Goal: Task Accomplishment & Management: Use online tool/utility

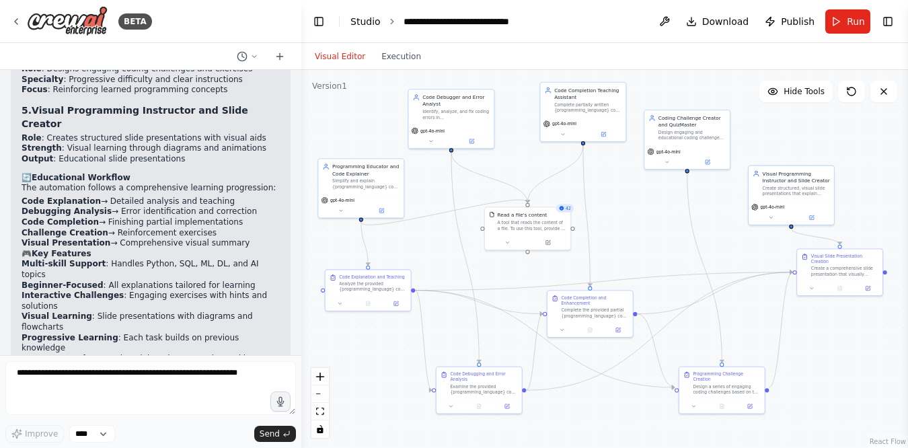
click at [372, 17] on link "Studio" at bounding box center [366, 21] width 30 height 11
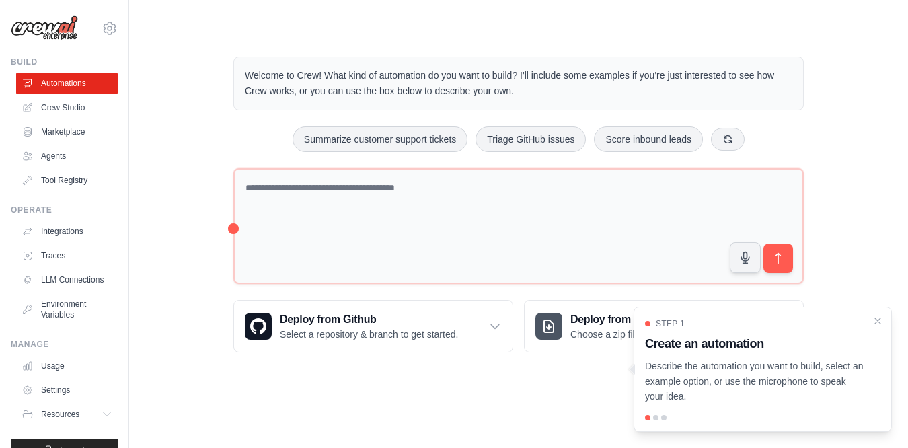
click at [719, 357] on div "Step 1 Create an automation Describe the automation you want to build, select a…" at bounding box center [763, 361] width 236 height 86
click at [725, 381] on p "Describe the automation you want to build, select an example option, or use the…" at bounding box center [754, 382] width 219 height 46
click at [733, 336] on h3 "Create an automation" at bounding box center [754, 343] width 219 height 19
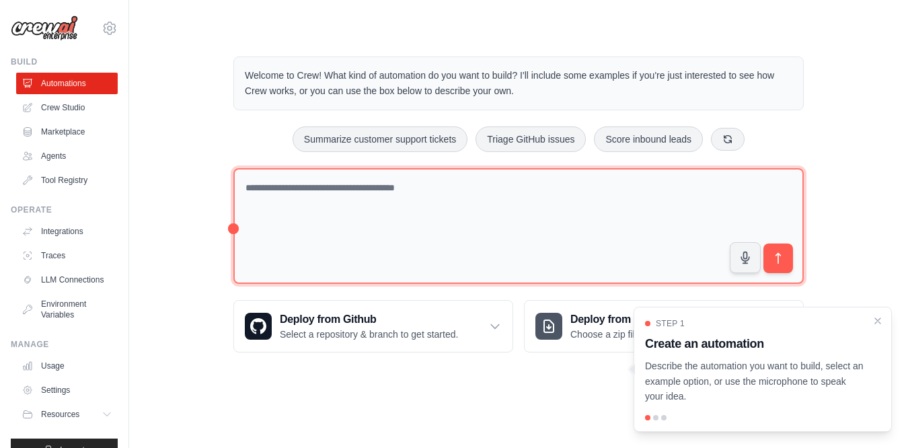
click at [336, 206] on textarea at bounding box center [519, 226] width 571 height 116
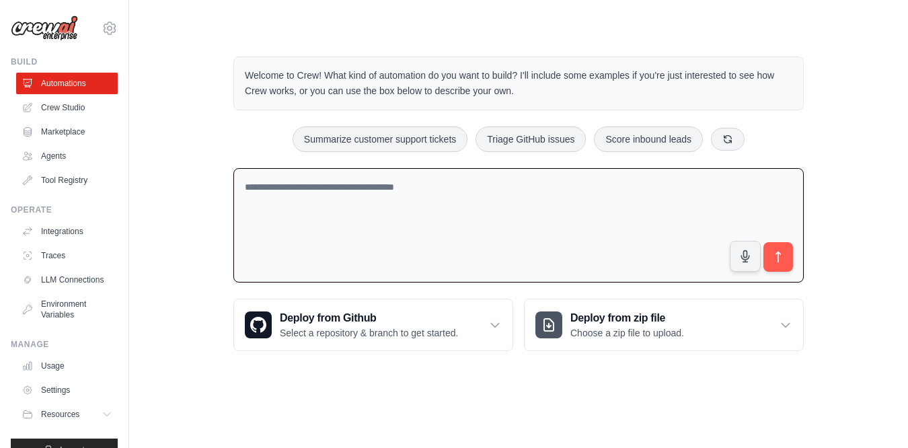
paste textarea "**********"
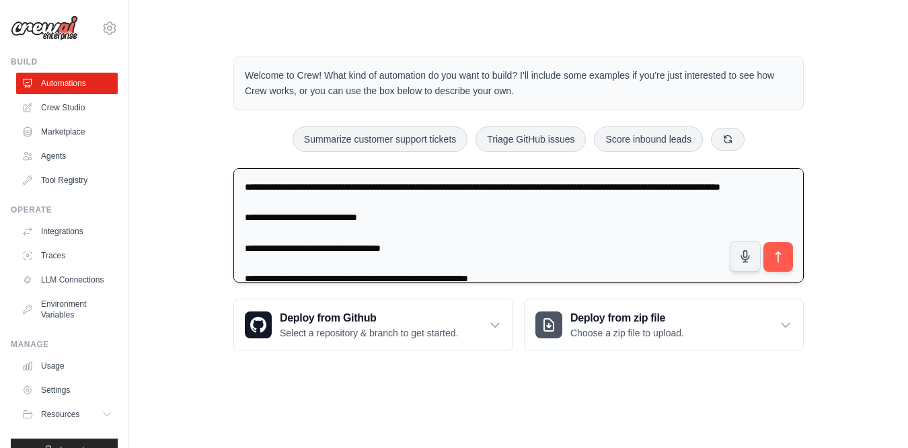
click at [246, 235] on textarea "**********" at bounding box center [519, 225] width 571 height 115
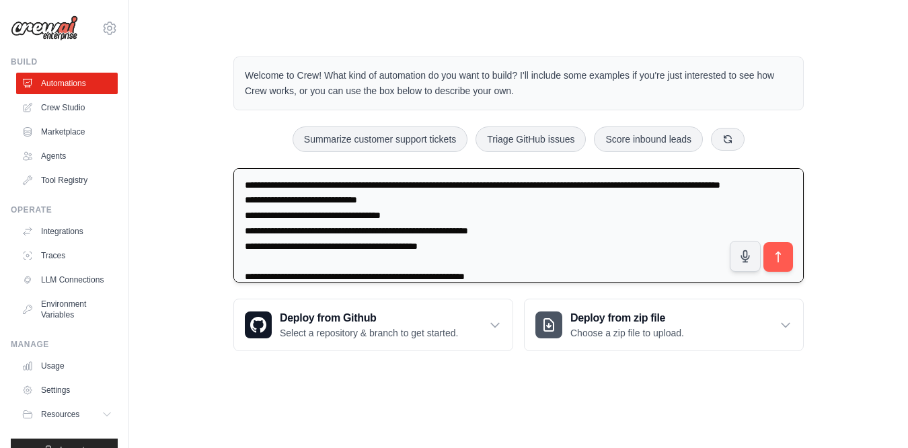
scroll to position [69, 0]
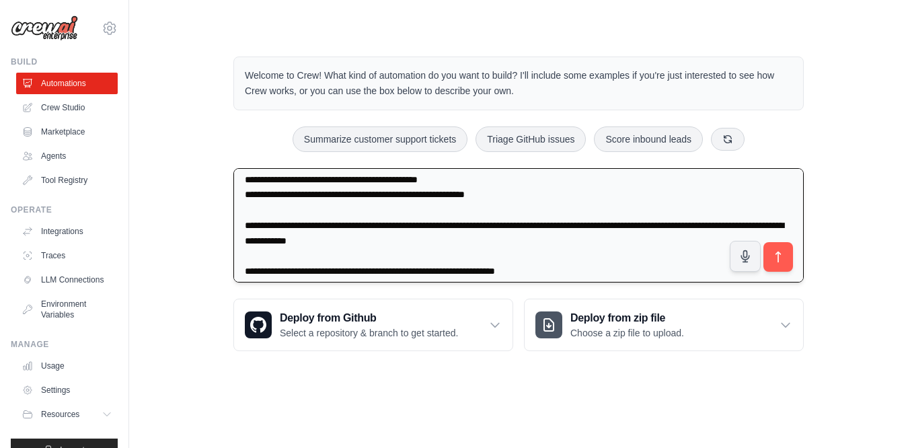
click at [269, 240] on textarea "**********" at bounding box center [519, 225] width 571 height 115
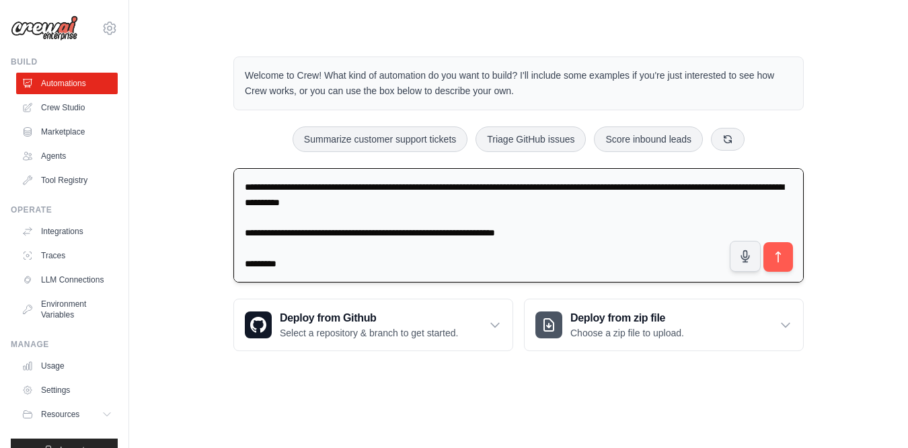
scroll to position [122, 0]
click at [245, 262] on textarea "**********" at bounding box center [519, 225] width 571 height 115
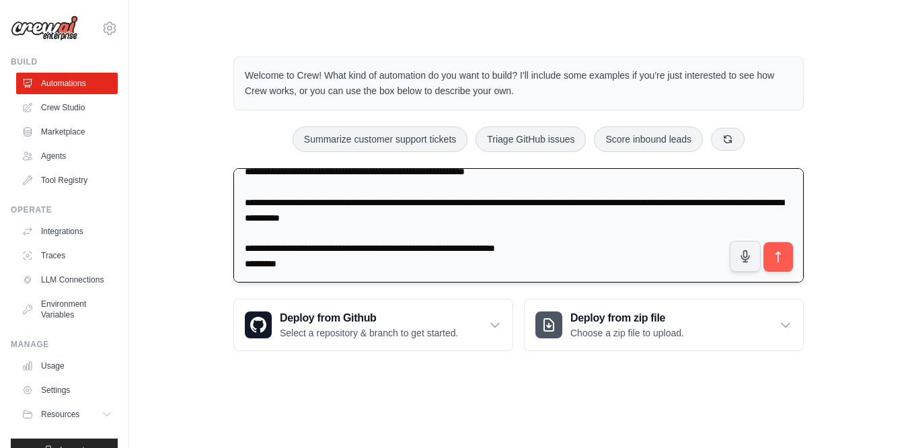
scroll to position [0, 0]
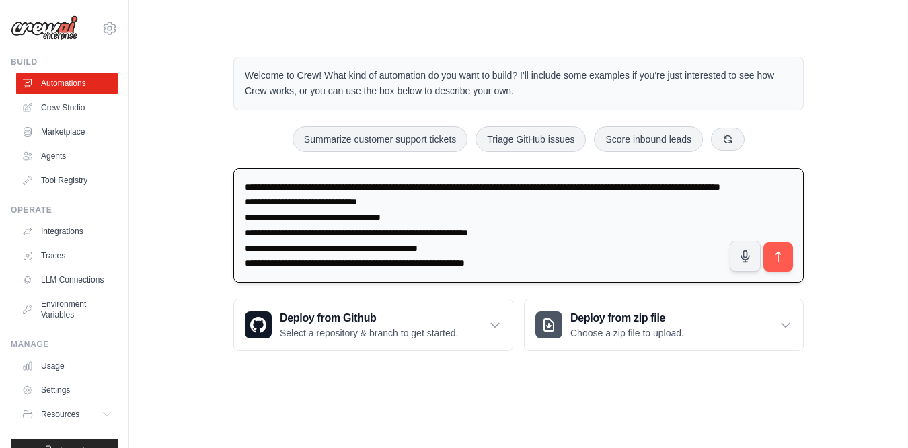
click at [244, 217] on textarea "**********" at bounding box center [519, 225] width 571 height 115
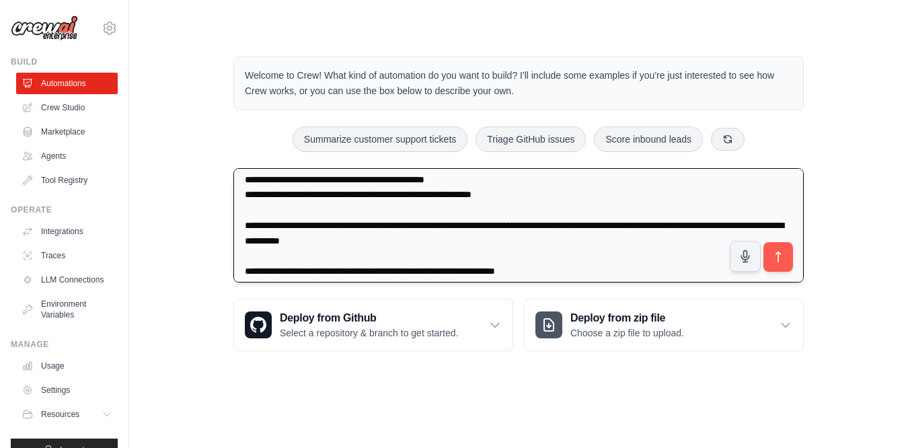
scroll to position [107, 0]
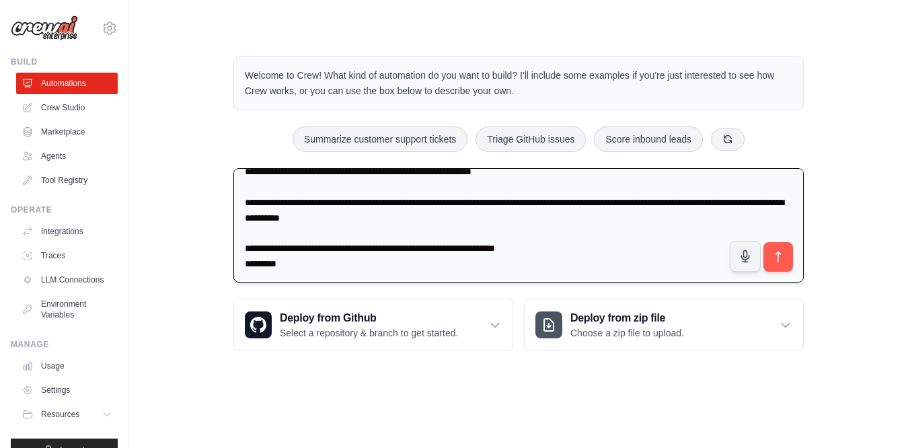
click at [277, 266] on textarea "**********" at bounding box center [519, 225] width 571 height 115
paste textarea "**********"
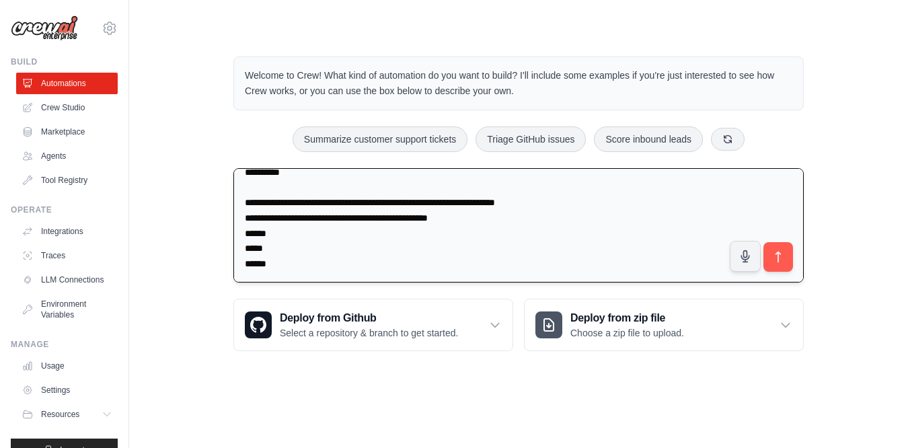
scroll to position [155, 0]
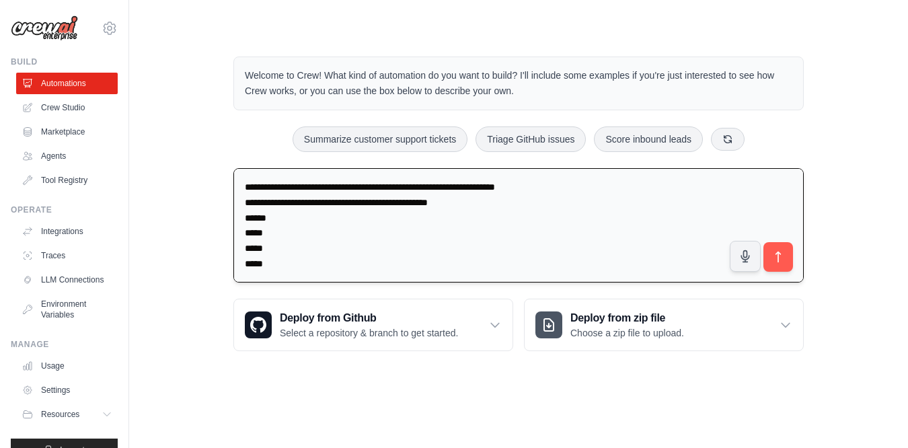
paste textarea "**********"
click at [262, 246] on textarea "**********" at bounding box center [519, 225] width 571 height 115
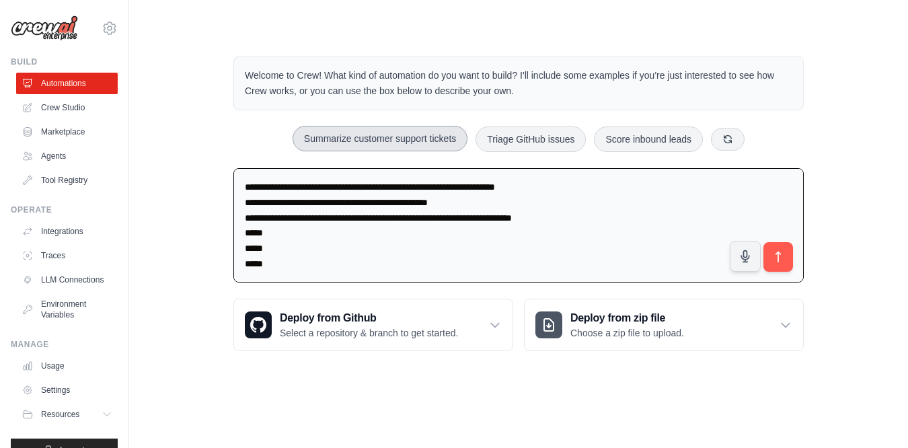
paste textarea "**********"
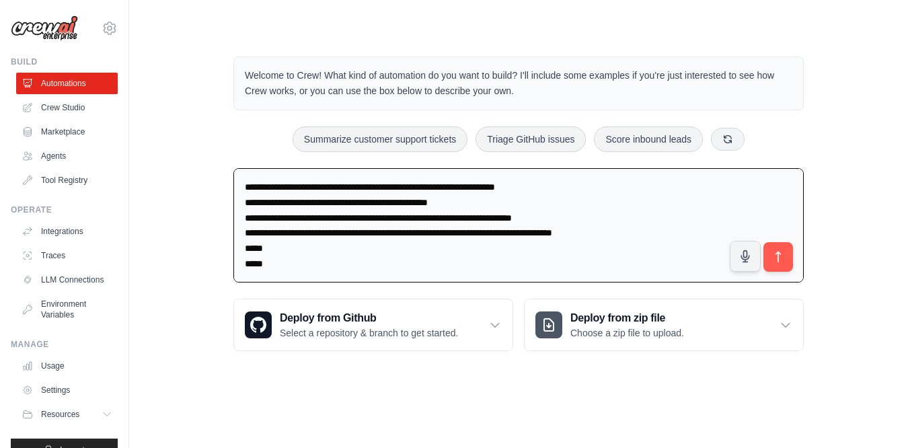
paste textarea "**********"
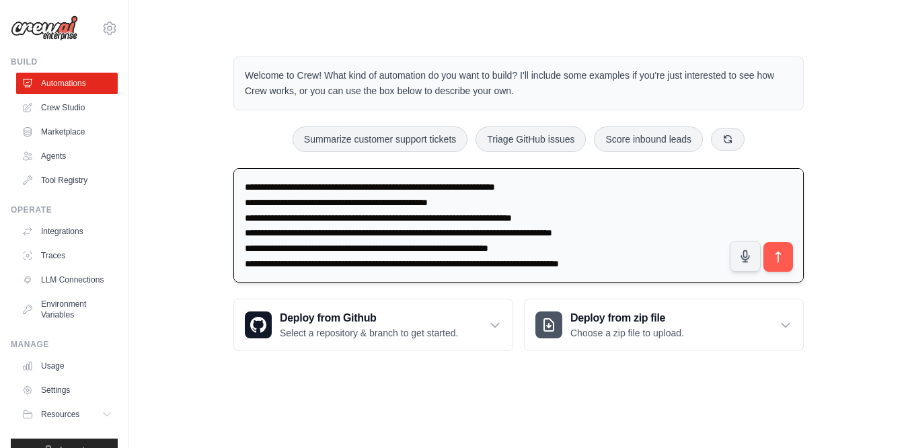
scroll to position [168, 0]
click at [653, 261] on textarea at bounding box center [519, 225] width 571 height 115
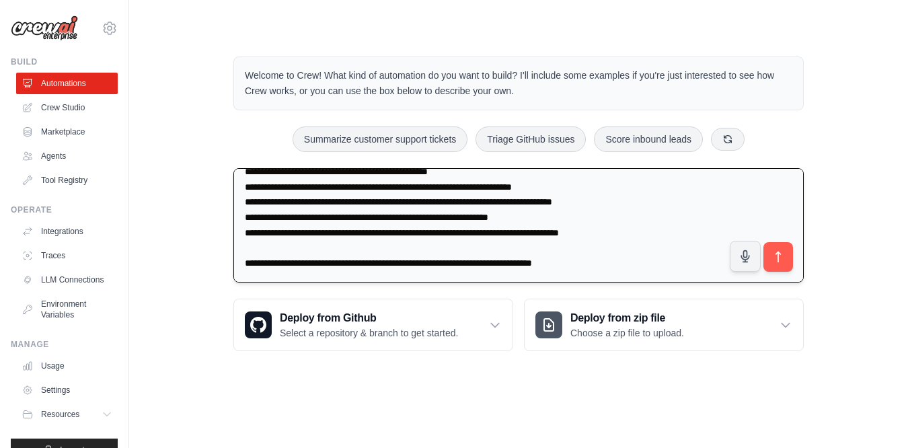
type textarea "**********"
click at [699, 257] on textarea at bounding box center [519, 225] width 571 height 115
click at [783, 259] on icon "submit" at bounding box center [779, 257] width 14 height 14
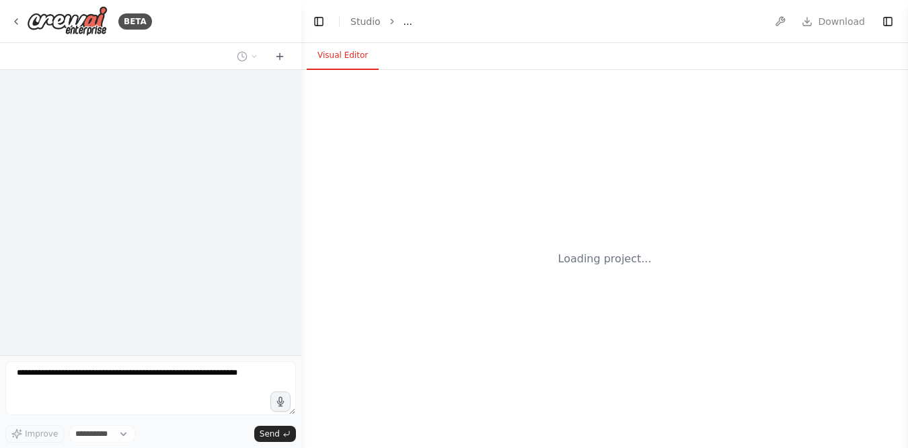
select select "****"
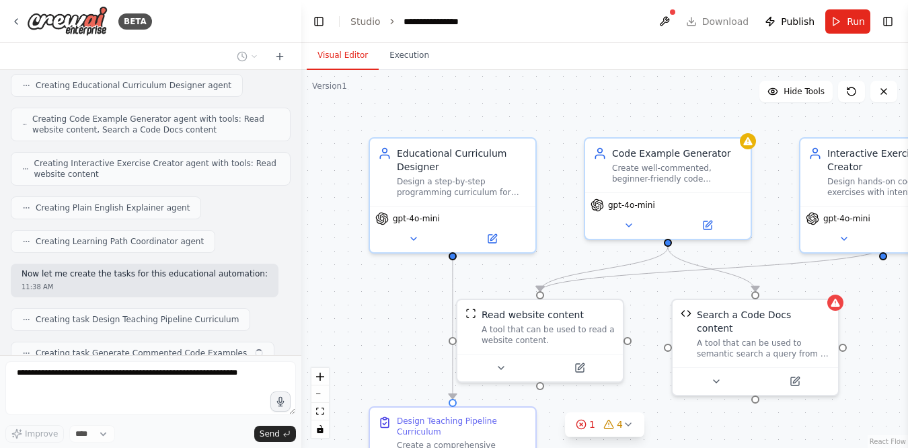
scroll to position [650, 0]
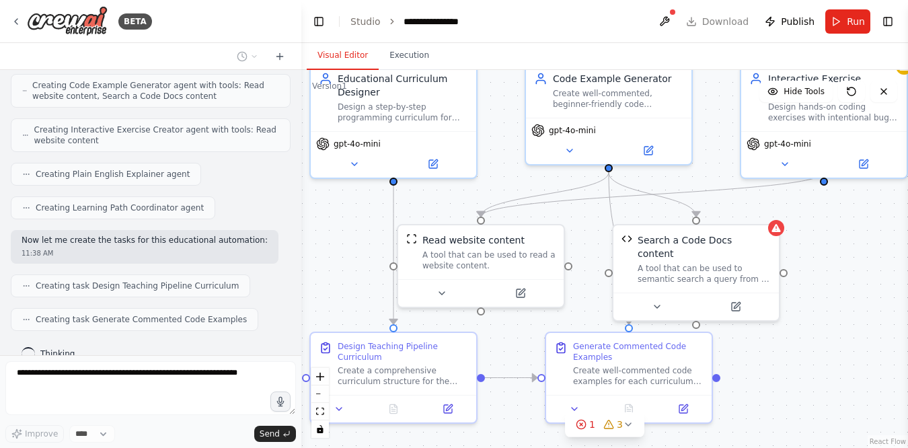
drag, startPoint x: 562, startPoint y: 187, endPoint x: 499, endPoint y: 104, distance: 103.8
click at [499, 104] on div ".deletable-edge-delete-btn { width: 20px; height: 20px; border: 0px solid #ffff…" at bounding box center [604, 259] width 607 height 378
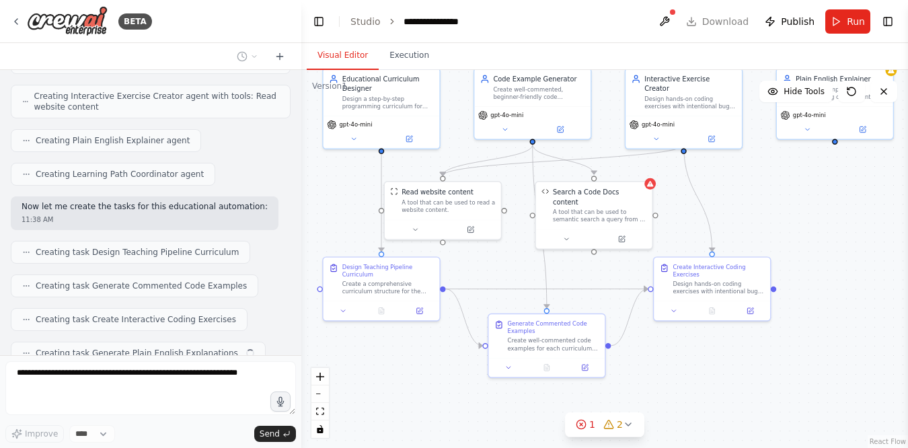
scroll to position [717, 0]
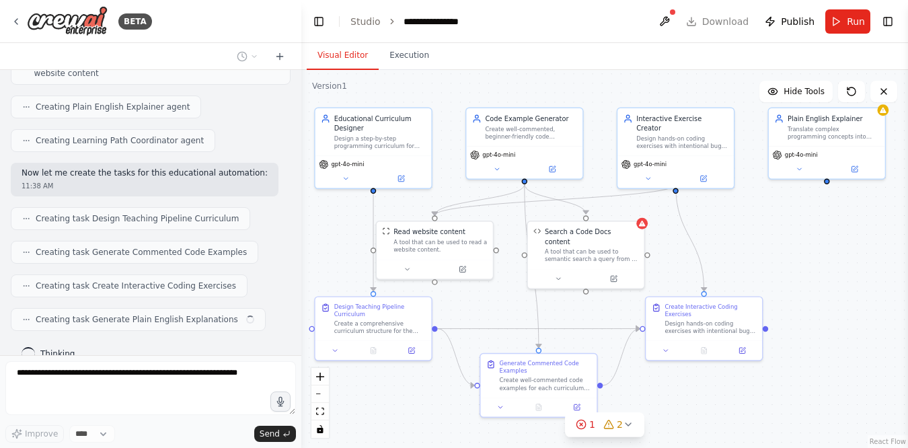
drag, startPoint x: 825, startPoint y: 266, endPoint x: 670, endPoint y: 269, distance: 154.8
click at [670, 269] on div ".deletable-edge-delete-btn { width: 20px; height: 20px; border: 0px solid #ffff…" at bounding box center [604, 259] width 607 height 378
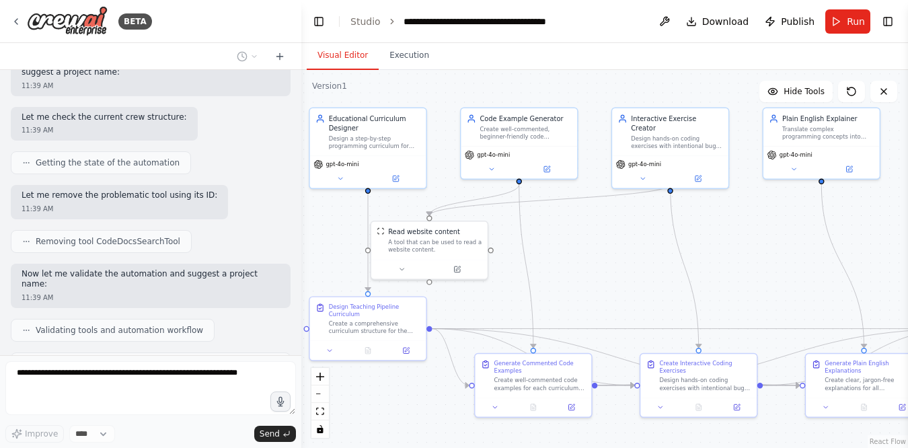
scroll to position [1175, 0]
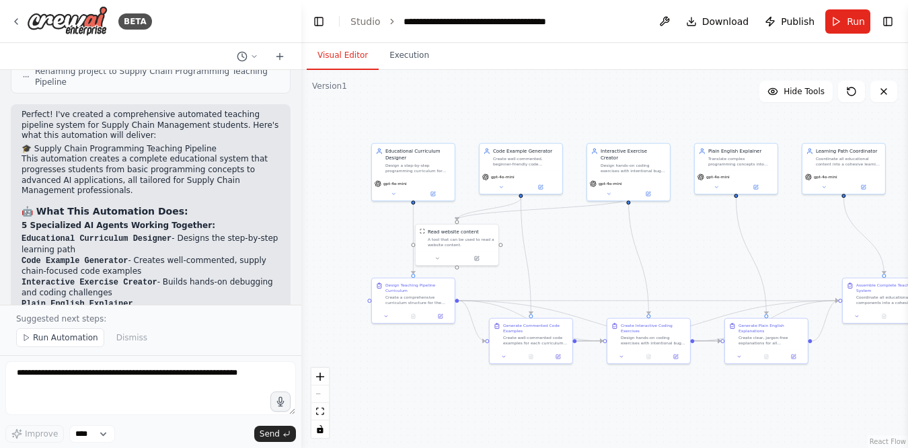
drag, startPoint x: 646, startPoint y: 253, endPoint x: 599, endPoint y: 253, distance: 47.1
click at [599, 252] on div ".deletable-edge-delete-btn { width: 20px; height: 20px; border: 0px solid #ffff…" at bounding box center [604, 259] width 607 height 378
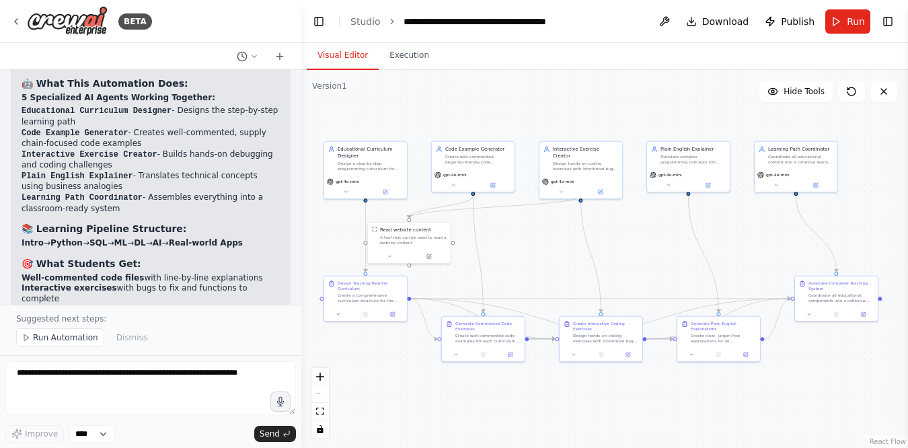
drag, startPoint x: 620, startPoint y: 254, endPoint x: 578, endPoint y: 253, distance: 42.4
click at [578, 253] on div ".deletable-edge-delete-btn { width: 20px; height: 20px; border: 0px solid #ffff…" at bounding box center [604, 259] width 607 height 378
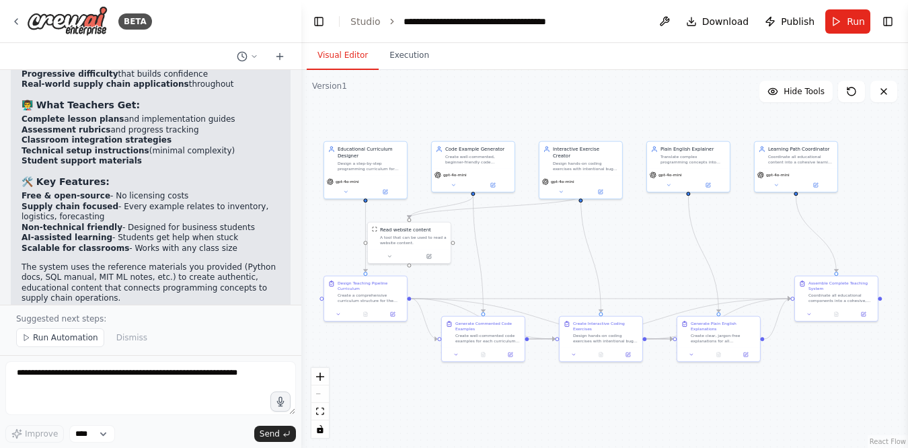
scroll to position [1867, 0]
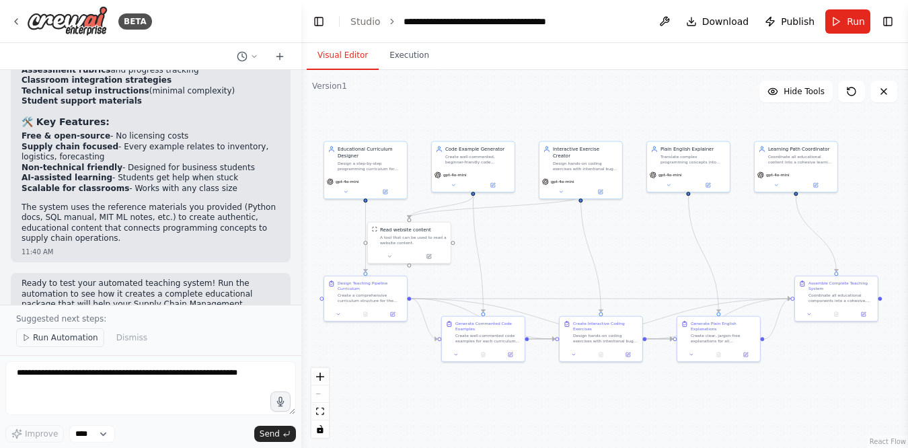
click at [73, 336] on span "Run Automation" at bounding box center [65, 337] width 65 height 11
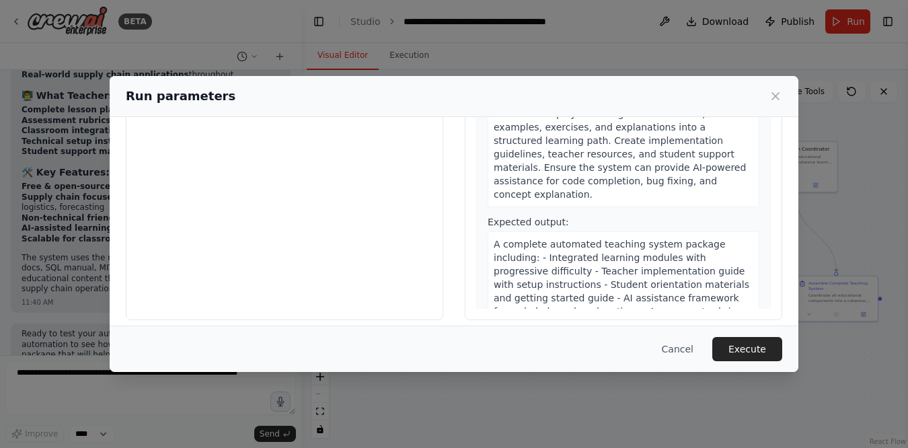
scroll to position [143, 0]
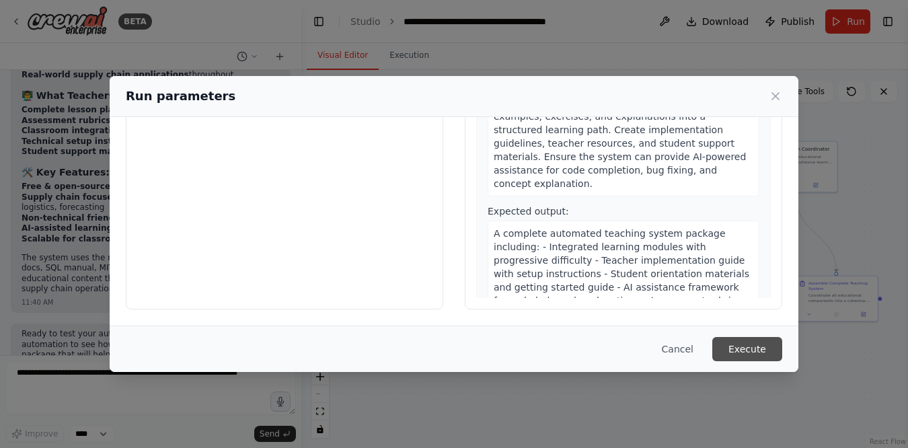
click at [744, 355] on button "Execute" at bounding box center [748, 349] width 70 height 24
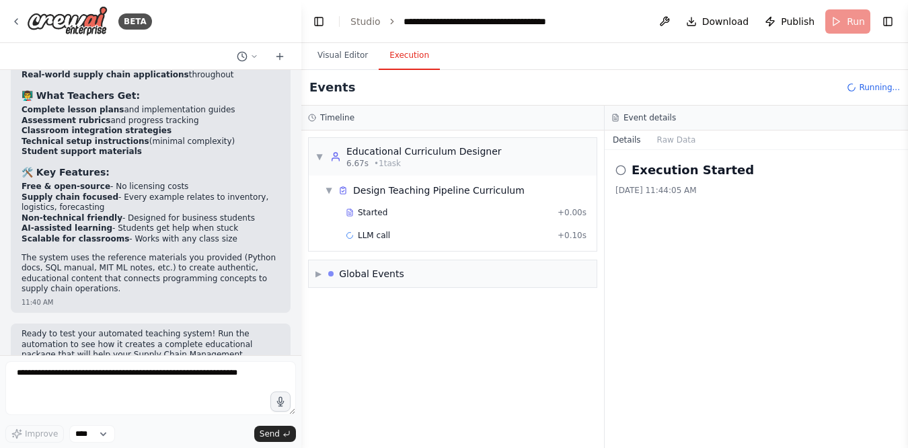
click at [404, 57] on button "Execution" at bounding box center [409, 56] width 61 height 28
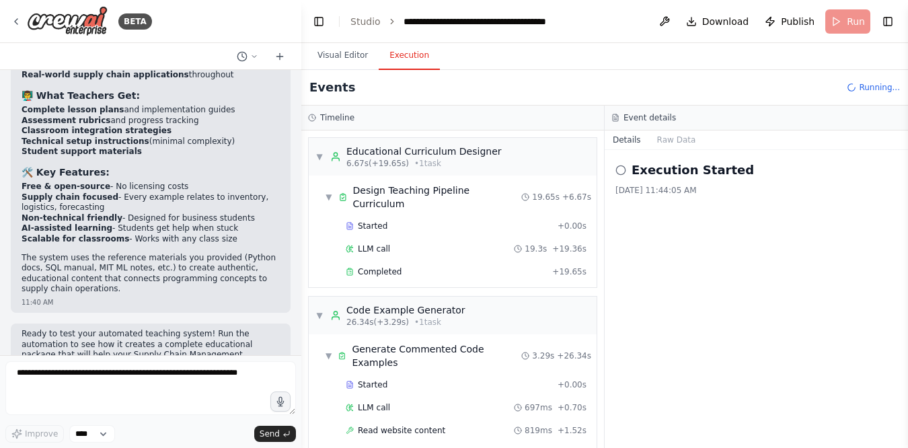
scroll to position [382, 0]
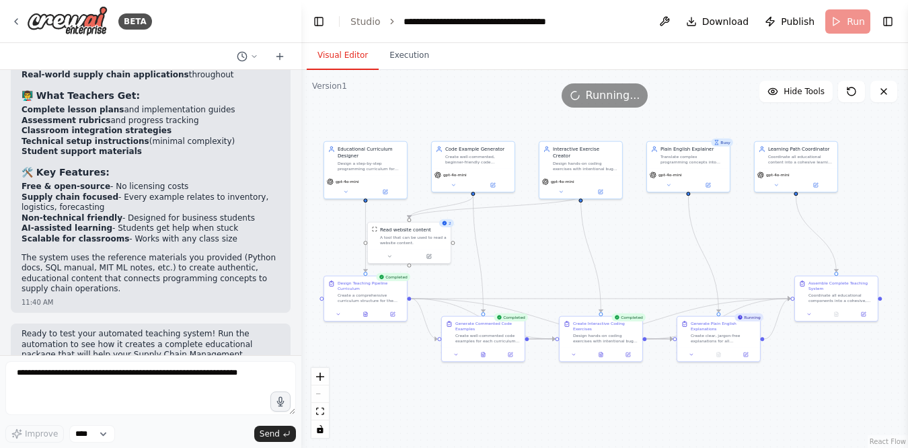
click at [351, 60] on button "Visual Editor" at bounding box center [343, 56] width 72 height 28
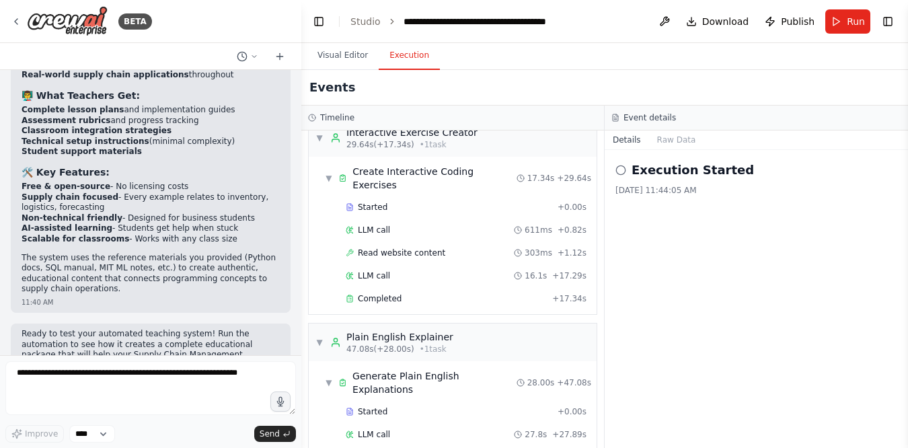
click at [409, 57] on button "Execution" at bounding box center [409, 56] width 61 height 28
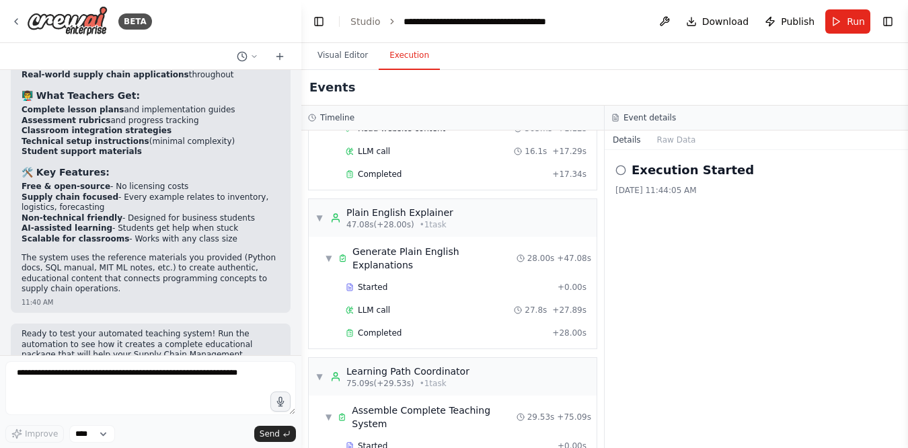
scroll to position [550, 0]
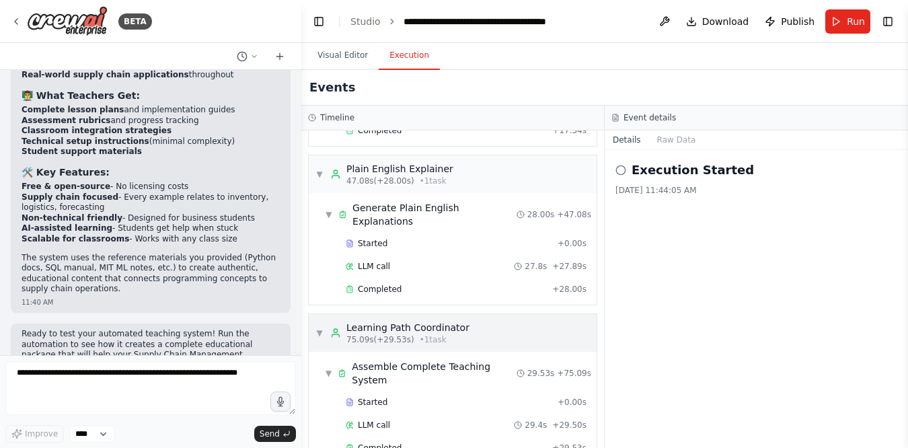
click at [324, 321] on div "▼ Learning Path Coordinator 75.09s (+29.53s) • 1 task" at bounding box center [393, 333] width 154 height 24
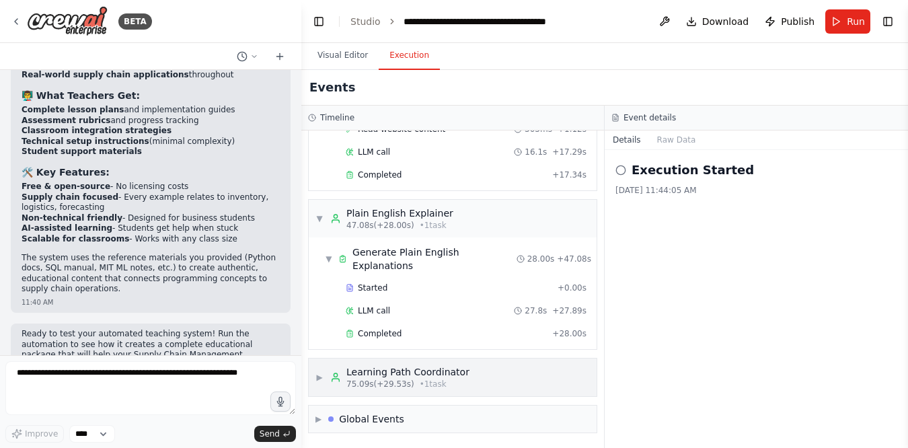
scroll to position [452, 0]
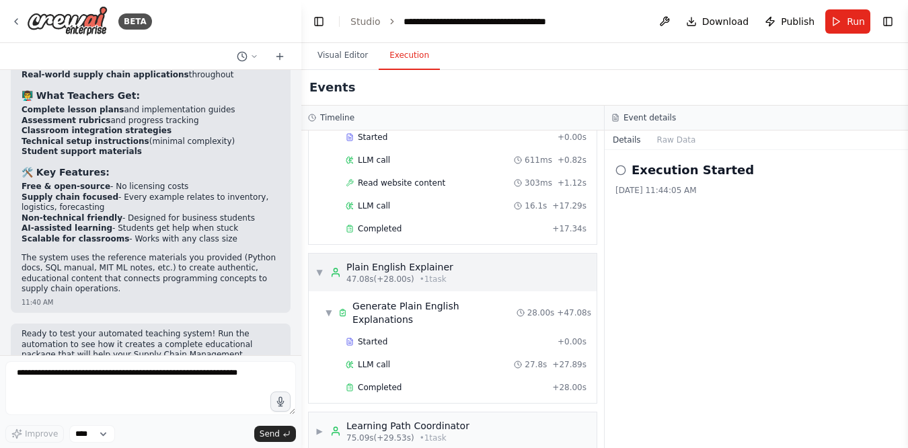
click at [323, 267] on span "▼" at bounding box center [320, 272] width 8 height 11
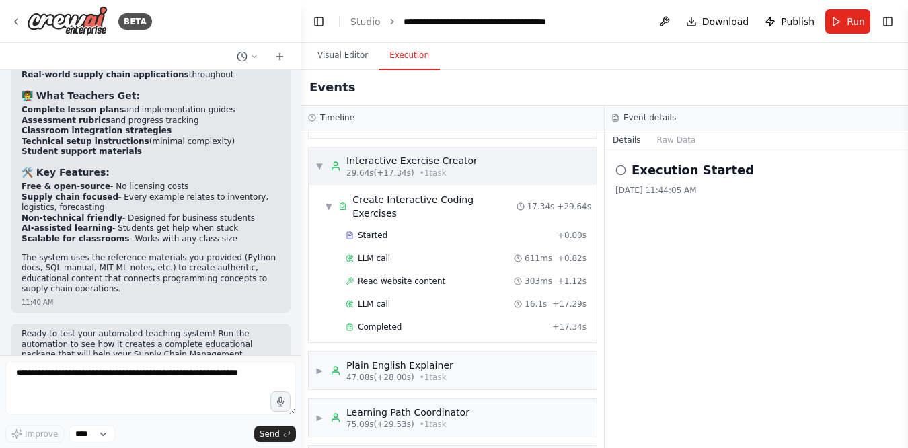
click at [320, 161] on span "▼" at bounding box center [320, 166] width 8 height 11
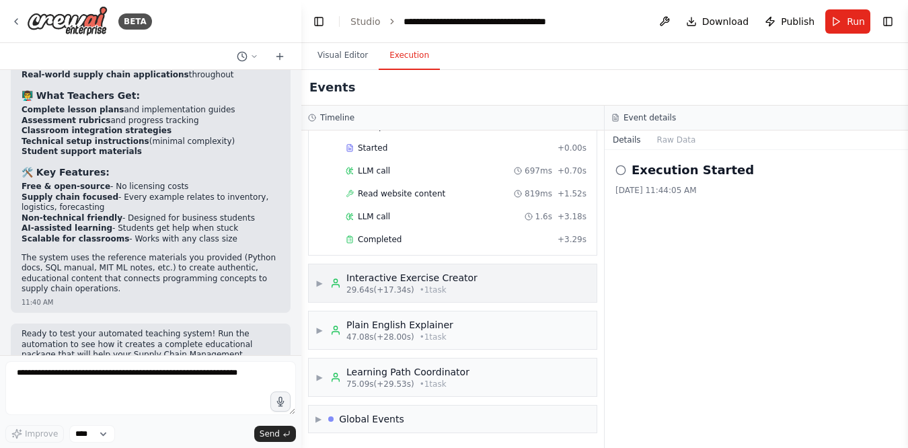
scroll to position [210, 0]
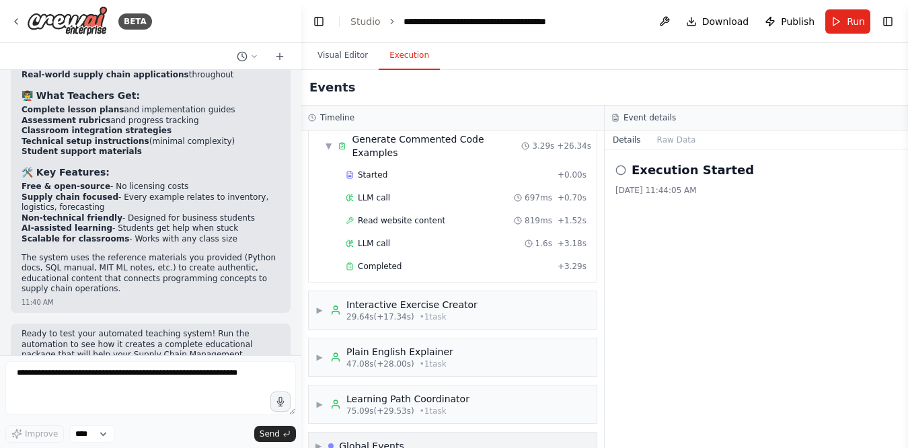
click at [320, 441] on span "▶" at bounding box center [319, 446] width 6 height 11
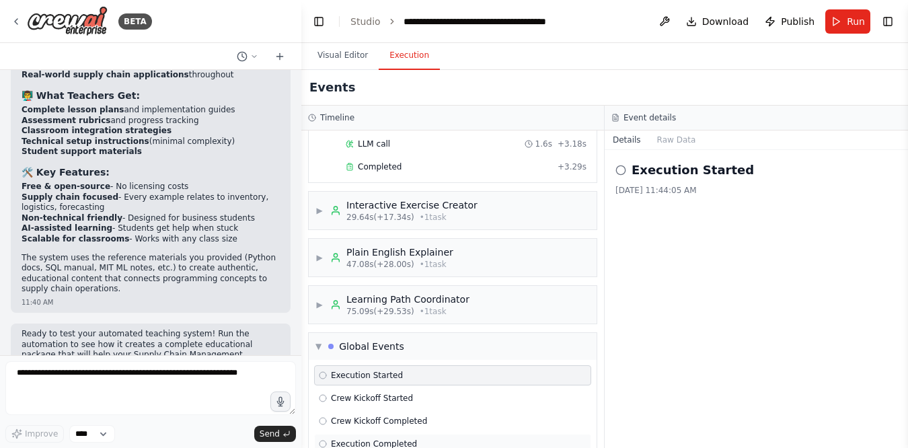
click at [324, 440] on icon at bounding box center [323, 444] width 8 height 8
click at [329, 416] on div "Crew Kickoff Completed" at bounding box center [373, 421] width 108 height 11
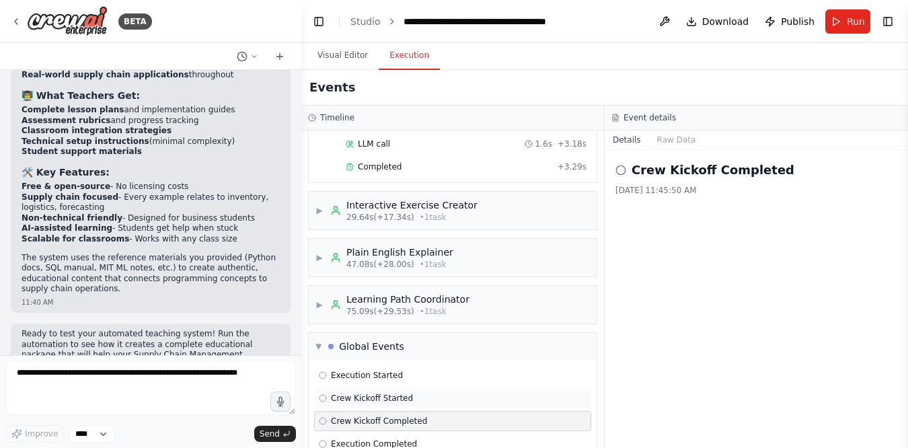
click at [336, 393] on span "Crew Kickoff Started" at bounding box center [372, 398] width 82 height 11
click at [324, 371] on icon at bounding box center [323, 375] width 8 height 8
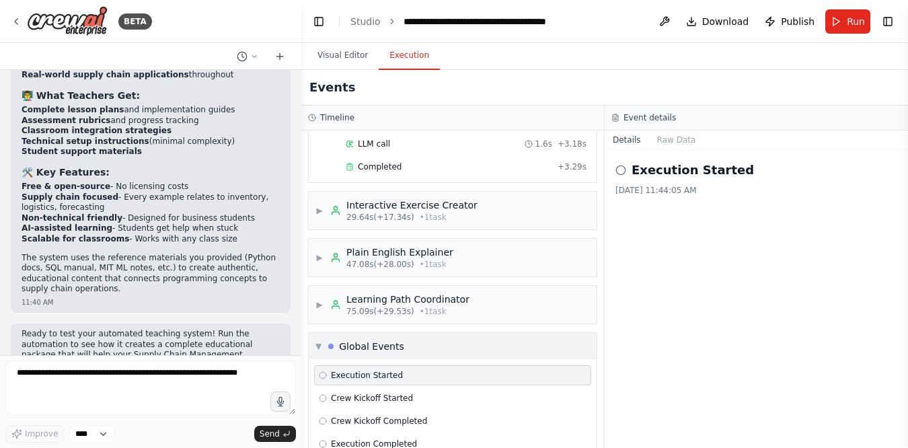
click at [323, 340] on div "▼ Global Events" at bounding box center [360, 346] width 89 height 13
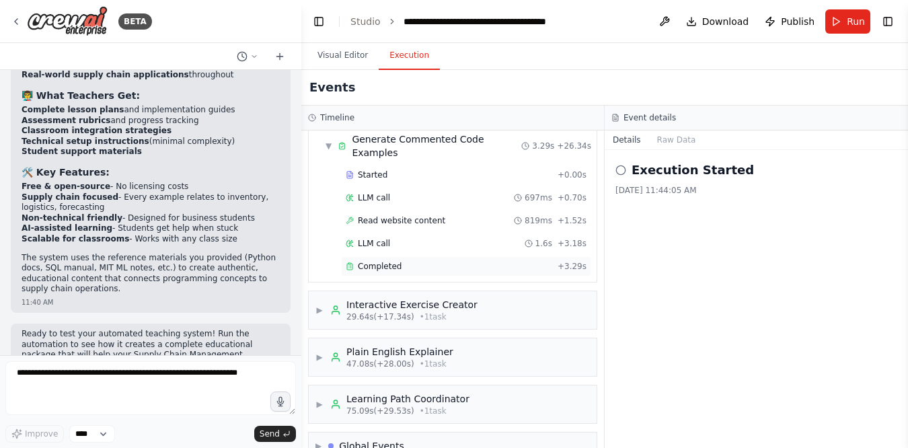
scroll to position [0, 0]
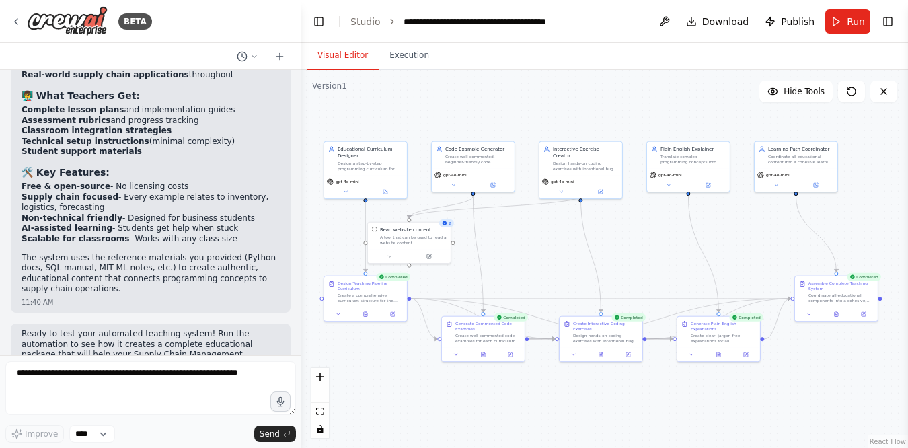
click at [346, 62] on button "Visual Editor" at bounding box center [343, 56] width 72 height 28
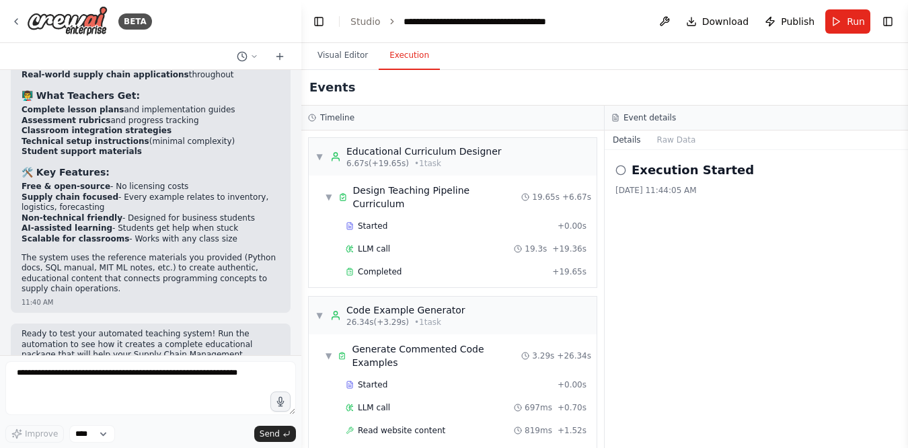
click at [392, 63] on button "Execution" at bounding box center [409, 56] width 61 height 28
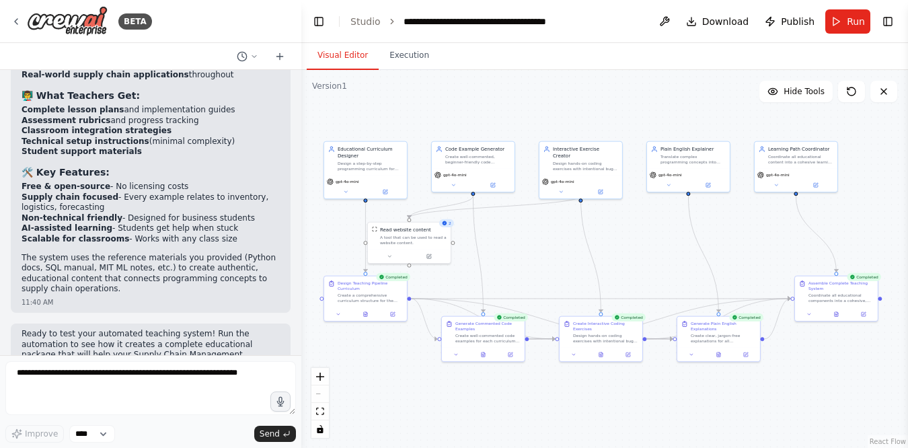
click at [340, 61] on button "Visual Editor" at bounding box center [343, 56] width 72 height 28
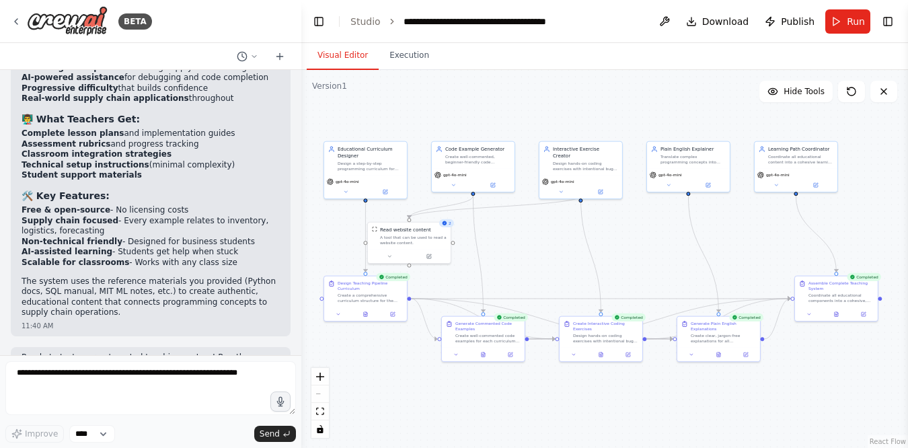
scroll to position [1817, 0]
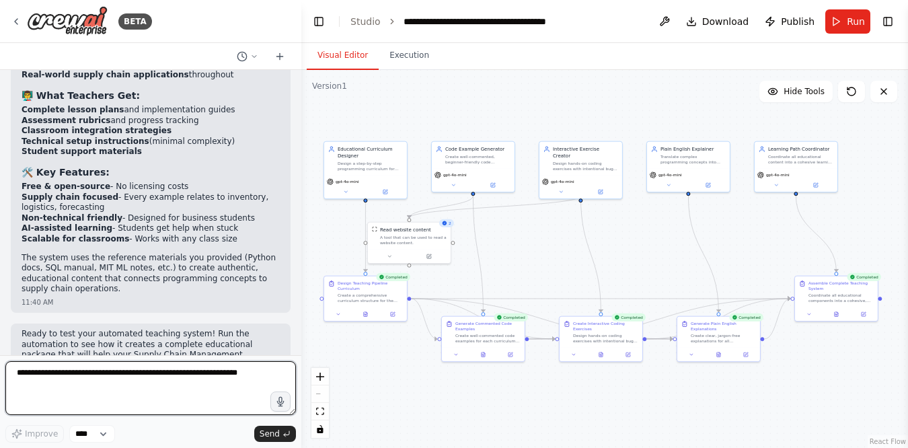
click at [69, 373] on textarea at bounding box center [150, 388] width 291 height 54
paste textarea "**********"
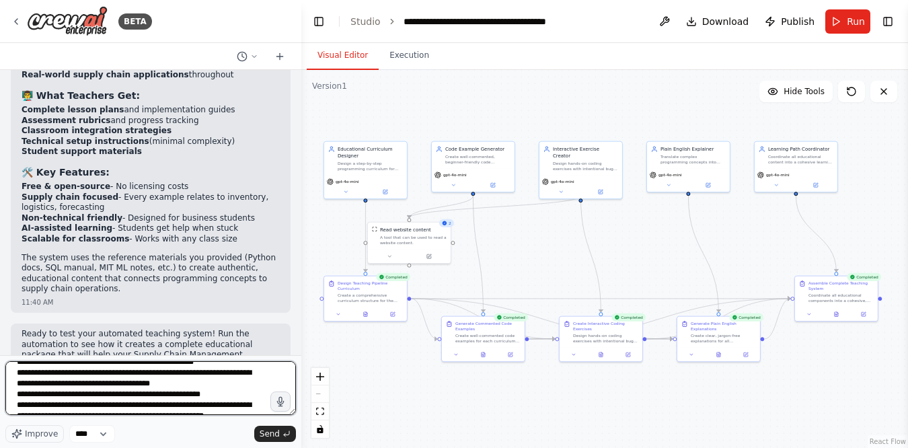
scroll to position [0, 0]
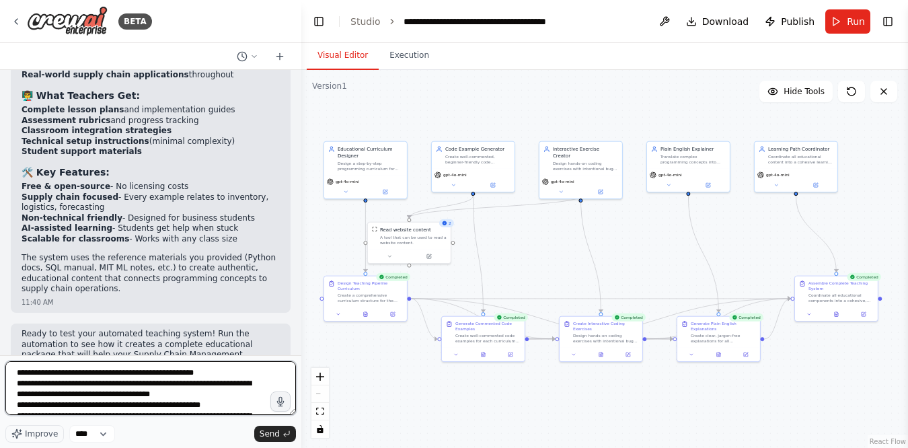
click at [213, 385] on textarea "**********" at bounding box center [150, 388] width 291 height 54
type textarea "**********"
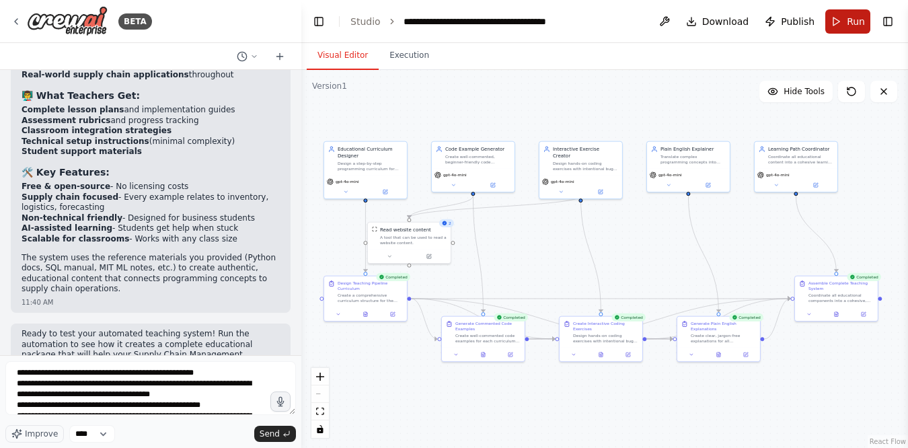
click at [836, 22] on button "Run" at bounding box center [848, 21] width 45 height 24
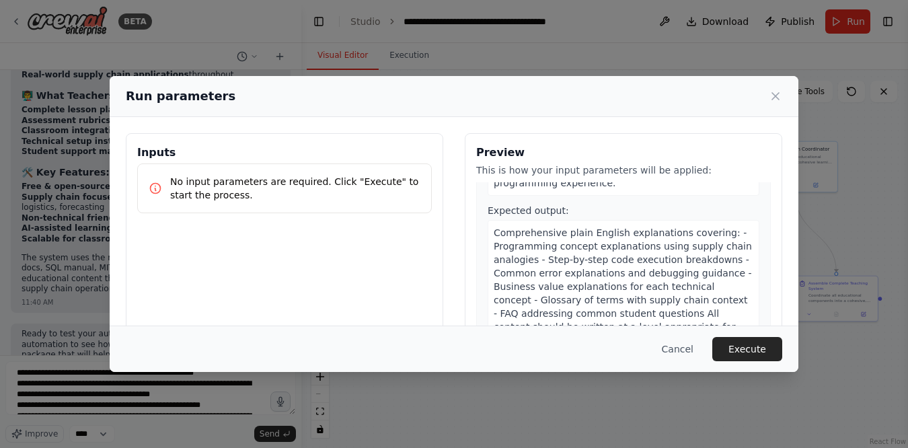
scroll to position [1395, 0]
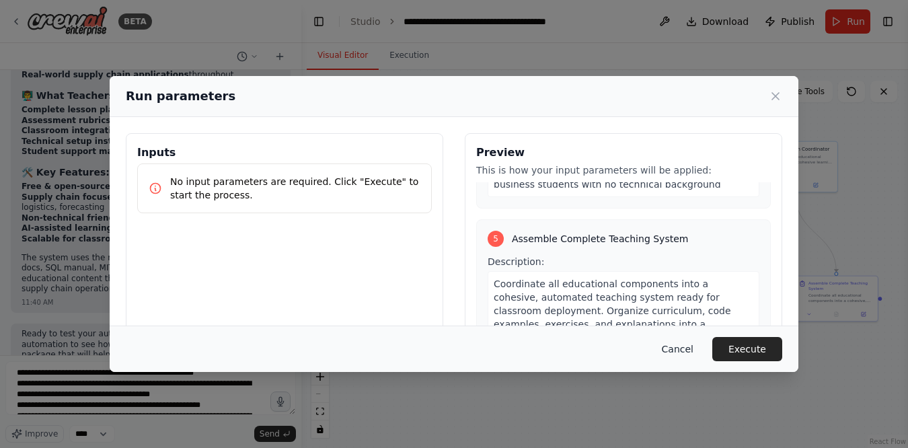
click at [689, 342] on button "Cancel" at bounding box center [677, 349] width 53 height 24
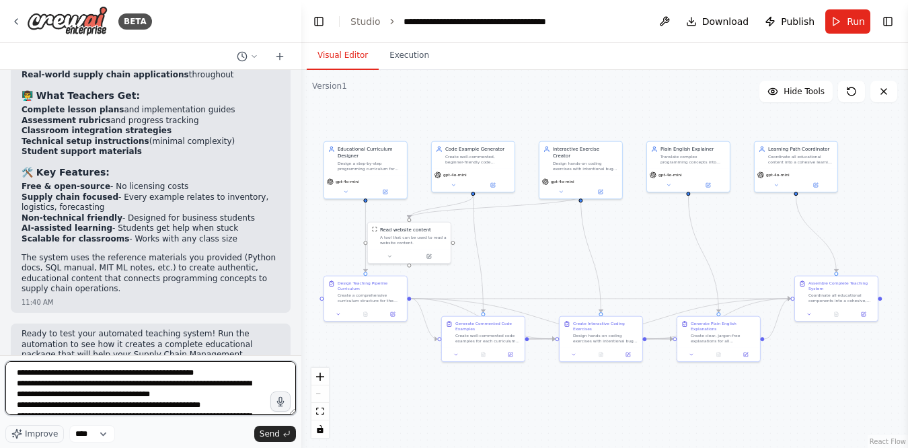
click at [96, 393] on textarea "**********" at bounding box center [150, 388] width 291 height 54
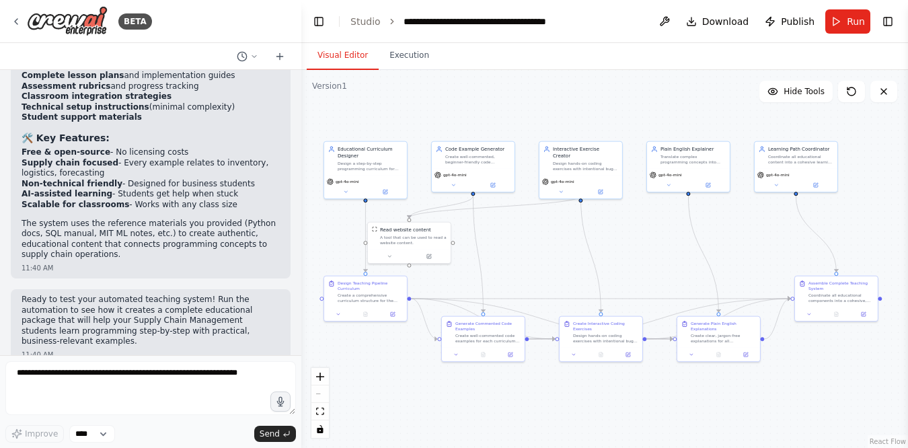
scroll to position [1949, 0]
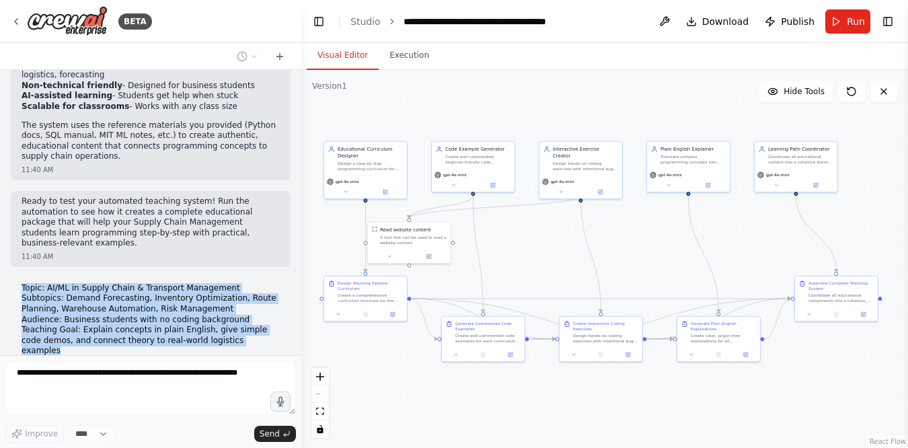
drag, startPoint x: 22, startPoint y: 232, endPoint x: 259, endPoint y: 284, distance: 242.5
click at [259, 284] on p "Topic: AI/ML in Supply Chain & Transport Management Subtopics: Demand Forecasti…" at bounding box center [151, 319] width 258 height 73
copy p "Topic: AI/ML in Supply Chain & Transport Management Subtopics: Demand Forecasti…"
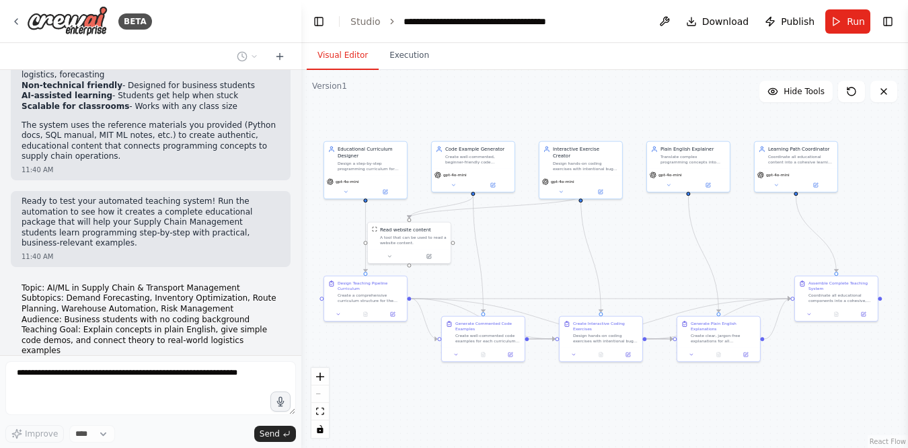
click at [250, 283] on p "Topic: AI/ML in Supply Chain & Transport Management Subtopics: Demand Forecasti…" at bounding box center [151, 319] width 258 height 73
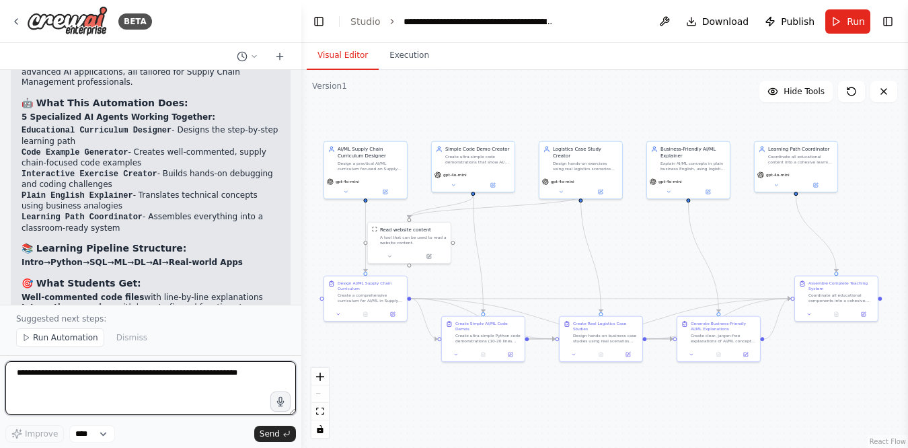
scroll to position [1526, 0]
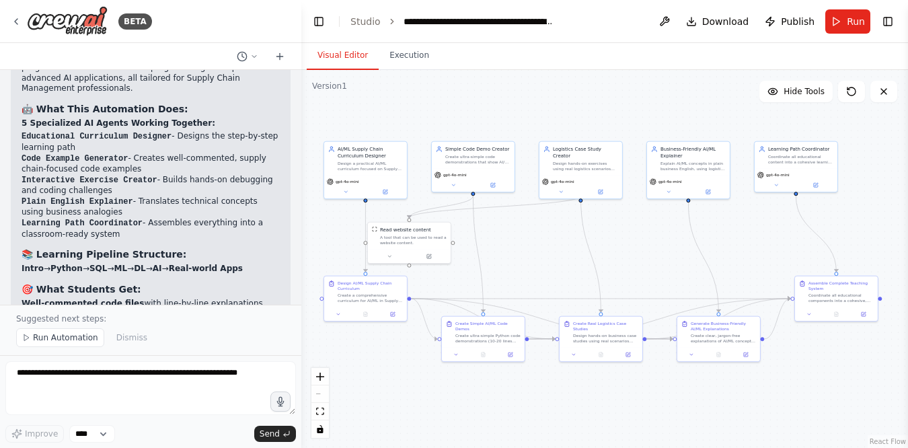
click at [130, 196] on li "Plain English Explainer - Translates technical concepts using business analogies" at bounding box center [151, 207] width 258 height 22
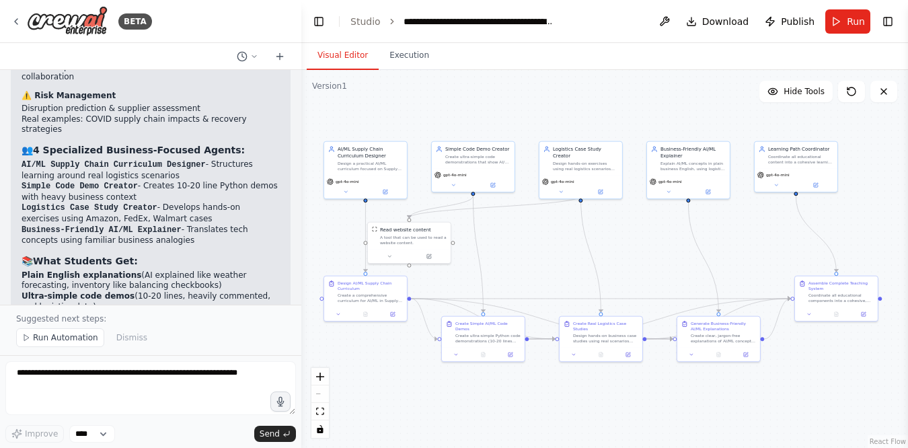
scroll to position [3274, 0]
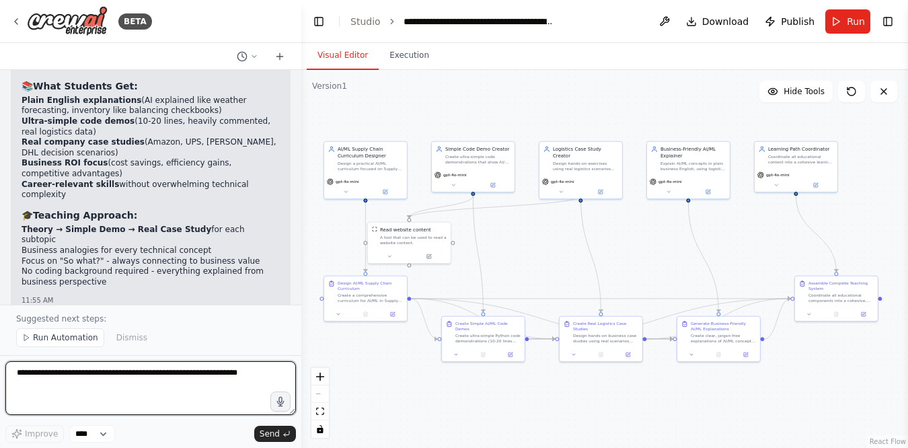
click at [111, 375] on textarea at bounding box center [150, 388] width 291 height 54
paste textarea "**********"
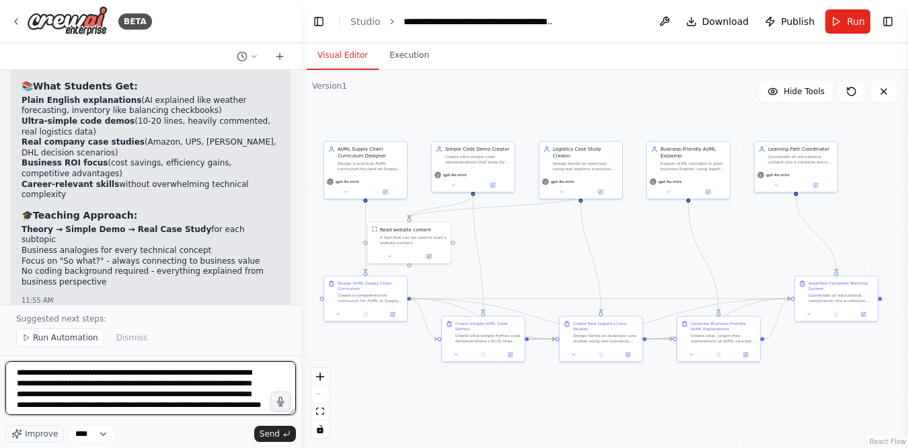
scroll to position [6, 0]
drag, startPoint x: 190, startPoint y: 368, endPoint x: 122, endPoint y: 391, distance: 72.4
click at [122, 391] on textarea "**********" at bounding box center [150, 388] width 291 height 54
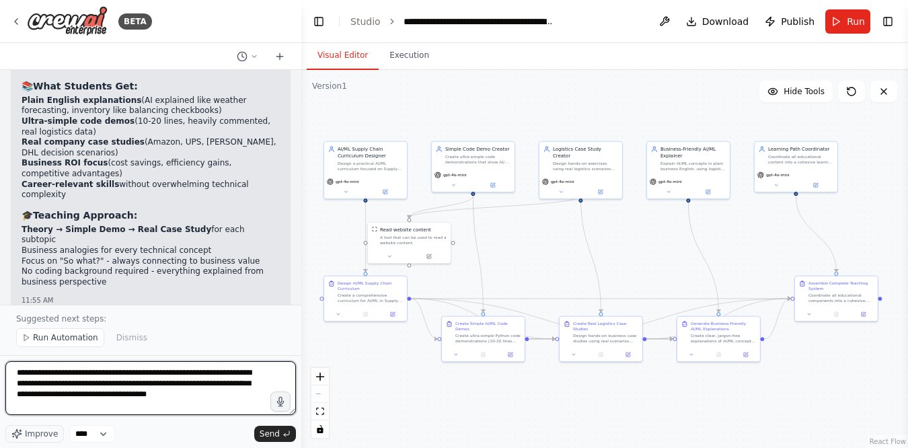
scroll to position [0, 0]
click at [67, 406] on textarea "**********" at bounding box center [150, 388] width 291 height 54
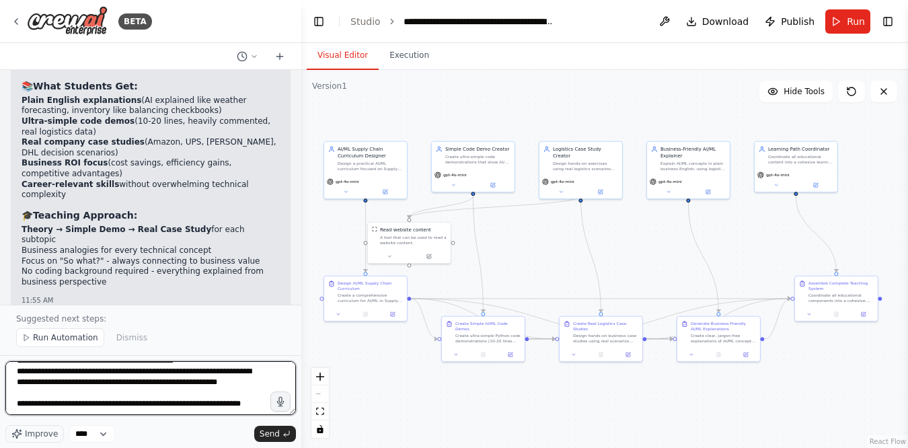
scroll to position [28, 0]
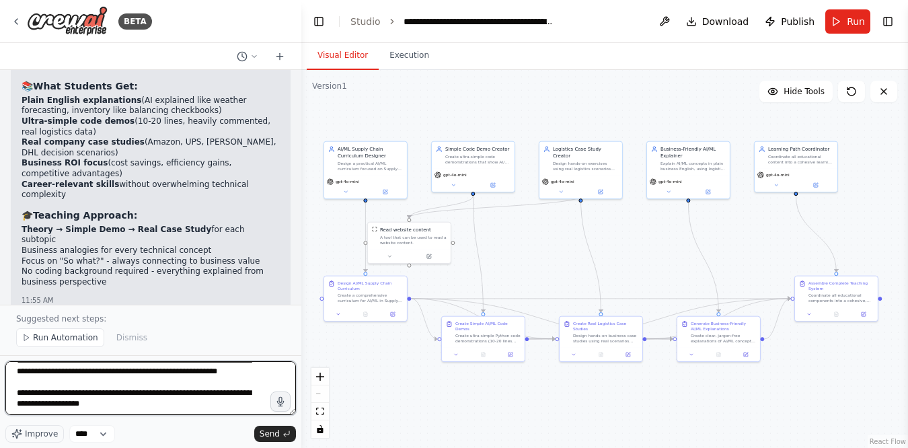
type textarea "**********"
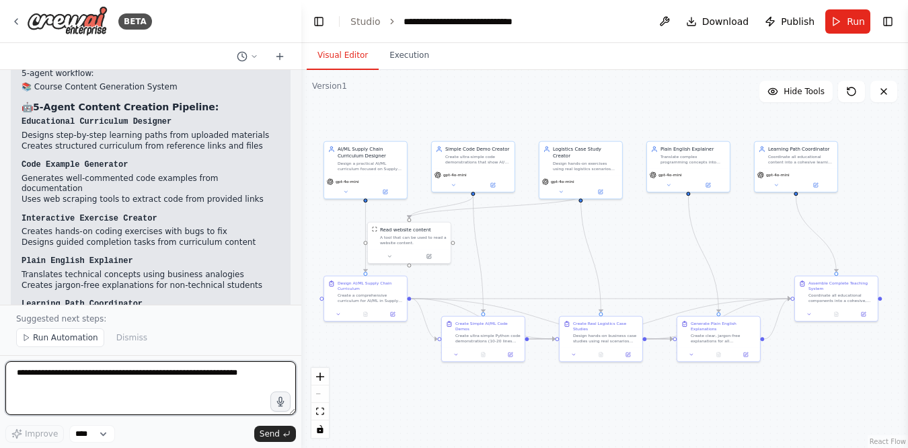
scroll to position [3966, 0]
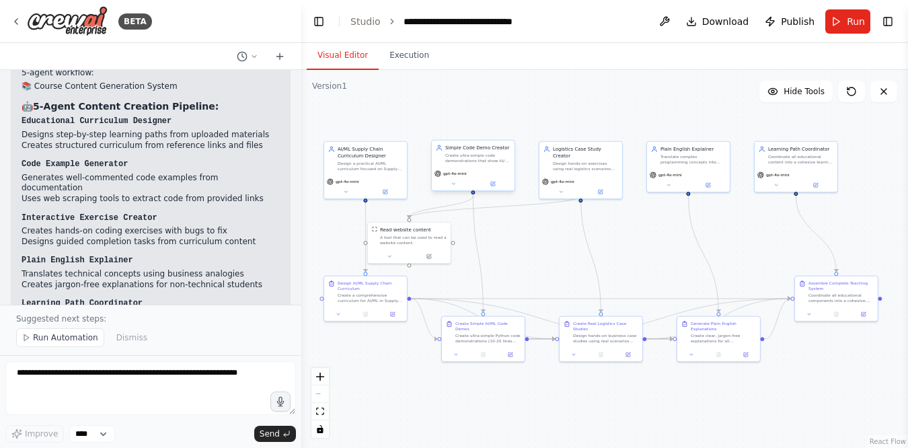
click at [485, 151] on div "Simple Code Demo Creator Create ultra-simple code demonstrations that show AI/M…" at bounding box center [477, 154] width 65 height 19
click at [495, 188] on div "gpt-4o-mini" at bounding box center [473, 180] width 83 height 24
click at [495, 185] on icon at bounding box center [493, 184] width 4 height 4
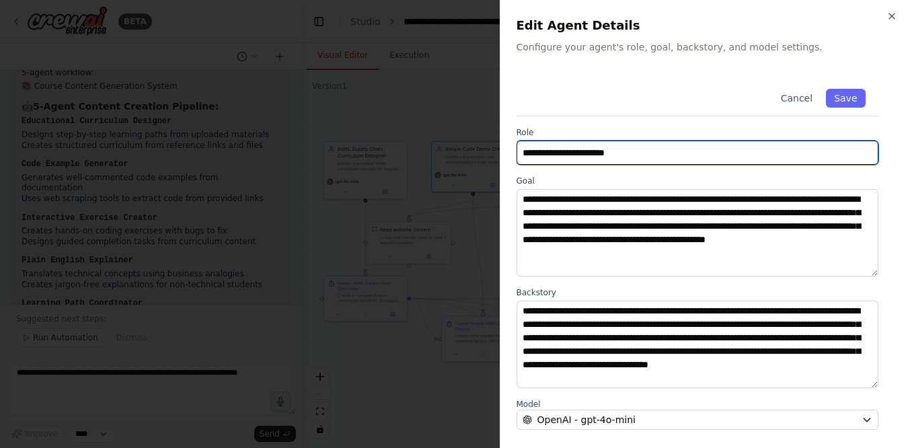
drag, startPoint x: 551, startPoint y: 155, endPoint x: 474, endPoint y: 155, distance: 76.7
click at [474, 155] on body "BETA I want you to design a teaching pipeline (Intro → Python → SQL → ML → DL →…" at bounding box center [454, 224] width 908 height 448
type input "**********"
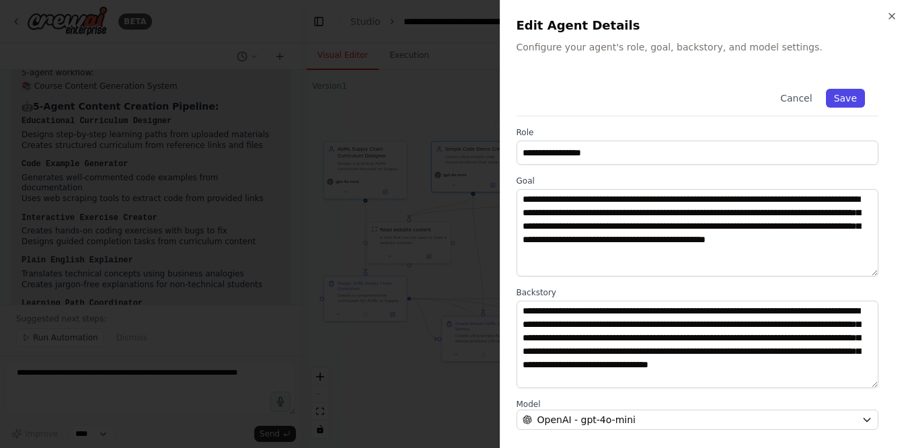
click at [844, 99] on button "Save" at bounding box center [845, 98] width 39 height 19
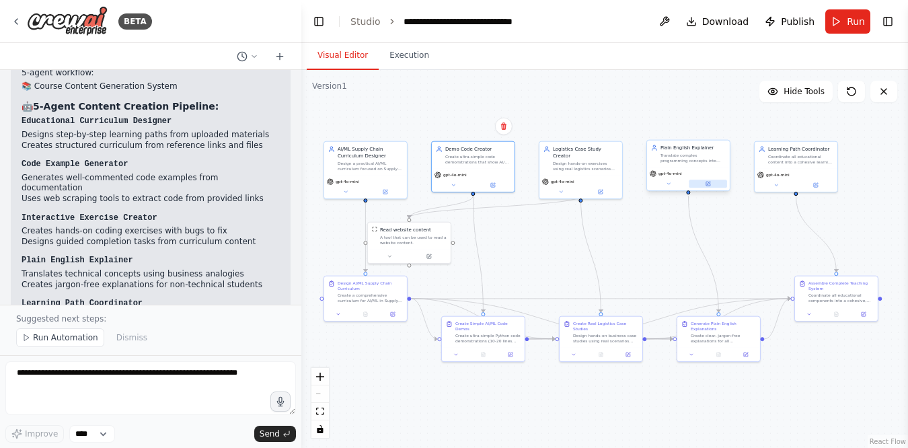
click at [709, 185] on icon at bounding box center [709, 184] width 4 height 4
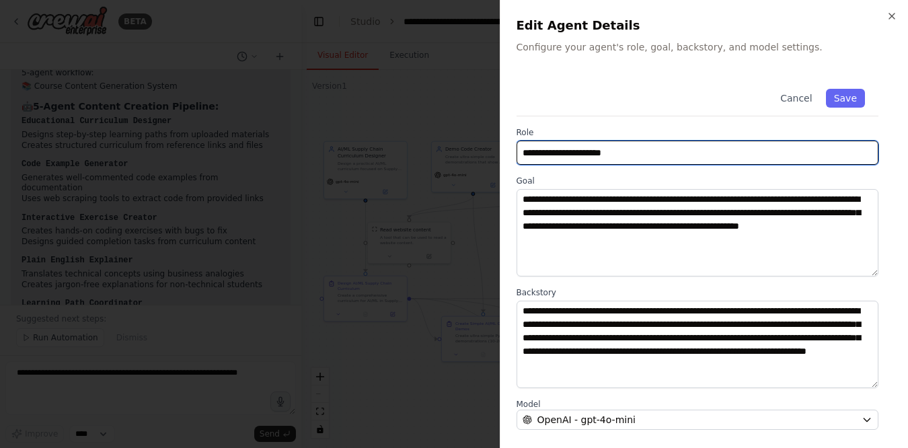
drag, startPoint x: 579, startPoint y: 155, endPoint x: 524, endPoint y: 148, distance: 55.6
click at [524, 148] on input "**********" at bounding box center [698, 153] width 363 height 24
type input "**********"
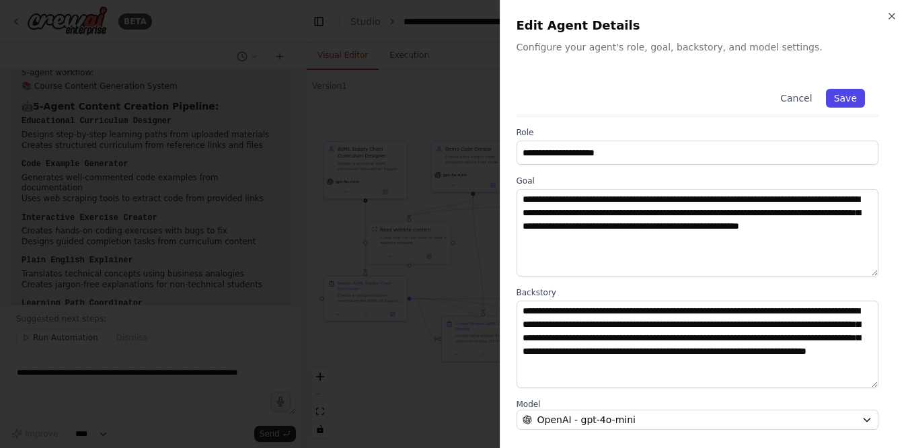
click at [842, 101] on button "Save" at bounding box center [845, 98] width 39 height 19
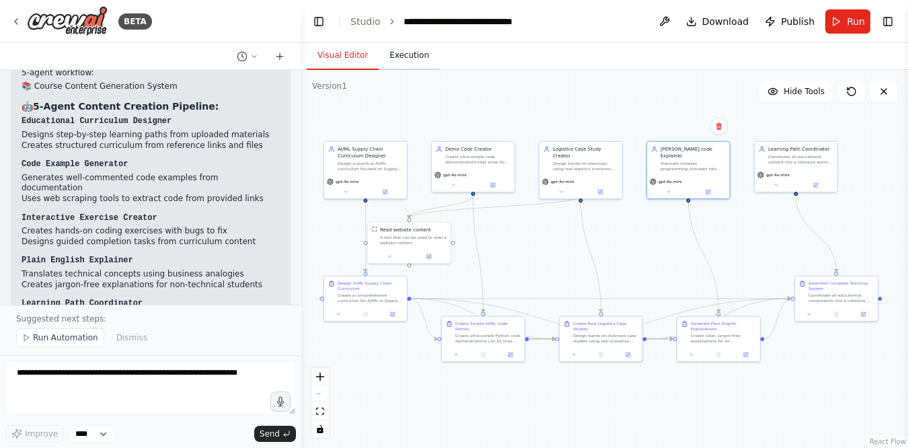
click at [408, 56] on button "Execution" at bounding box center [409, 56] width 61 height 28
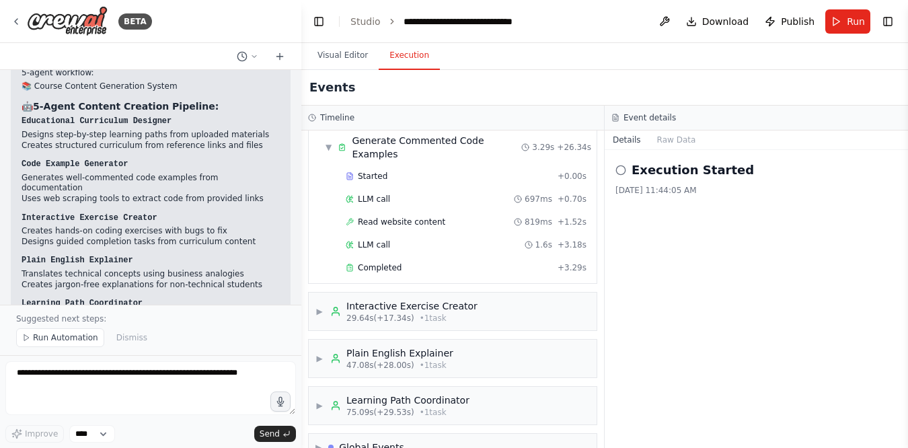
scroll to position [210, 0]
click at [323, 439] on div "▶ Global Events" at bounding box center [360, 445] width 89 height 13
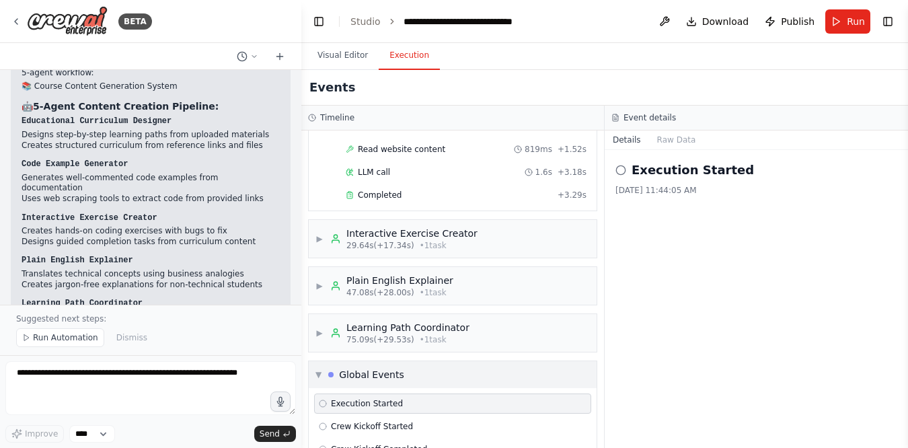
scroll to position [310, 0]
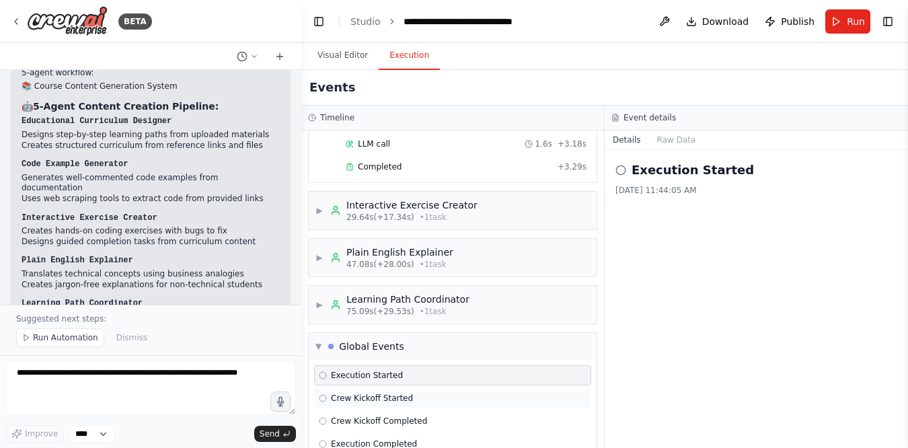
click at [382, 388] on div "Crew Kickoff Started" at bounding box center [452, 398] width 277 height 20
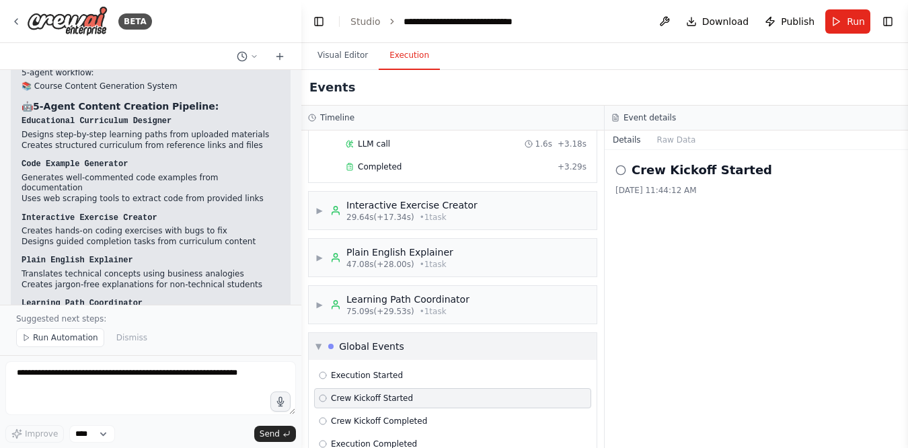
click at [319, 341] on span "▼" at bounding box center [319, 346] width 6 height 11
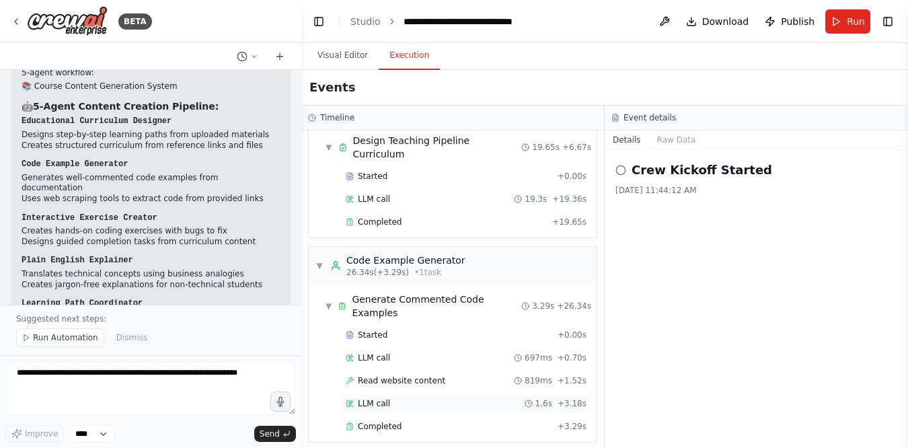
scroll to position [0, 0]
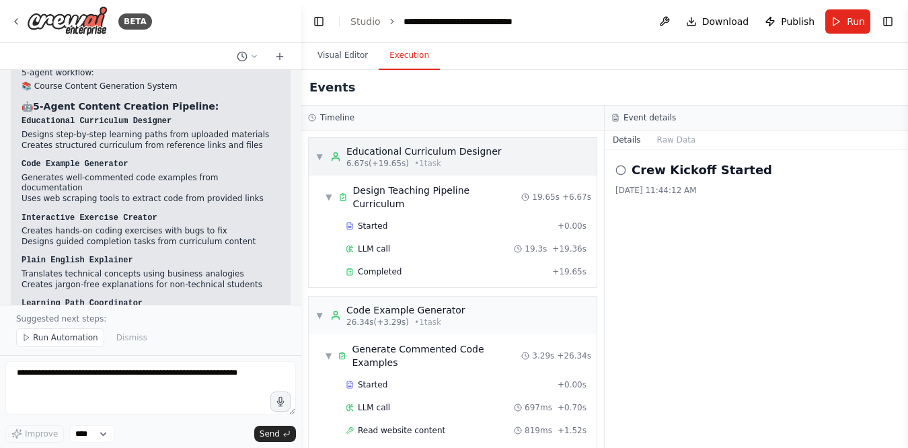
click at [316, 151] on span "▼" at bounding box center [320, 156] width 8 height 11
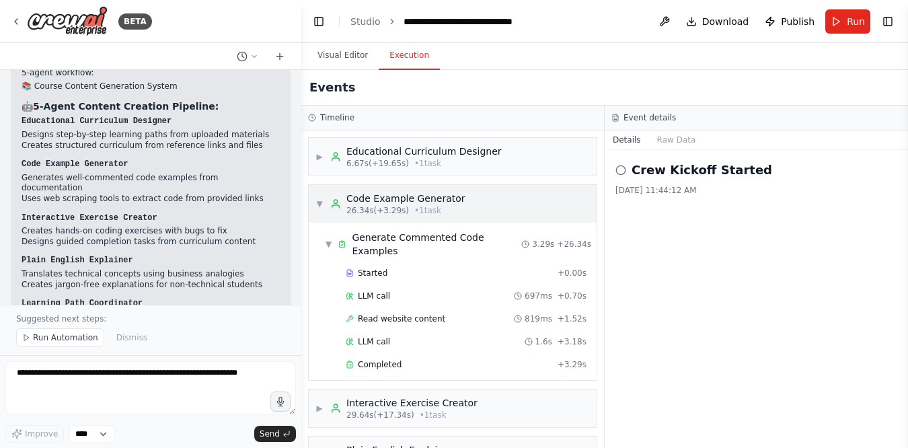
click at [320, 196] on div "▼ Code Example Generator 26.34s (+3.29s) • 1 task" at bounding box center [391, 204] width 150 height 24
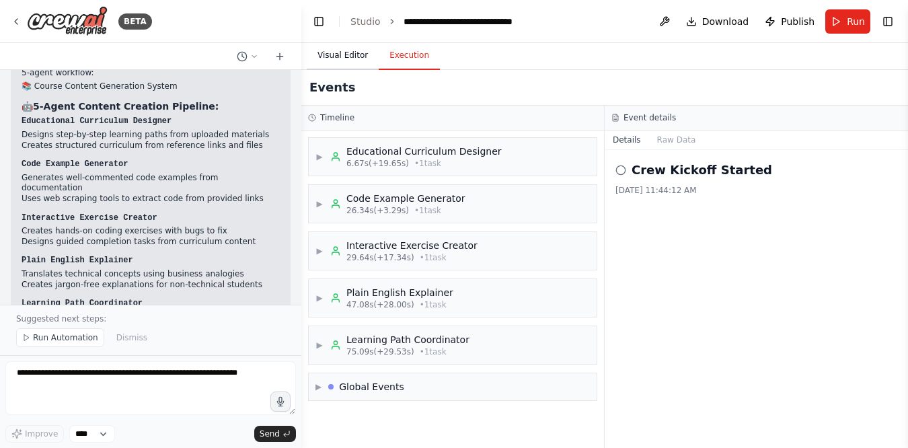
click at [338, 63] on button "Visual Editor" at bounding box center [343, 56] width 72 height 28
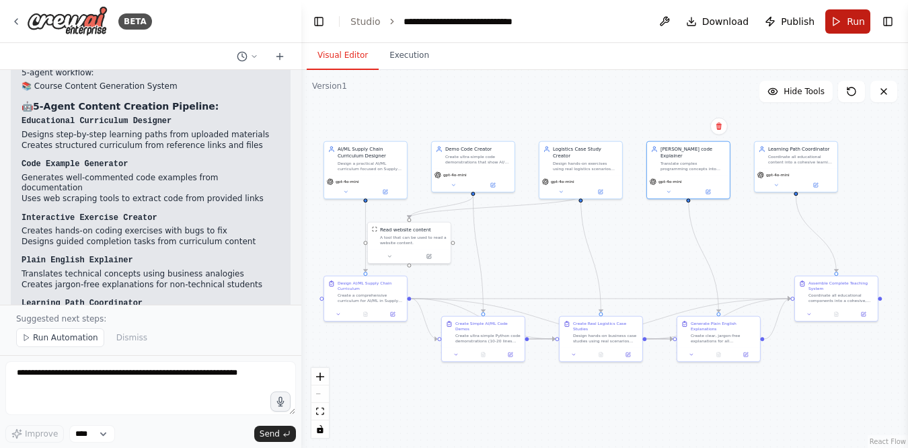
click at [850, 28] on span "Run" at bounding box center [856, 21] width 18 height 13
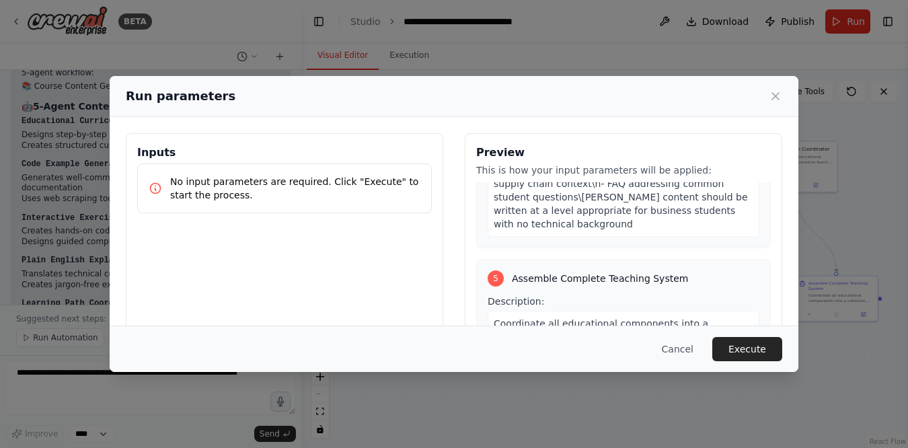
scroll to position [1514, 0]
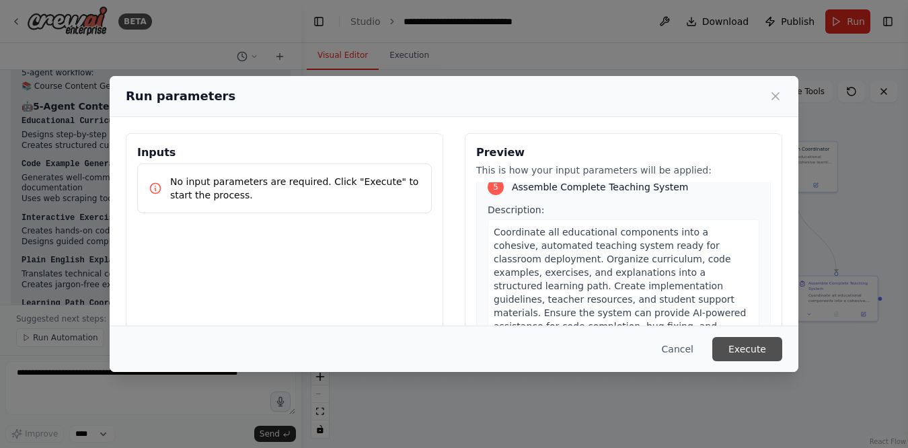
click at [746, 347] on button "Execute" at bounding box center [748, 349] width 70 height 24
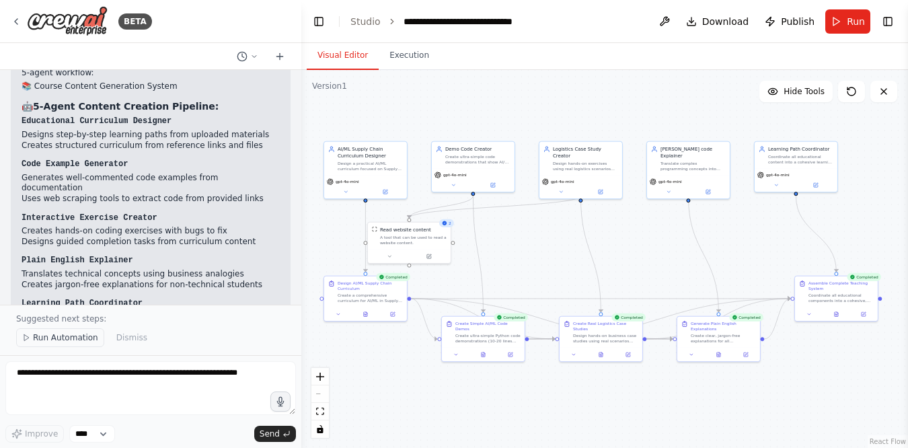
click at [73, 338] on span "Run Automation" at bounding box center [65, 337] width 65 height 11
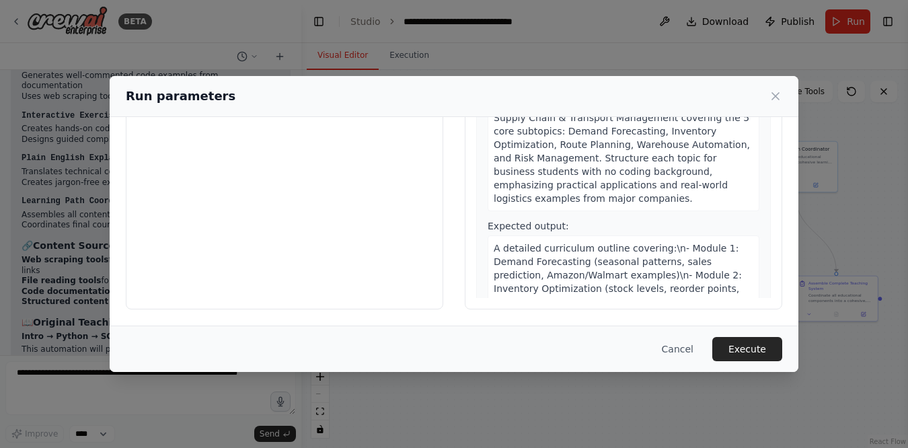
scroll to position [0, 0]
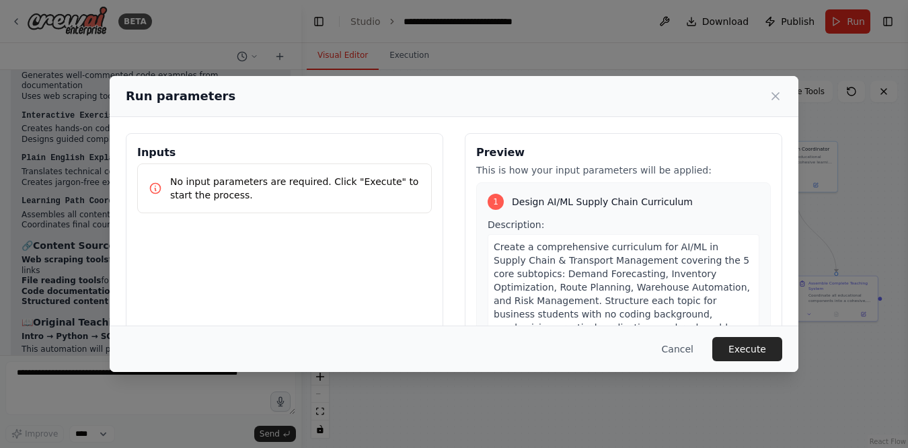
click at [227, 186] on p "No input parameters are required. Click "Execute" to start the process." at bounding box center [295, 188] width 250 height 27
click at [753, 352] on button "Execute" at bounding box center [748, 349] width 70 height 24
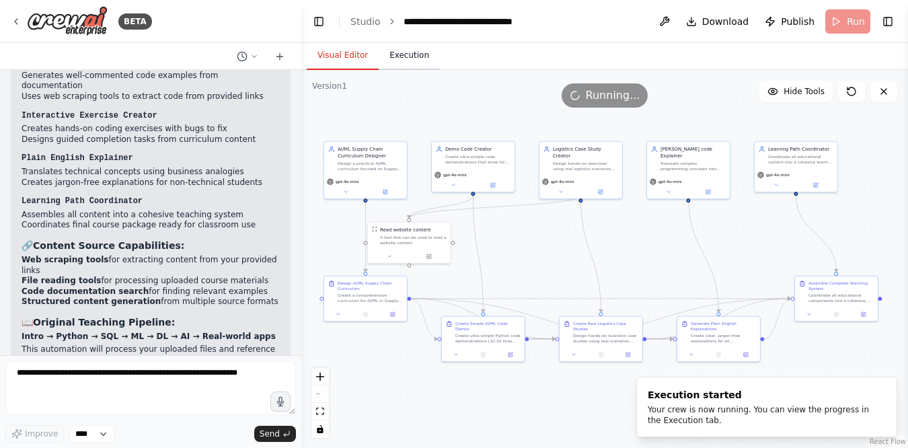
click at [390, 54] on button "Execution" at bounding box center [409, 56] width 61 height 28
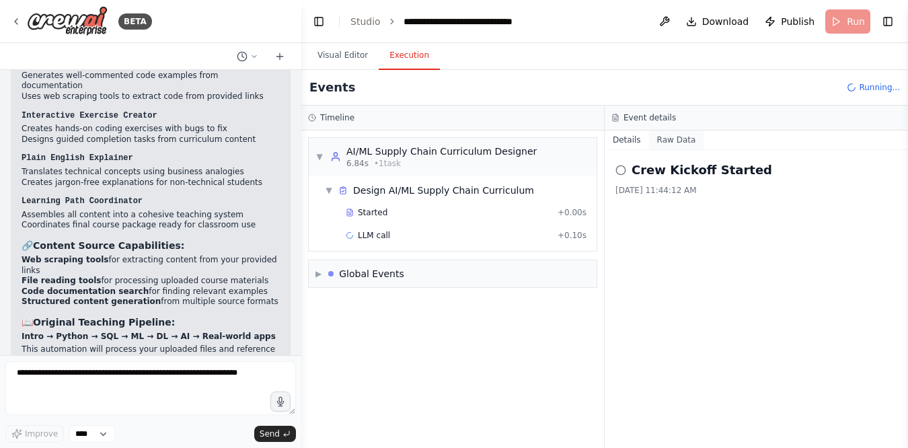
click at [672, 137] on button "Raw Data" at bounding box center [676, 140] width 55 height 19
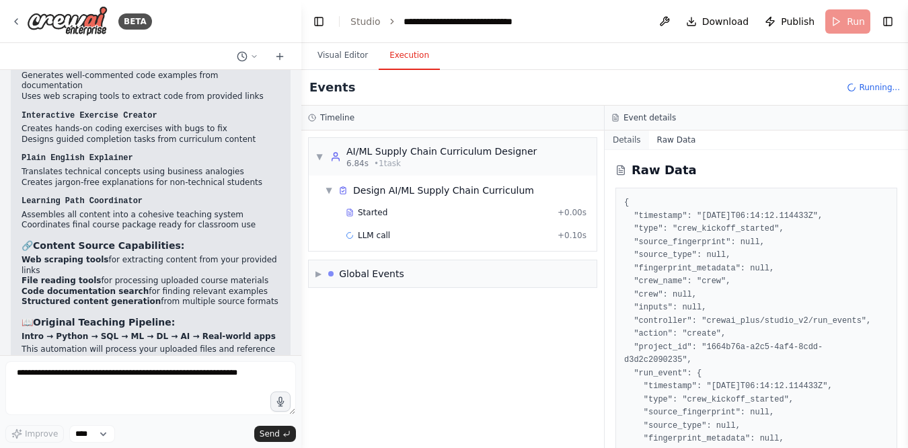
click at [631, 139] on button "Details" at bounding box center [627, 140] width 44 height 19
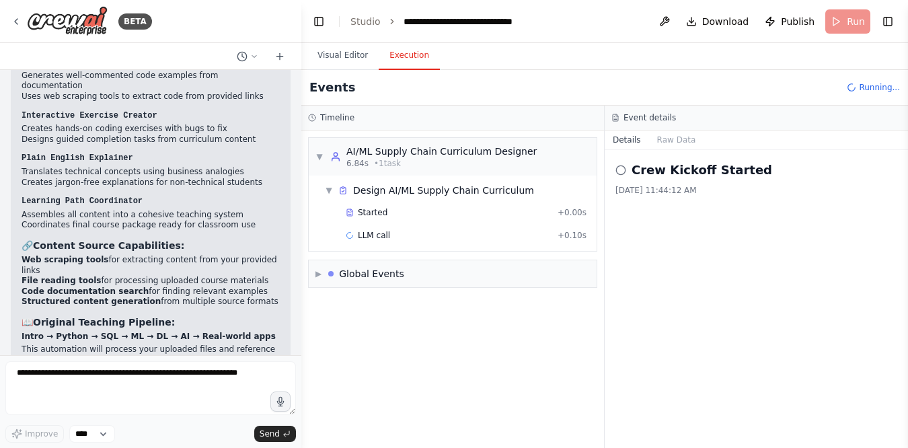
click at [622, 170] on icon at bounding box center [621, 170] width 11 height 11
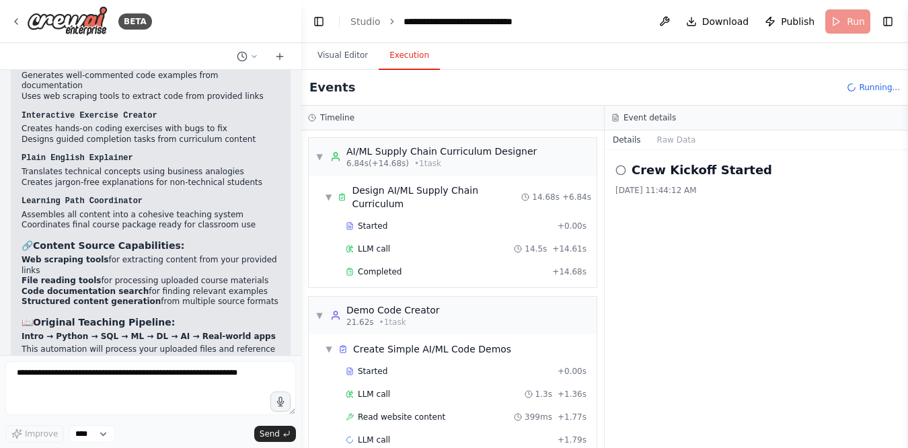
click at [113, 410] on p "Ready to generate course content from your links and files! The system will pro…" at bounding box center [151, 431] width 258 height 42
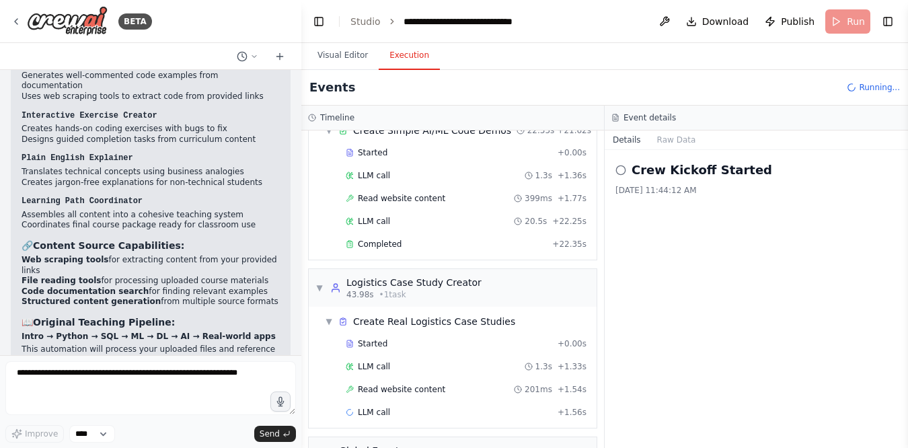
scroll to position [237, 0]
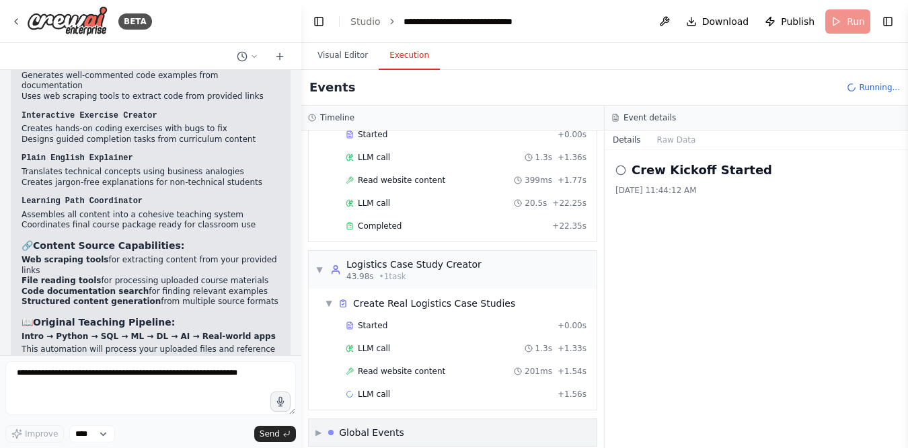
click at [314, 419] on div "▶ Global Events" at bounding box center [453, 432] width 288 height 27
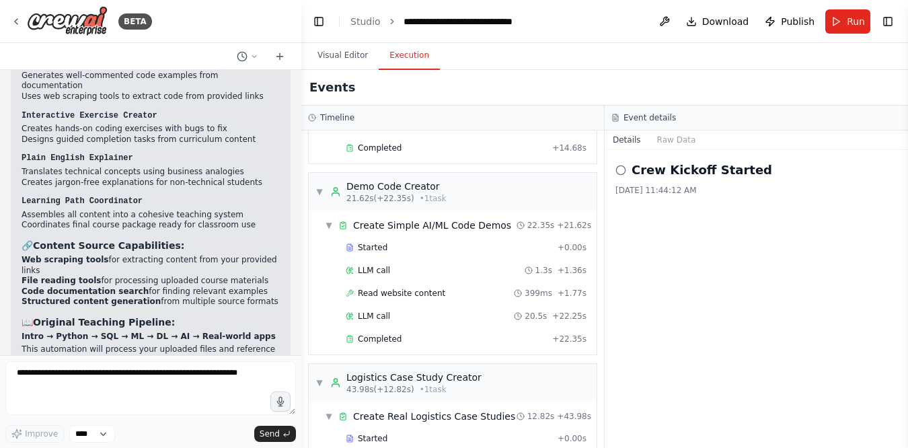
scroll to position [581, 0]
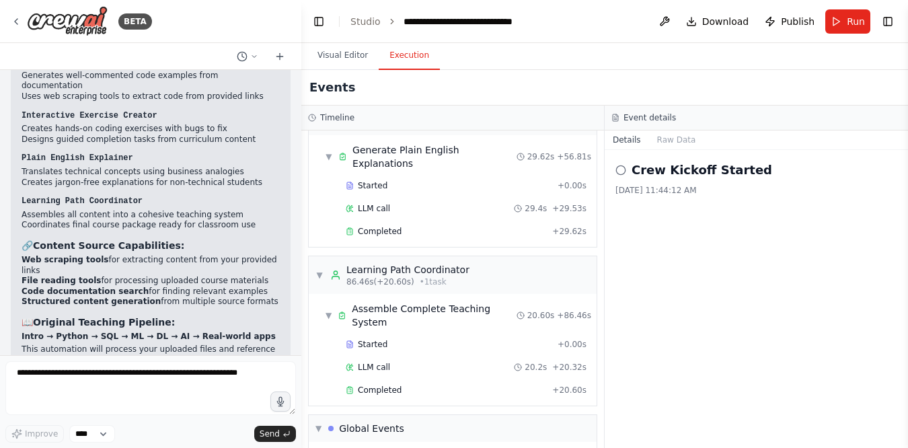
click at [688, 250] on div "Crew Kickoff Started [DATE] 11:44:12 AM" at bounding box center [756, 299] width 303 height 298
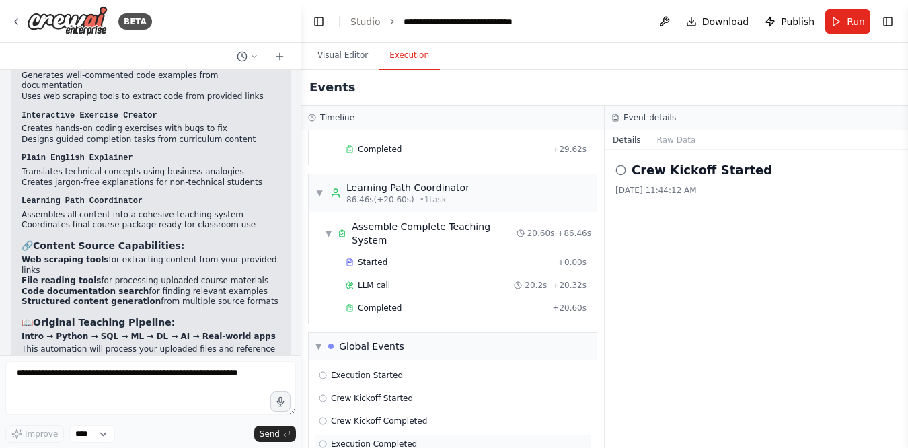
click at [343, 439] on span "Execution Completed" at bounding box center [374, 444] width 86 height 11
click at [318, 341] on span "▼" at bounding box center [319, 346] width 6 height 11
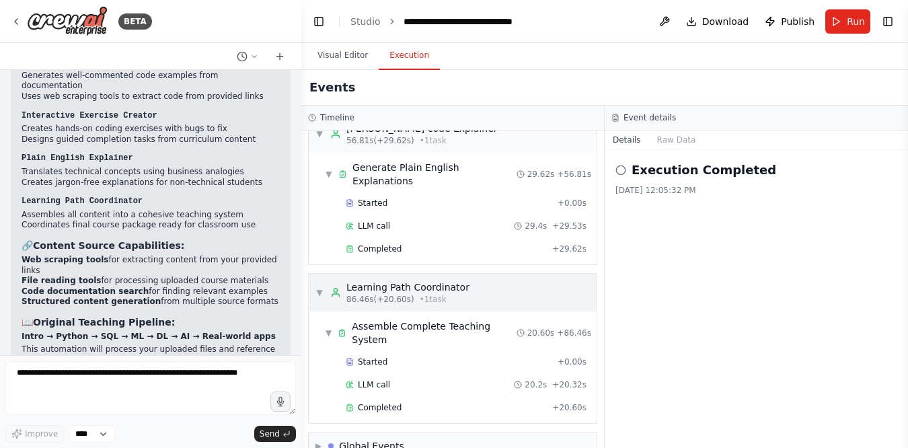
click at [321, 287] on span "▼" at bounding box center [320, 292] width 8 height 11
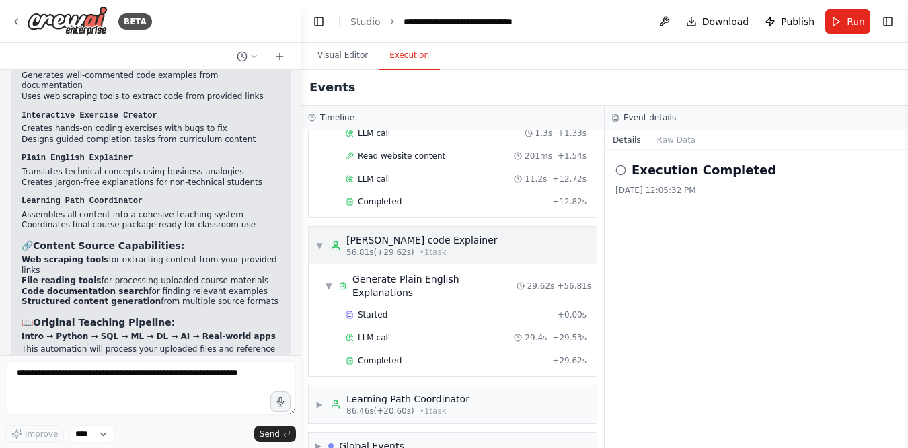
click at [319, 240] on span "▼" at bounding box center [320, 245] width 8 height 11
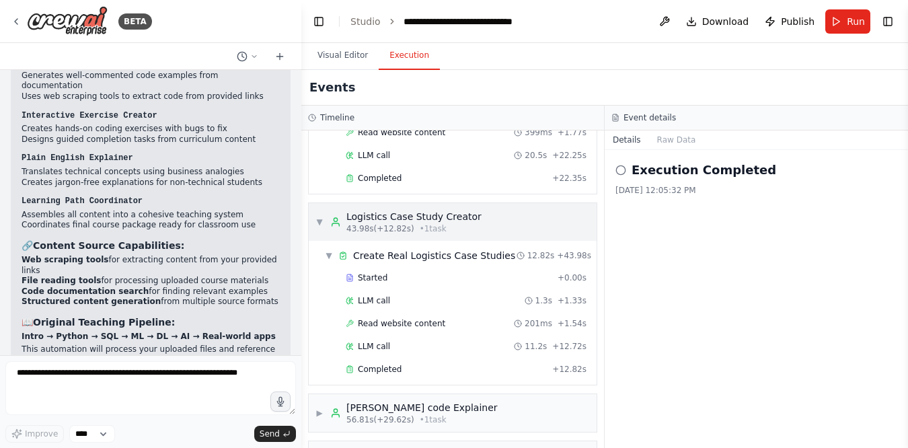
click at [320, 217] on span "▼" at bounding box center [320, 222] width 8 height 11
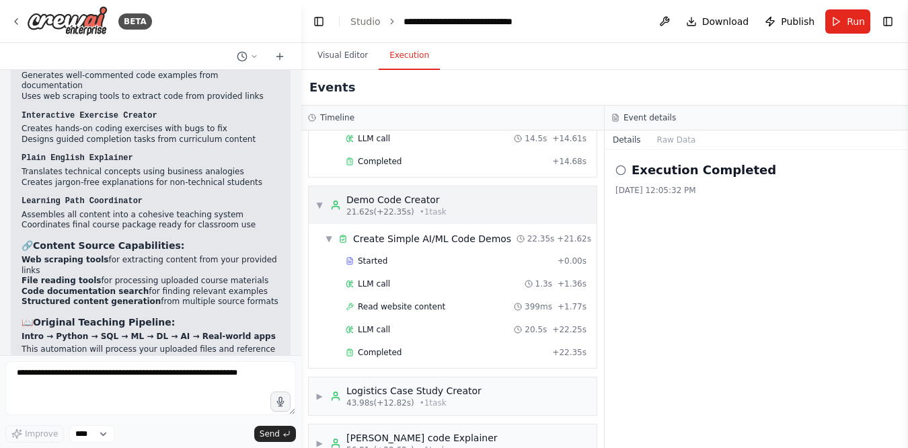
click at [321, 200] on span "▼" at bounding box center [320, 205] width 8 height 11
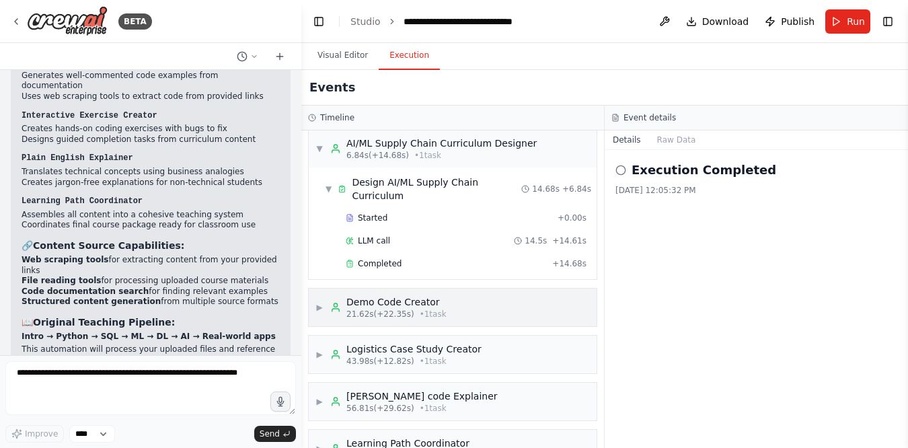
scroll to position [0, 0]
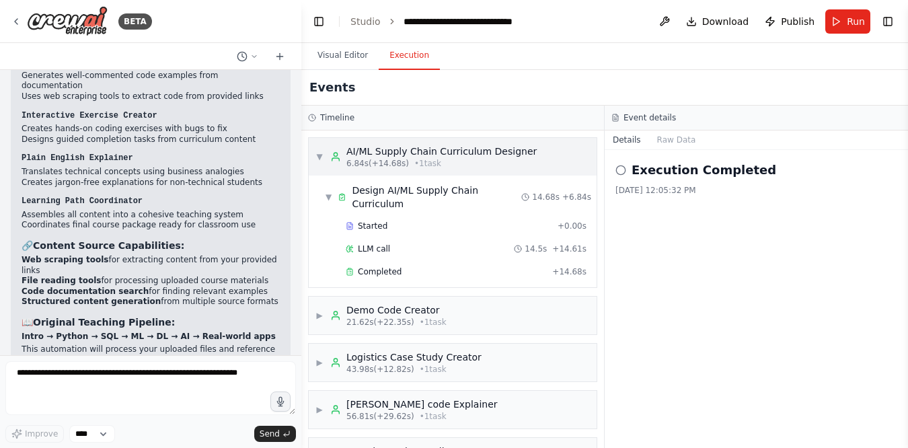
click at [317, 151] on span "▼" at bounding box center [320, 156] width 8 height 11
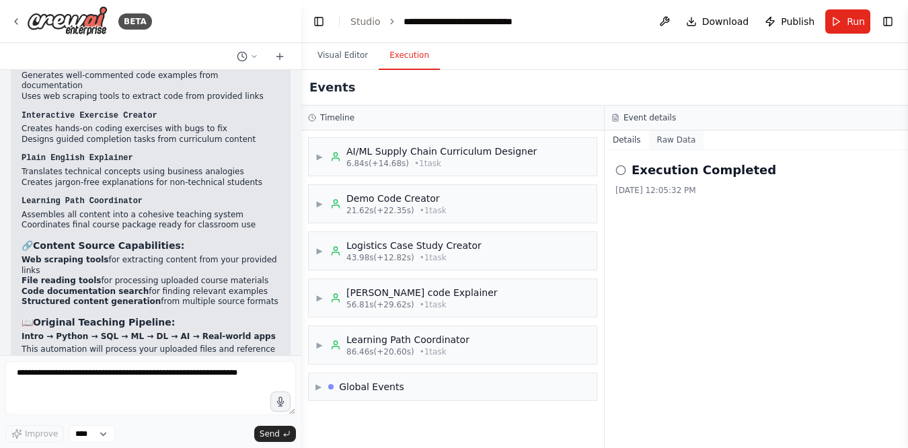
click at [675, 143] on button "Raw Data" at bounding box center [676, 140] width 55 height 19
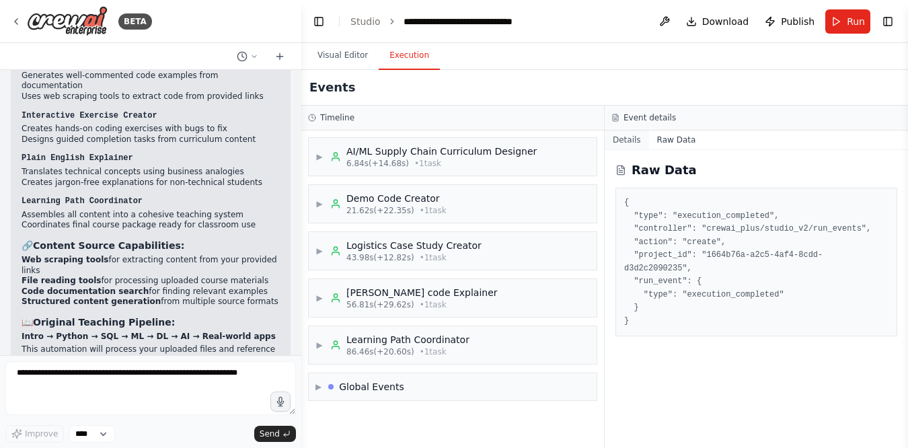
click at [625, 136] on button "Details" at bounding box center [627, 140] width 44 height 19
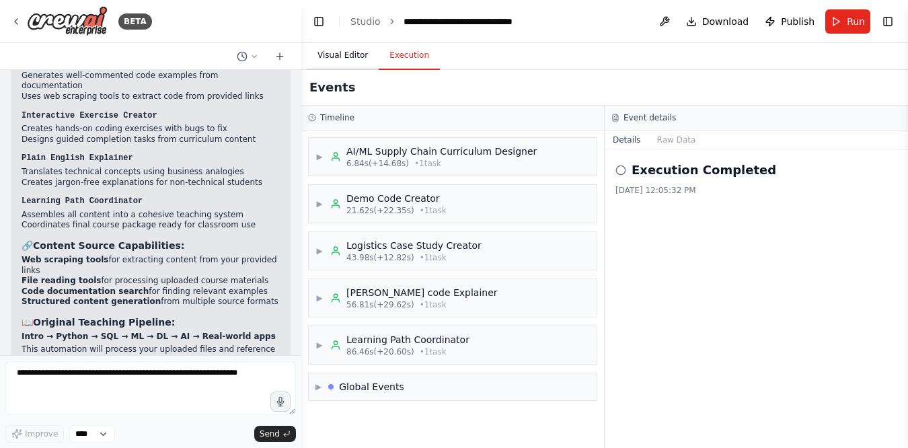
click at [344, 57] on button "Visual Editor" at bounding box center [343, 56] width 72 height 28
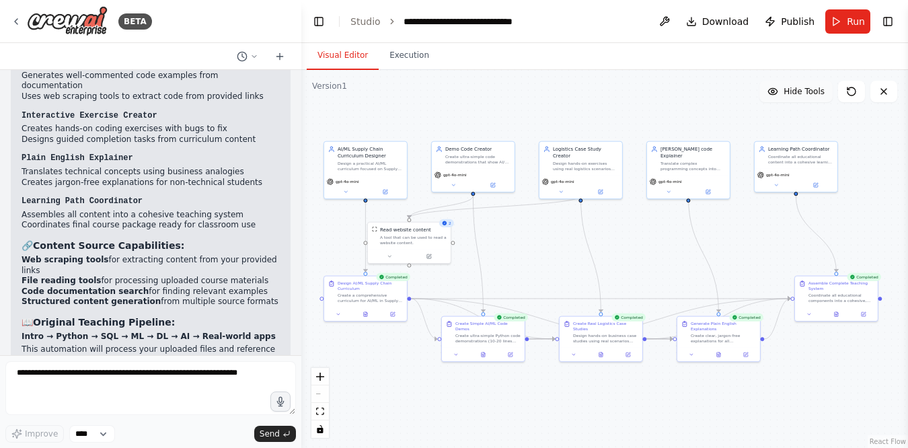
click at [801, 98] on button "Hide Tools" at bounding box center [796, 92] width 73 height 22
click at [801, 98] on button "Show Tools" at bounding box center [794, 92] width 77 height 22
click at [323, 412] on icon "fit view" at bounding box center [320, 411] width 8 height 7
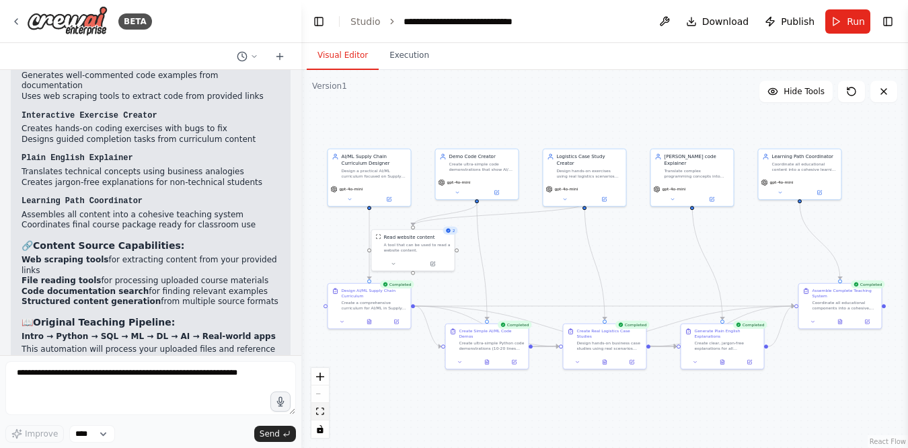
click at [323, 412] on icon "fit view" at bounding box center [320, 411] width 8 height 7
click at [320, 410] on icon "fit view" at bounding box center [320, 411] width 8 height 7
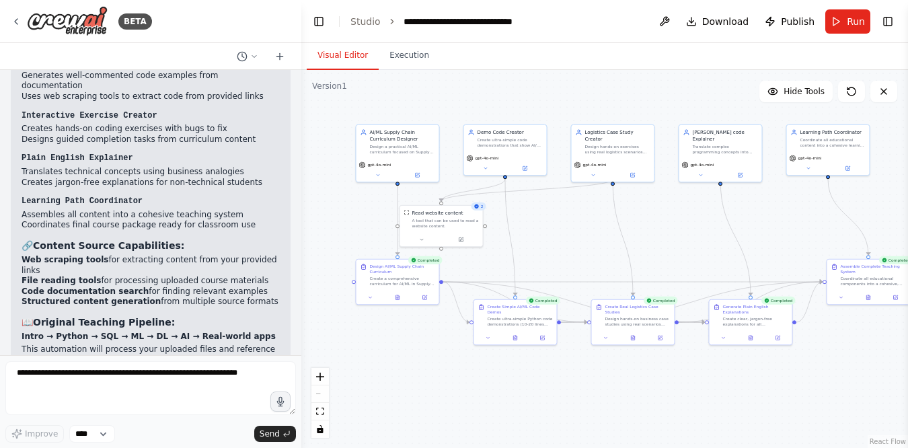
drag, startPoint x: 525, startPoint y: 260, endPoint x: 553, endPoint y: 236, distance: 37.2
click at [553, 236] on div ".deletable-edge-delete-btn { width: 20px; height: 20px; border: 0px solid #ffff…" at bounding box center [604, 259] width 607 height 378
click at [328, 409] on button "fit view" at bounding box center [320, 411] width 17 height 17
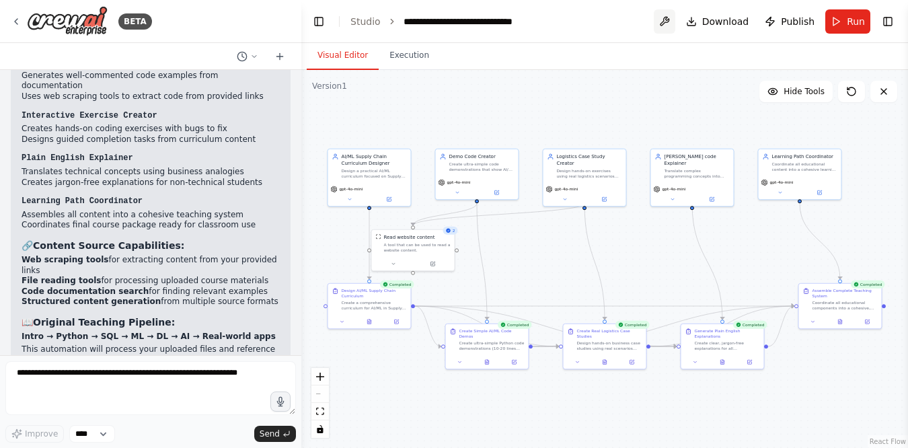
click at [671, 20] on button at bounding box center [665, 21] width 22 height 24
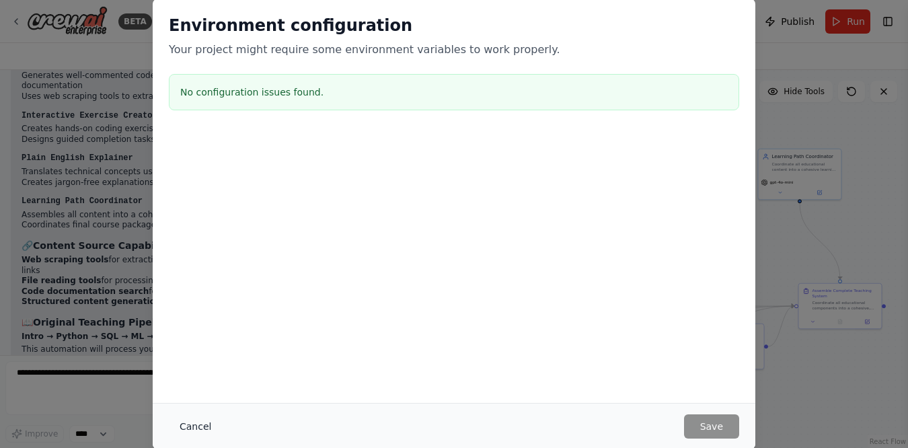
click at [203, 423] on button "Cancel" at bounding box center [195, 427] width 53 height 24
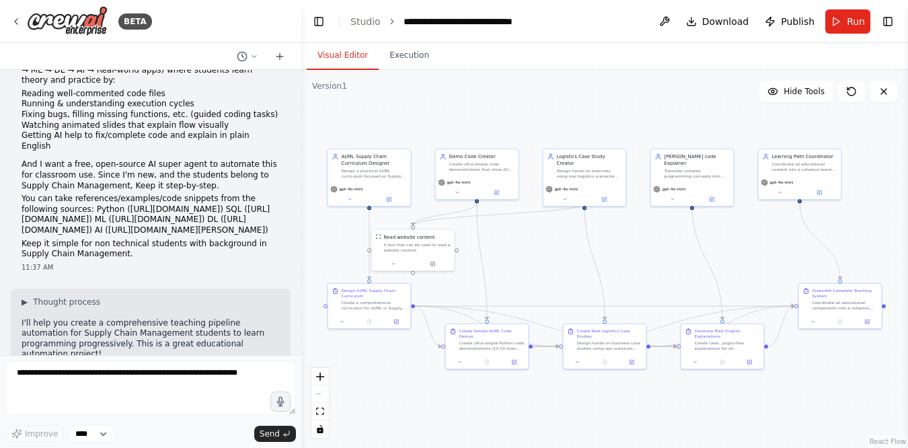
scroll to position [34, 0]
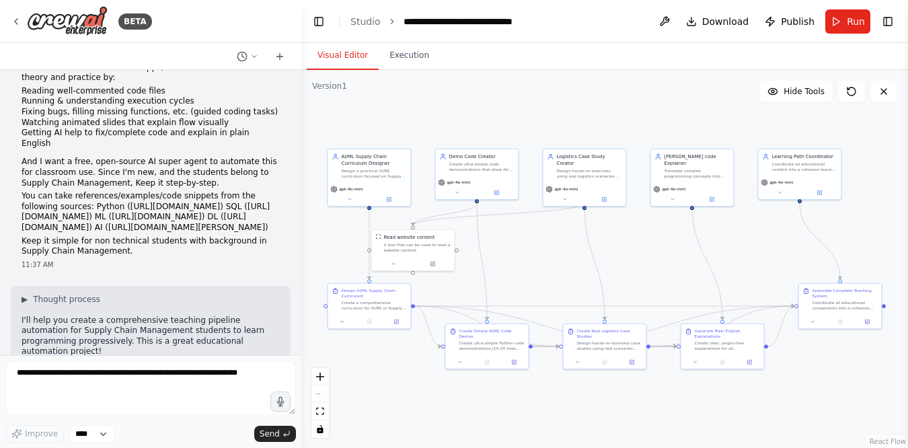
click at [90, 191] on p "You can take references/examples/code snippets from the following sources: Pyth…" at bounding box center [151, 212] width 258 height 42
click at [273, 248] on div "I want you to design a teaching pipeline (Intro → Python → SQL → ML → DL → AI →…" at bounding box center [151, 160] width 280 height 229
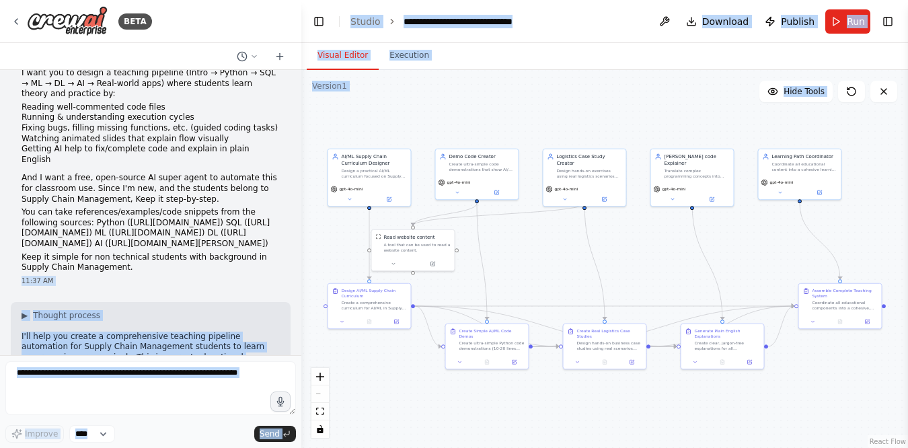
scroll to position [0, 0]
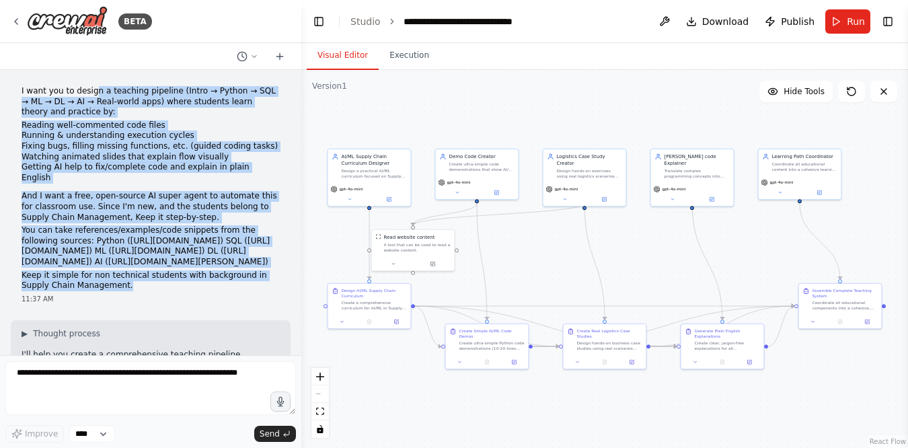
drag, startPoint x: 271, startPoint y: 242, endPoint x: 7, endPoint y: 89, distance: 304.8
click at [22, 89] on div "I want you to design a teaching pipeline (Intro → Python → SQL → ML → DL → AI →…" at bounding box center [151, 188] width 258 height 205
copy div "l i dolorsit ametcons (Adipi → Elitse → DOE → TE → IN → UT → Labo-etdol magn) a…"
click at [474, 116] on div ".deletable-edge-delete-btn { width: 20px; height: 20px; border: 0px solid #ffff…" at bounding box center [604, 259] width 607 height 378
click at [318, 22] on button "Toggle Left Sidebar" at bounding box center [319, 21] width 19 height 19
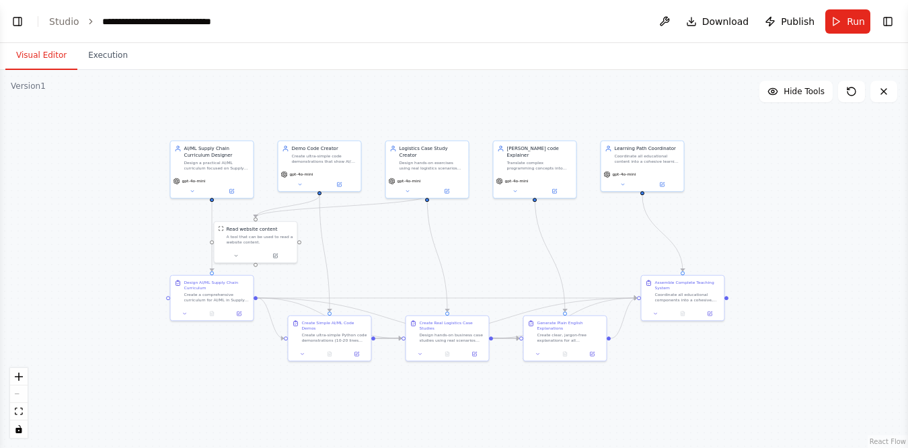
drag, startPoint x: 343, startPoint y: 255, endPoint x: 487, endPoint y: 247, distance: 144.9
click at [487, 247] on div ".deletable-edge-delete-btn { width: 20px; height: 20px; border: 0px solid #ffff…" at bounding box center [454, 259] width 908 height 378
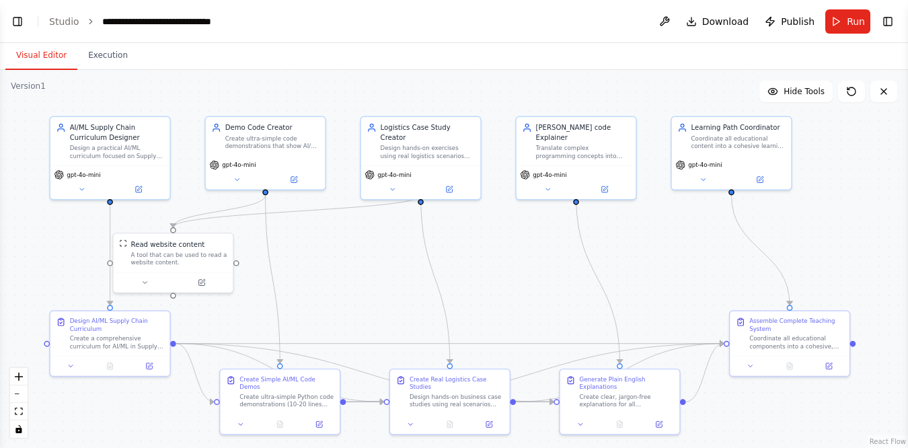
drag, startPoint x: 445, startPoint y: 248, endPoint x: 466, endPoint y: 271, distance: 30.5
click at [466, 271] on div ".deletable-edge-delete-btn { width: 20px; height: 20px; border: 0px solid #ffff…" at bounding box center [454, 259] width 908 height 378
click at [118, 52] on button "Execution" at bounding box center [107, 56] width 61 height 28
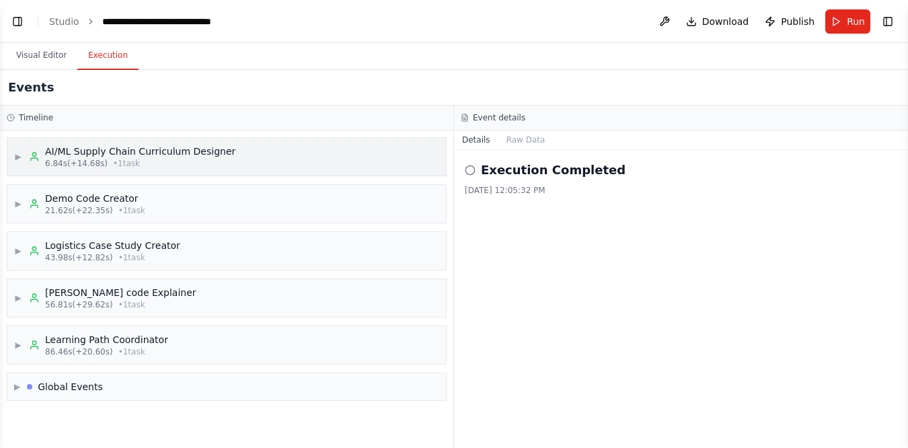
click at [20, 153] on span "▶" at bounding box center [18, 156] width 8 height 11
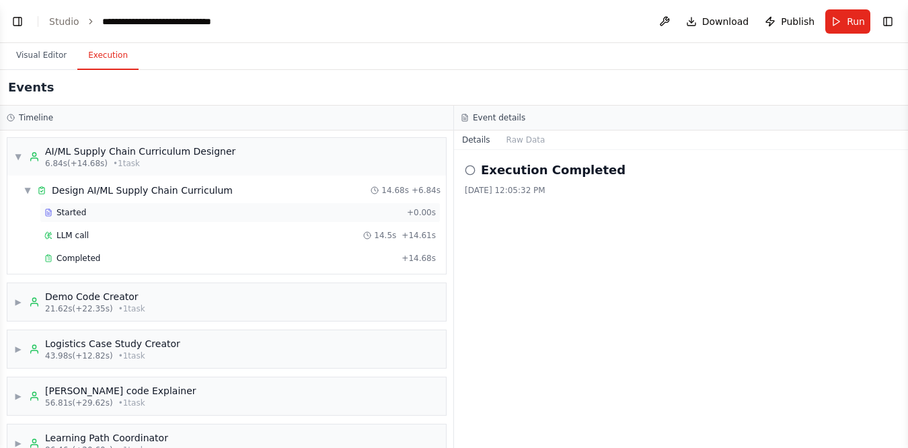
click at [86, 213] on div "Started" at bounding box center [222, 212] width 357 height 11
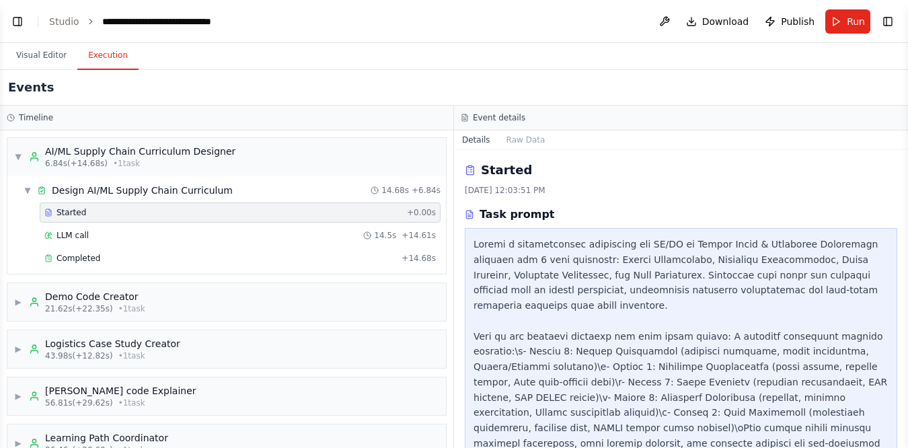
scroll to position [48, 0]
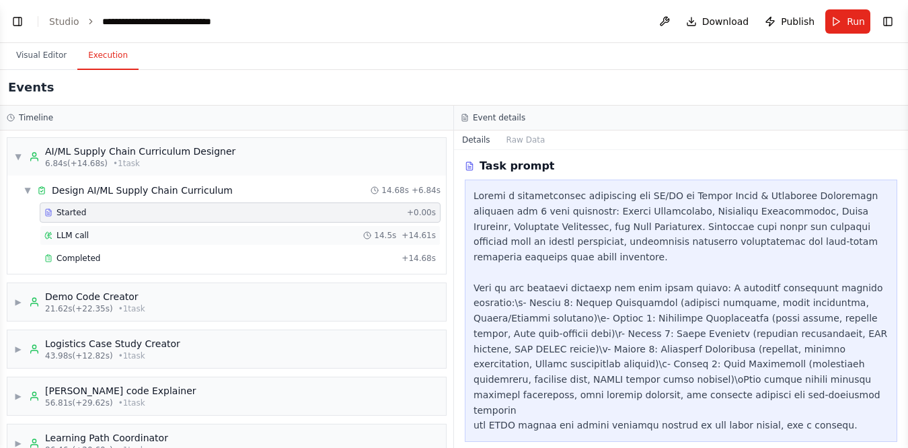
click at [187, 238] on div "LLM call 14.5s + 14.61s" at bounding box center [240, 235] width 392 height 11
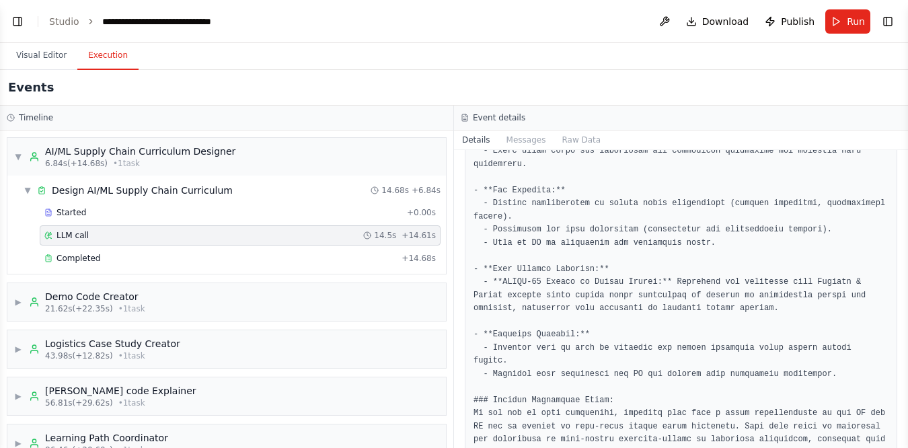
scroll to position [1436, 0]
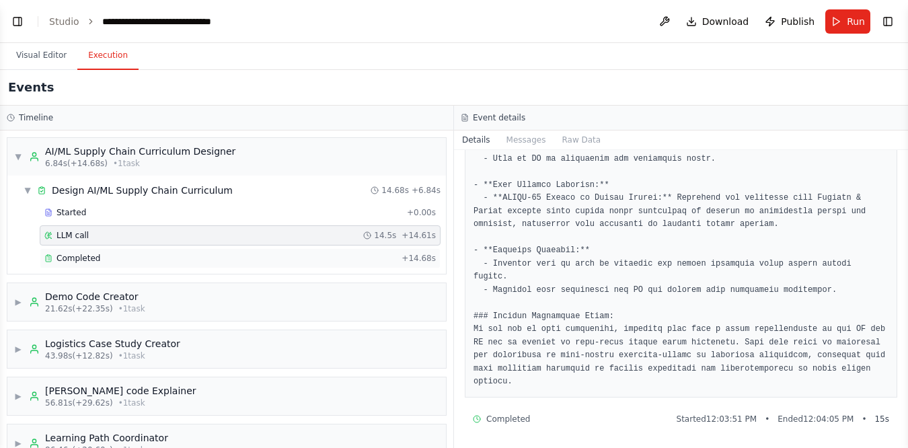
click at [87, 259] on span "Completed" at bounding box center [79, 258] width 44 height 11
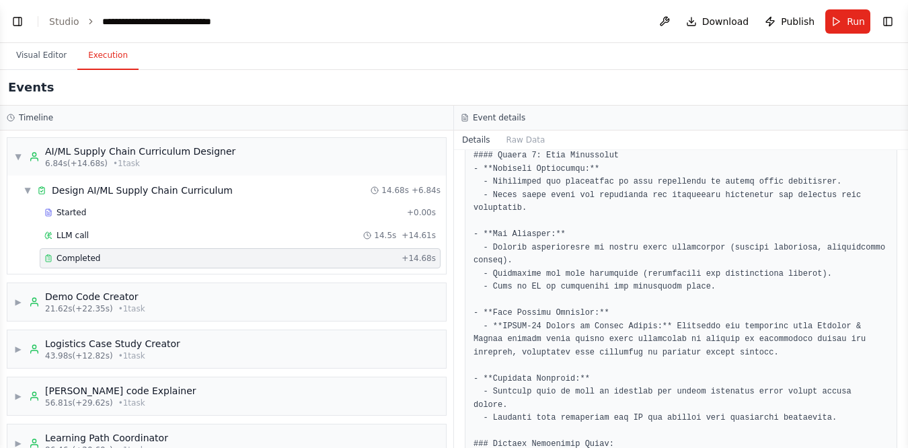
scroll to position [1367, 0]
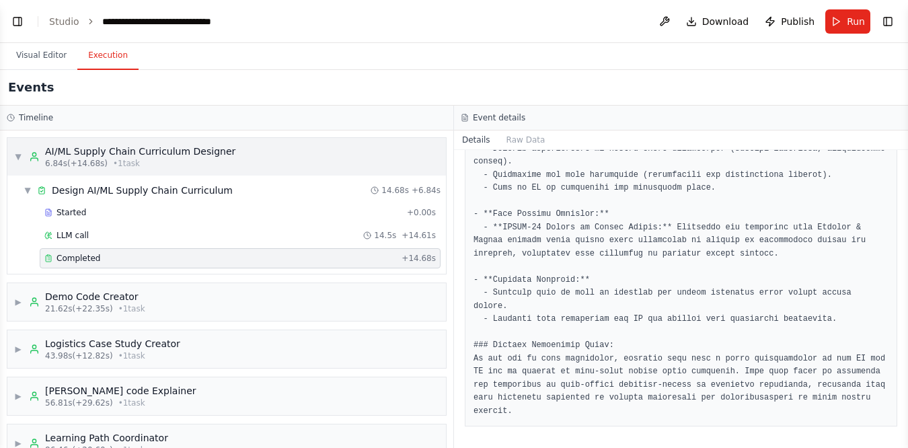
click at [19, 158] on span "▼" at bounding box center [18, 156] width 8 height 11
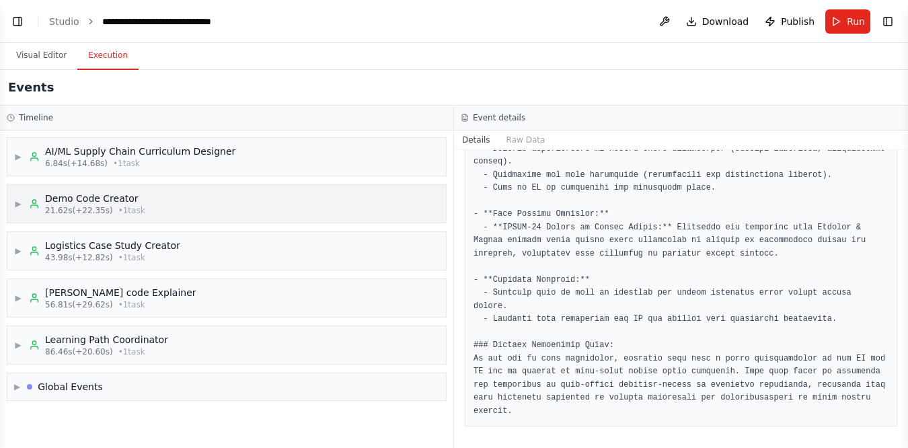
click at [12, 200] on div "▶ Demo Code Creator 21.62s (+22.35s) • 1 task" at bounding box center [226, 204] width 439 height 38
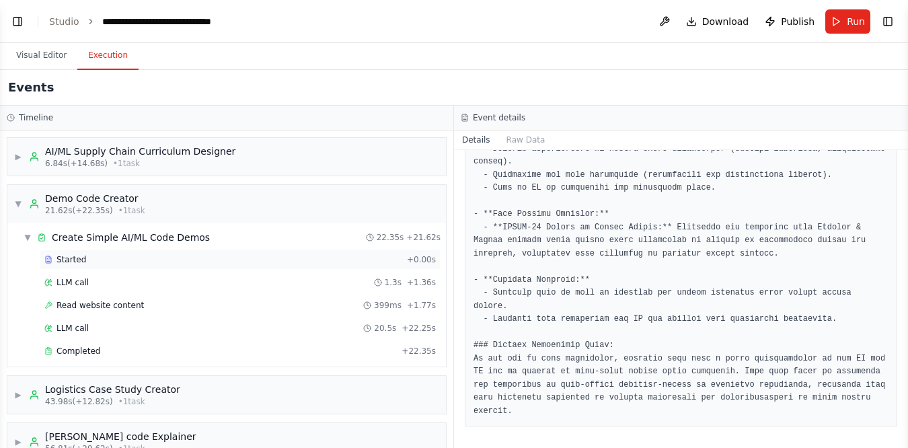
click at [81, 255] on span "Started" at bounding box center [72, 259] width 30 height 11
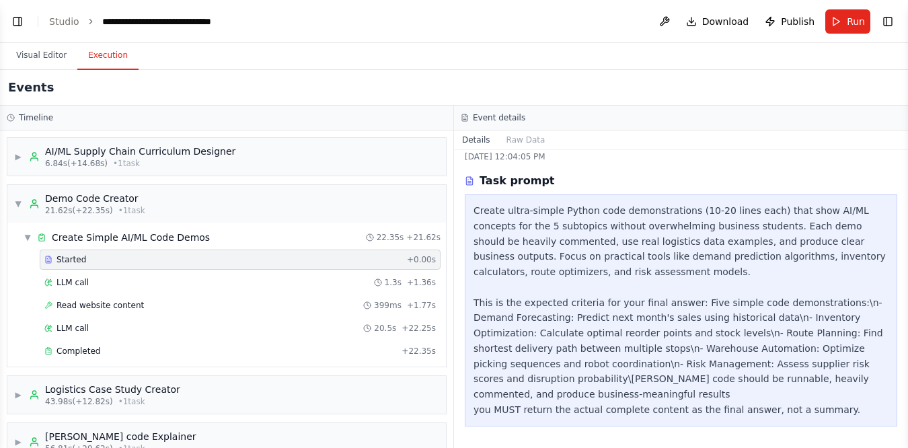
scroll to position [18, 0]
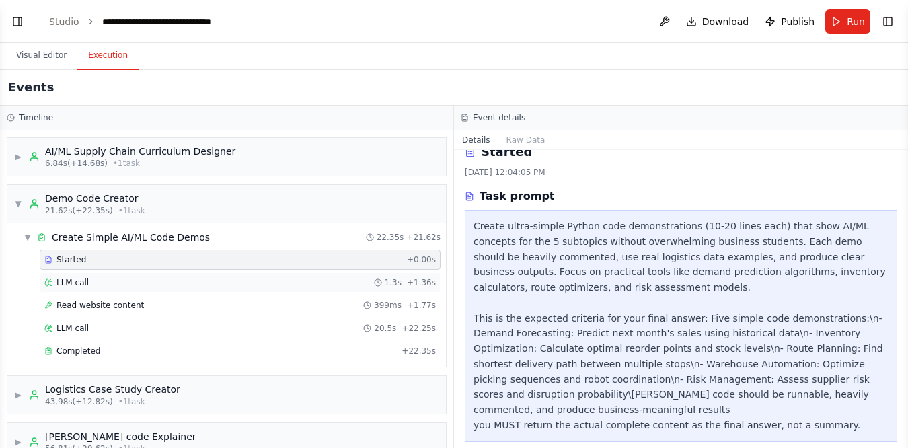
click at [72, 288] on div "LLM call 1.3s + 1.36s" at bounding box center [240, 283] width 401 height 20
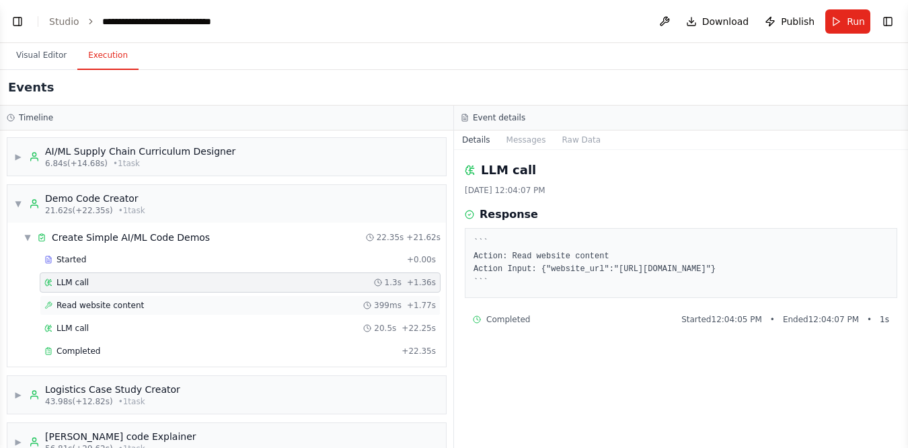
click at [205, 299] on div "Read website content 399ms + 1.77s" at bounding box center [240, 305] width 401 height 20
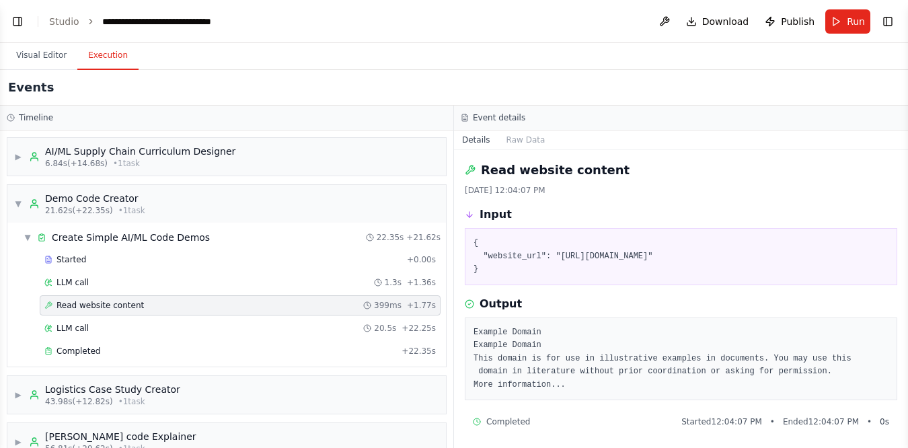
scroll to position [16, 0]
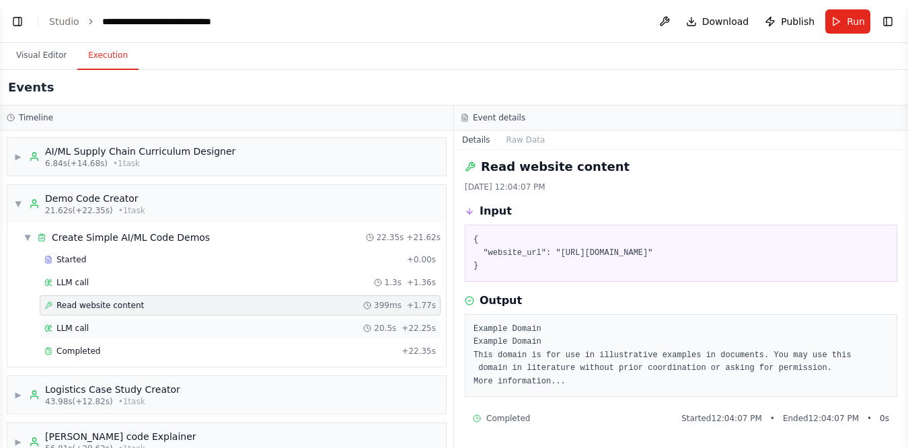
click at [122, 329] on div "LLM call 20.5s + 22.25s" at bounding box center [240, 328] width 392 height 11
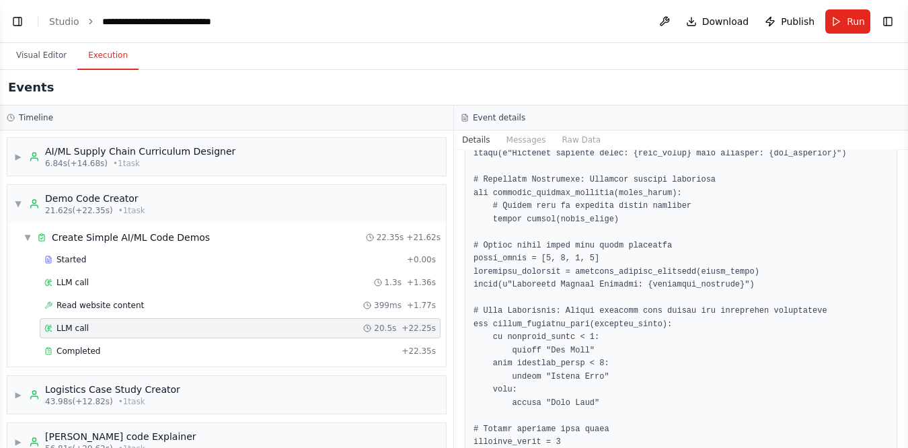
scroll to position [951, 0]
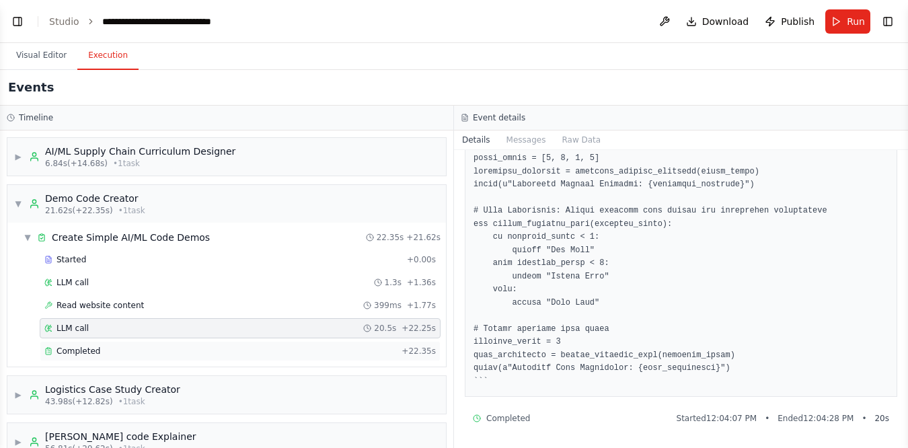
click at [229, 353] on div "Completed" at bounding box center [220, 351] width 352 height 11
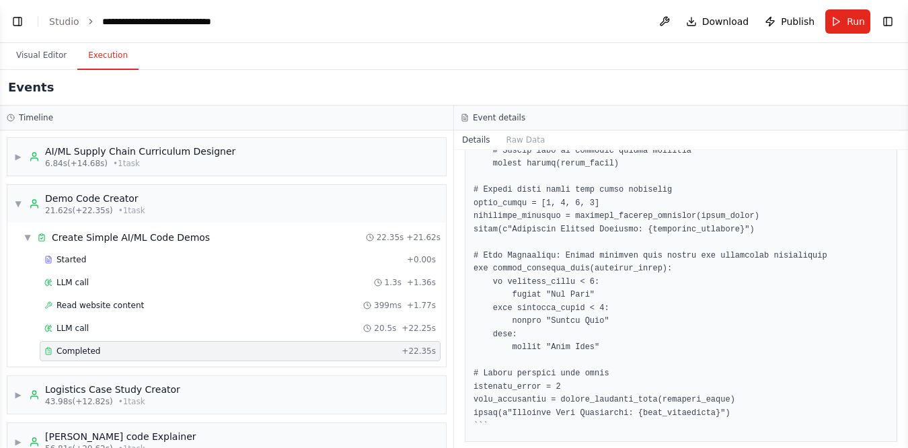
scroll to position [882, 0]
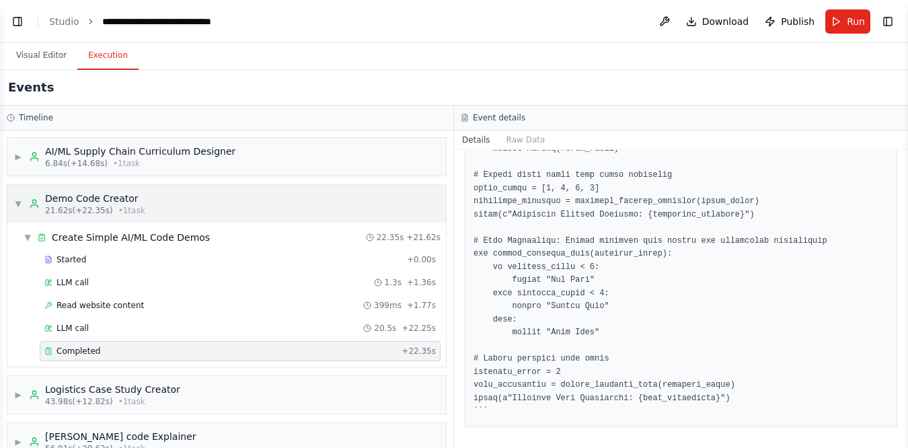
click at [22, 205] on span "▼" at bounding box center [18, 204] width 8 height 11
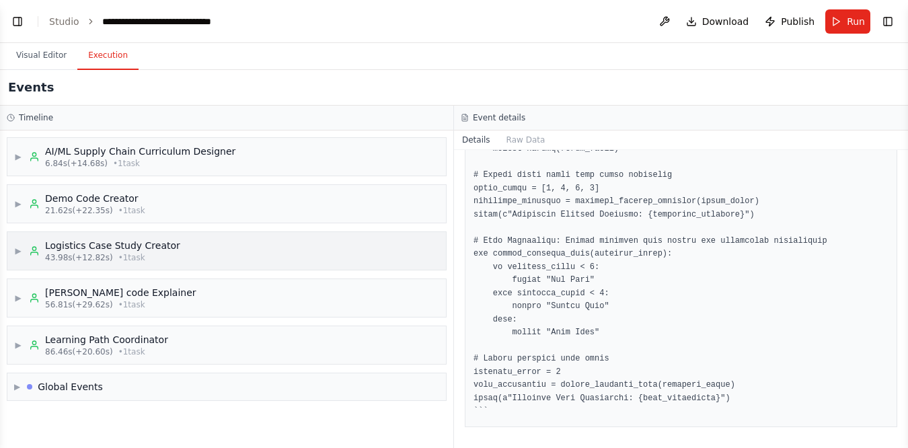
click at [17, 254] on span "▶" at bounding box center [18, 251] width 8 height 11
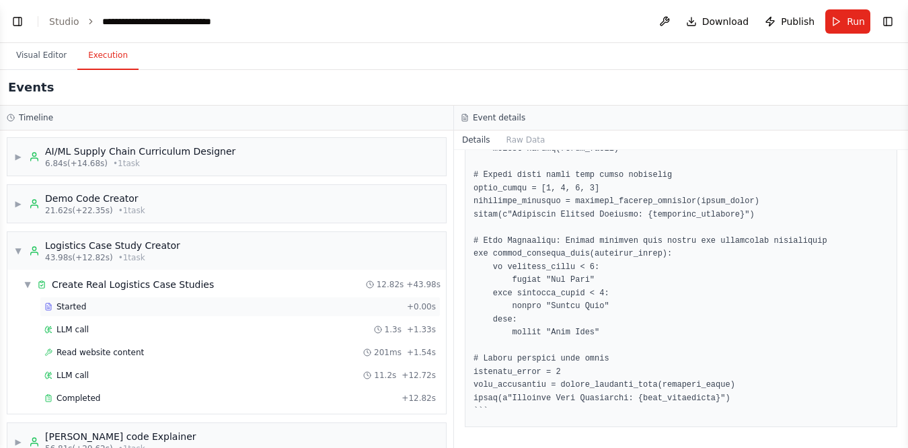
click at [100, 307] on div "Started" at bounding box center [222, 306] width 357 height 11
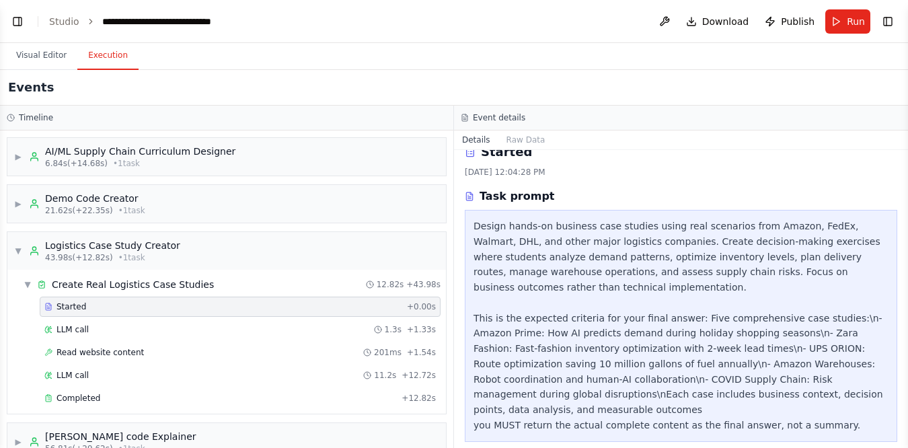
click at [653, 258] on div "Design hands-on business case studies using real scenarios from Amazon, FedEx, …" at bounding box center [681, 326] width 415 height 215
click at [205, 324] on div "LLM call 1.3s + 1.33s" at bounding box center [240, 330] width 401 height 20
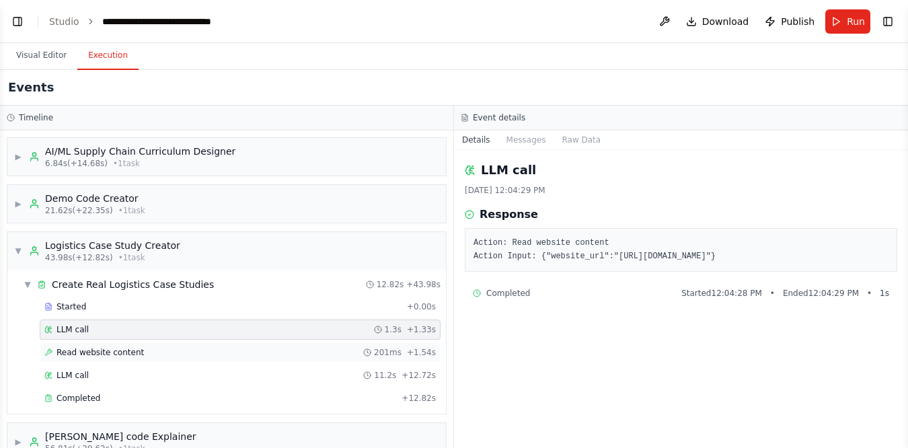
click at [180, 350] on div "Read website content 201ms + 1.54s" at bounding box center [240, 352] width 392 height 11
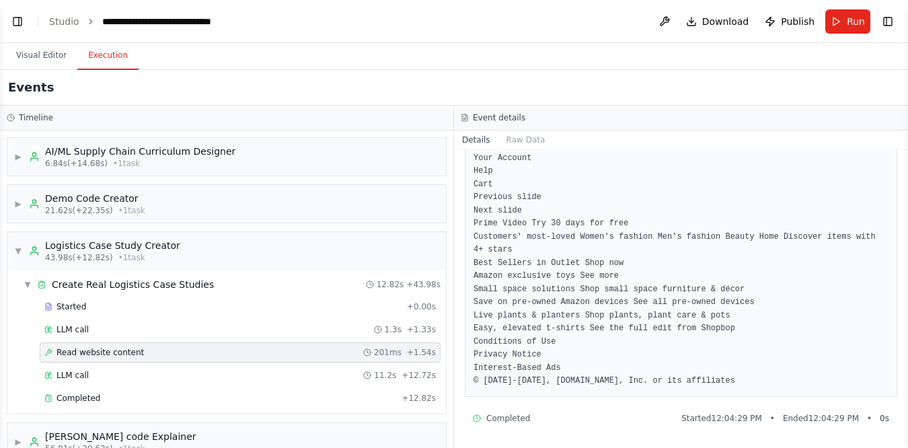
scroll to position [213, 0]
click at [147, 374] on div "LLM call 11.2s + 12.72s" at bounding box center [240, 375] width 392 height 11
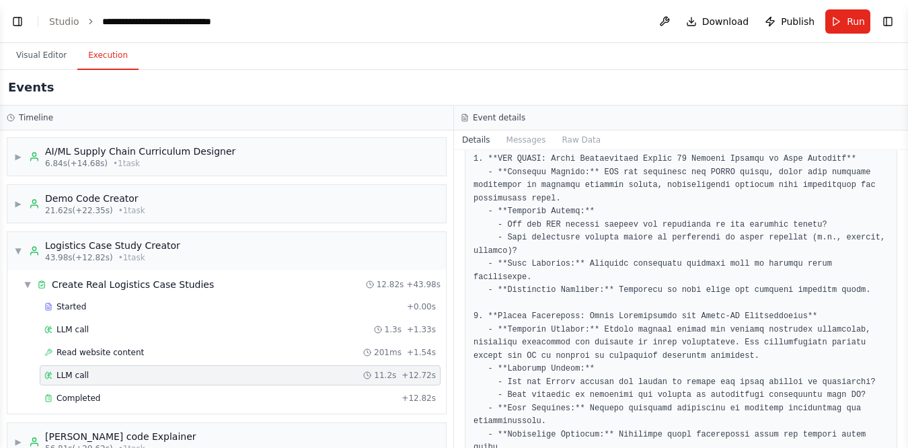
scroll to position [715, 0]
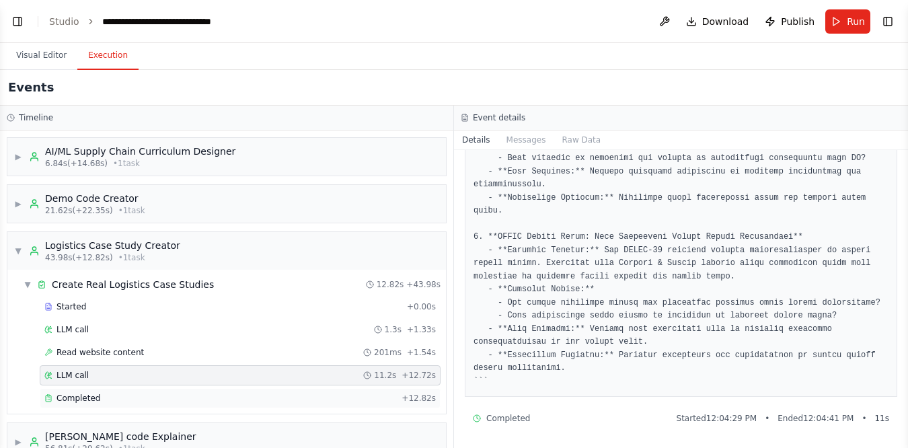
click at [105, 405] on div "Completed + 12.82s" at bounding box center [240, 398] width 401 height 20
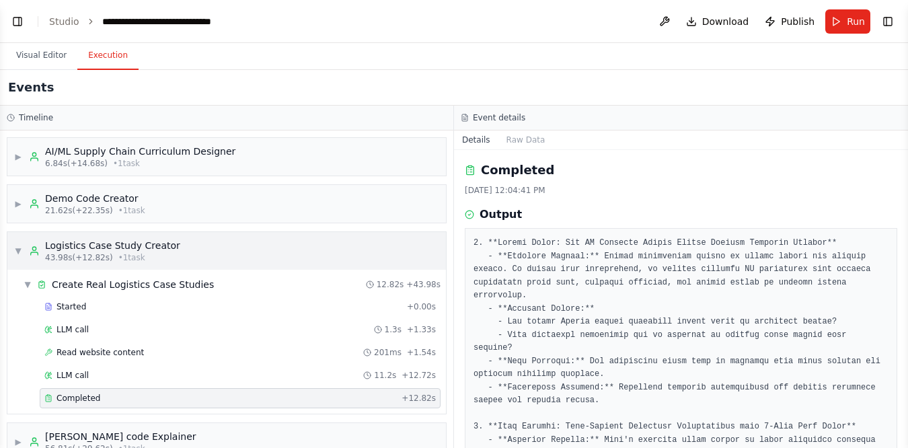
click at [24, 248] on div "▼ Logistics Case Study Creator 43.98s (+12.82s) • 1 task" at bounding box center [97, 251] width 166 height 24
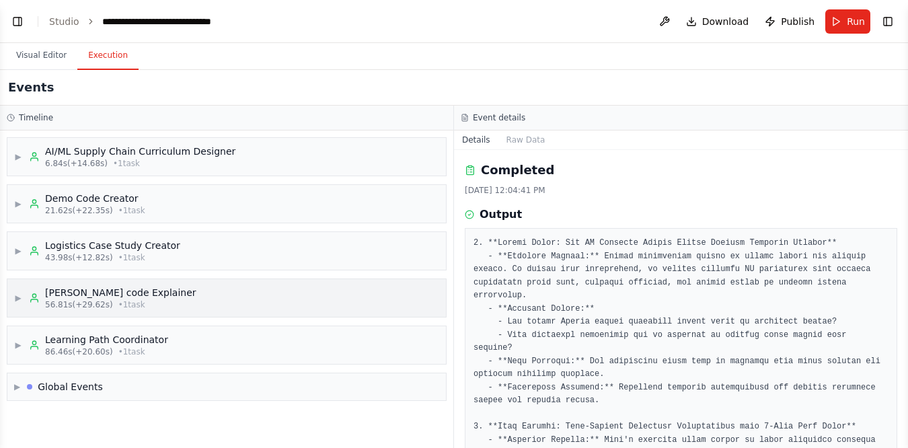
click at [22, 303] on span "▶" at bounding box center [18, 298] width 8 height 11
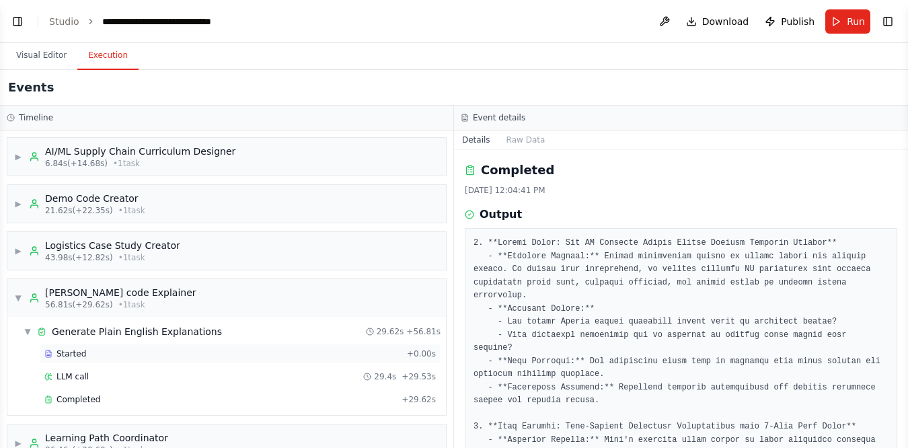
click at [132, 350] on div "Started" at bounding box center [222, 354] width 357 height 11
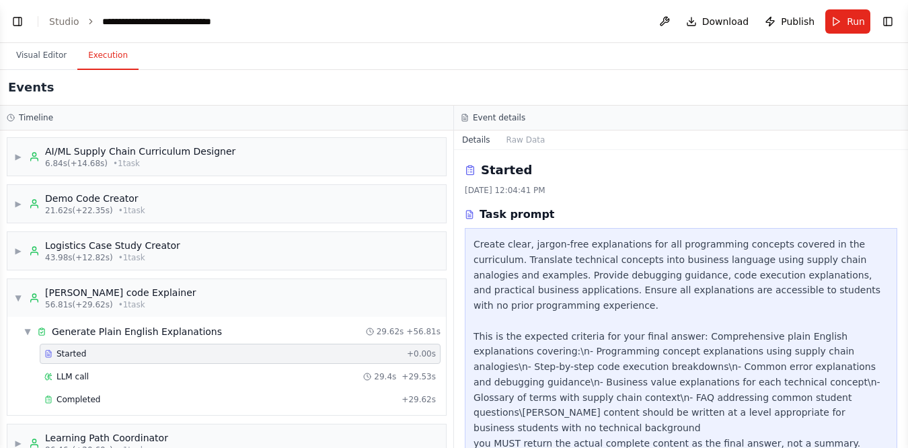
scroll to position [18, 0]
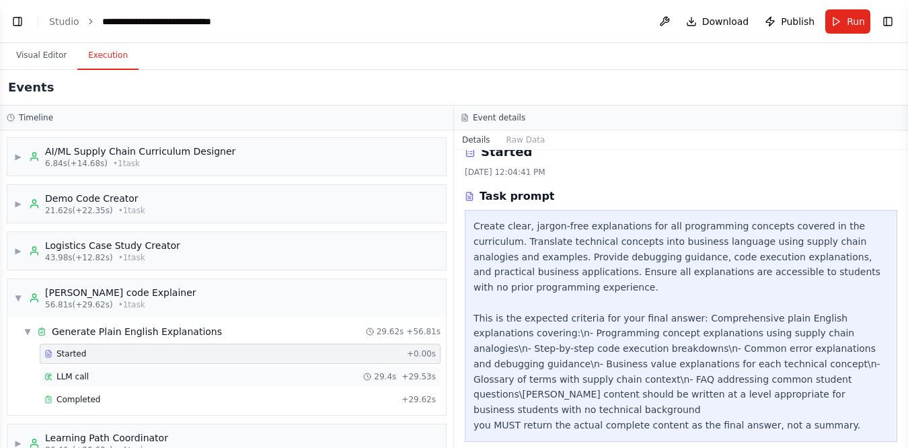
click at [184, 386] on div "LLM call 29.4s + 29.53s" at bounding box center [240, 377] width 401 height 20
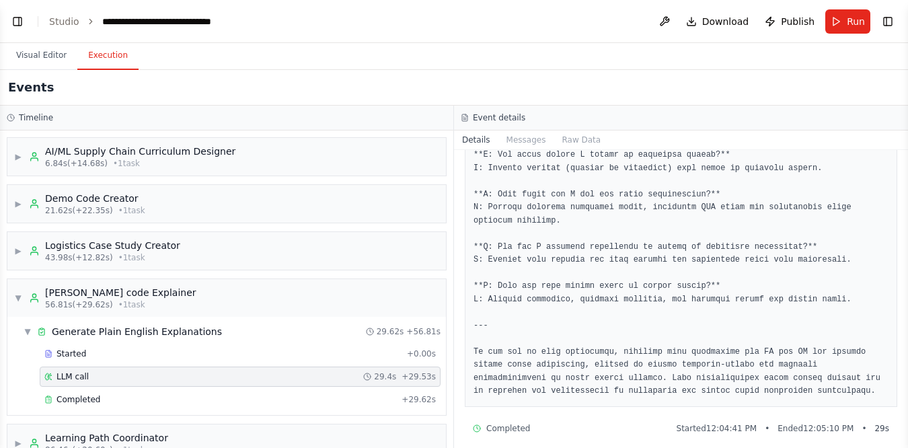
scroll to position [2591, 0]
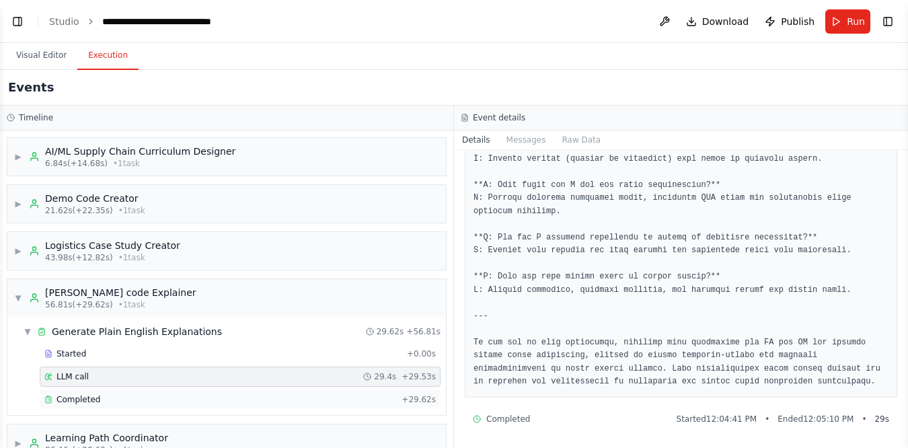
click at [89, 402] on span "Completed" at bounding box center [79, 399] width 44 height 11
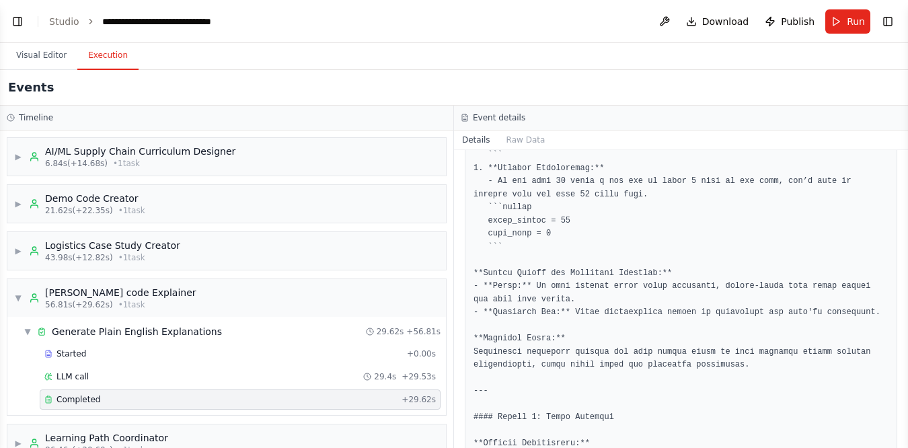
scroll to position [0, 0]
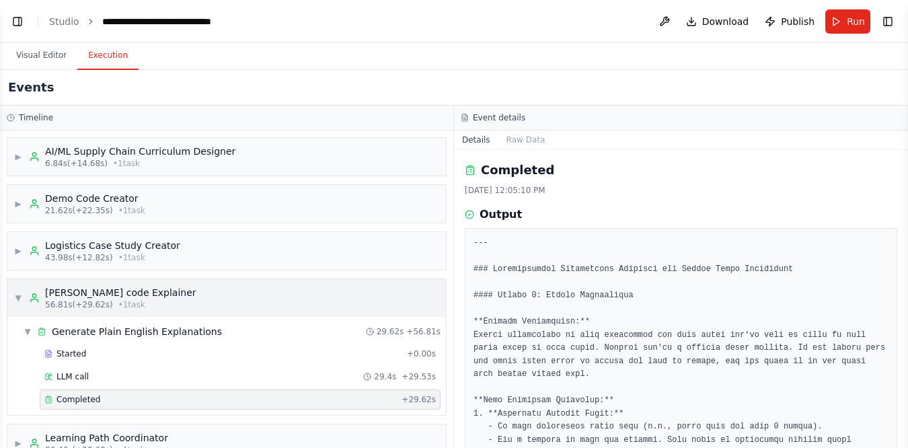
click at [18, 298] on span "▼" at bounding box center [18, 298] width 8 height 11
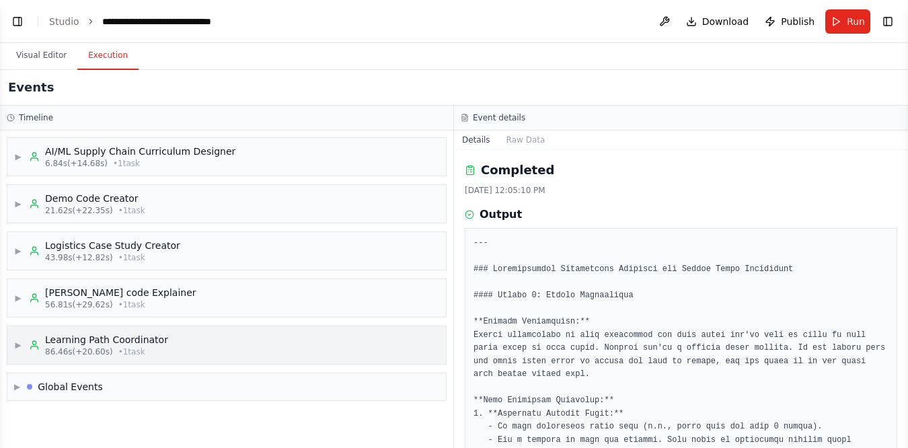
click at [20, 345] on span "▶" at bounding box center [18, 345] width 8 height 11
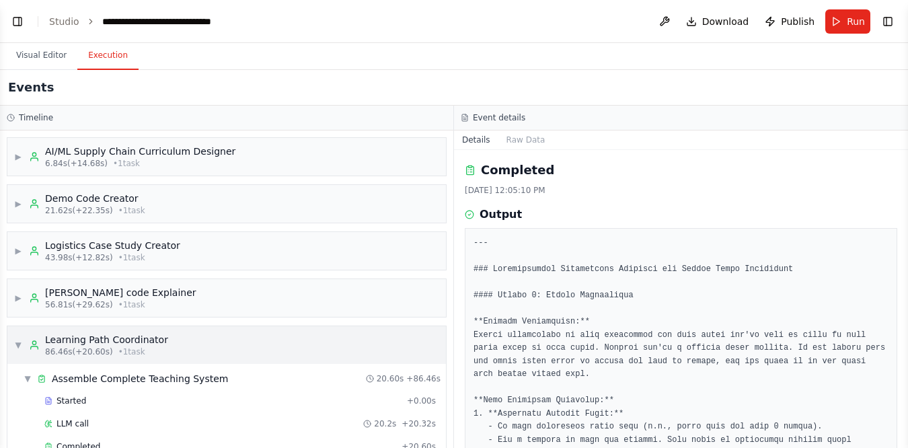
scroll to position [66, 0]
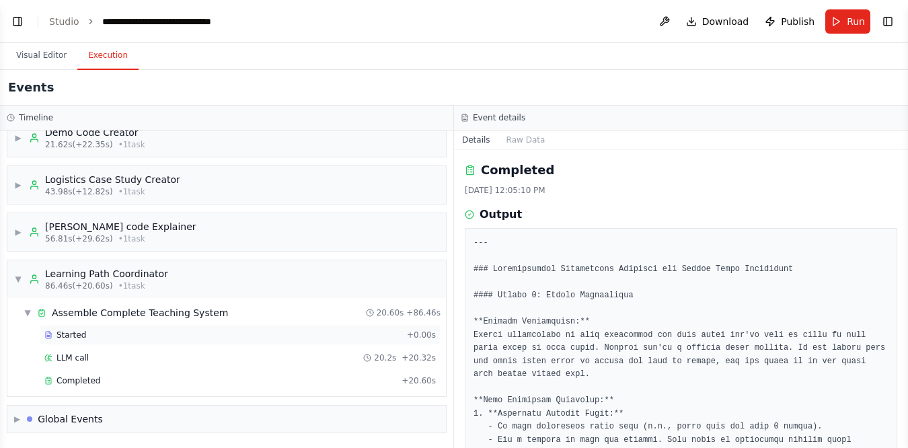
click at [122, 332] on div "Started" at bounding box center [222, 335] width 357 height 11
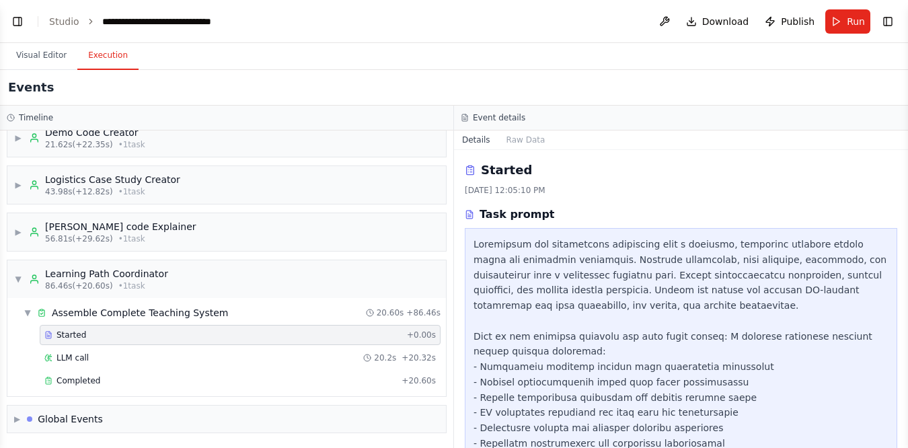
scroll to position [79, 0]
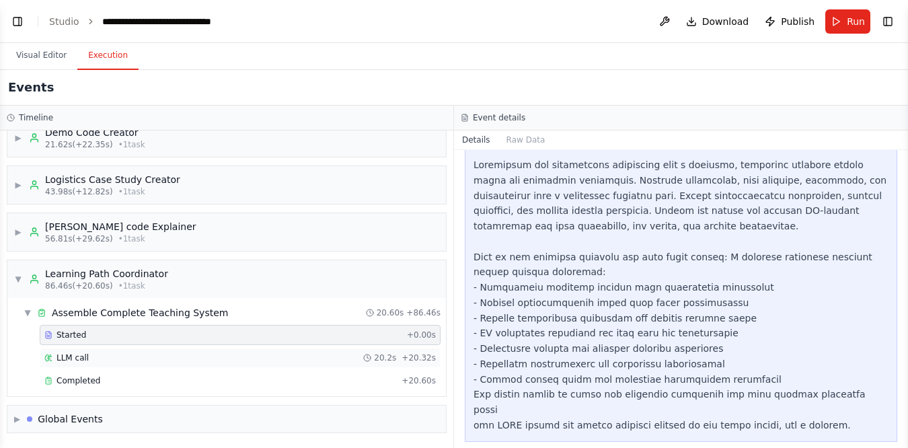
click at [70, 357] on span "LLM call" at bounding box center [73, 358] width 32 height 11
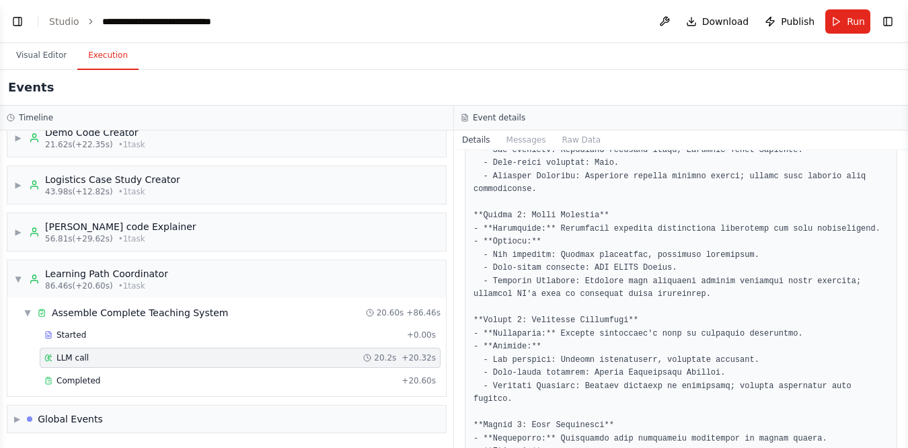
scroll to position [398, 0]
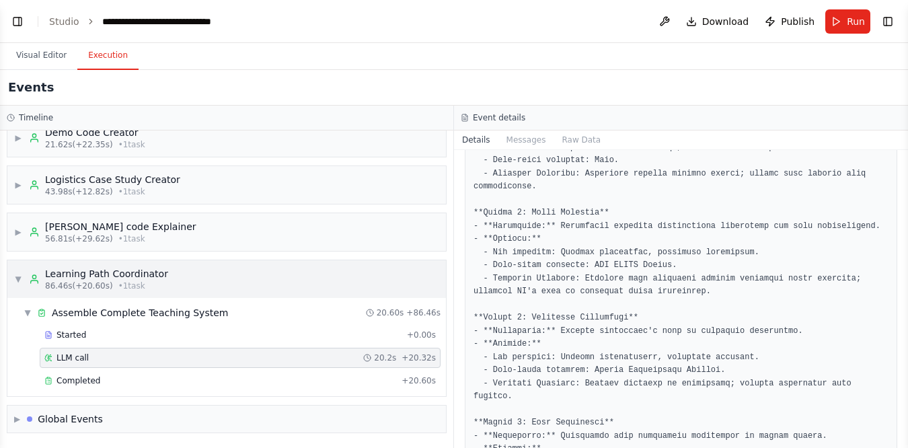
click at [22, 282] on span "▼" at bounding box center [18, 279] width 8 height 11
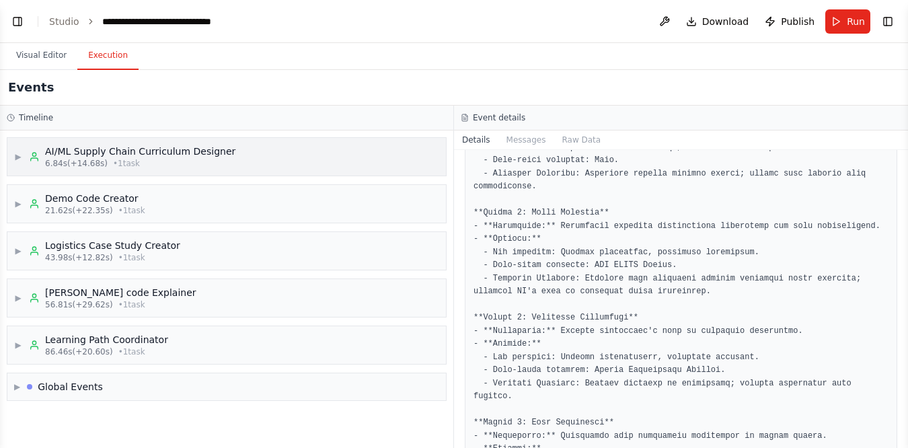
click at [69, 157] on div "AI/ML Supply Chain Curriculum Designer" at bounding box center [140, 151] width 190 height 13
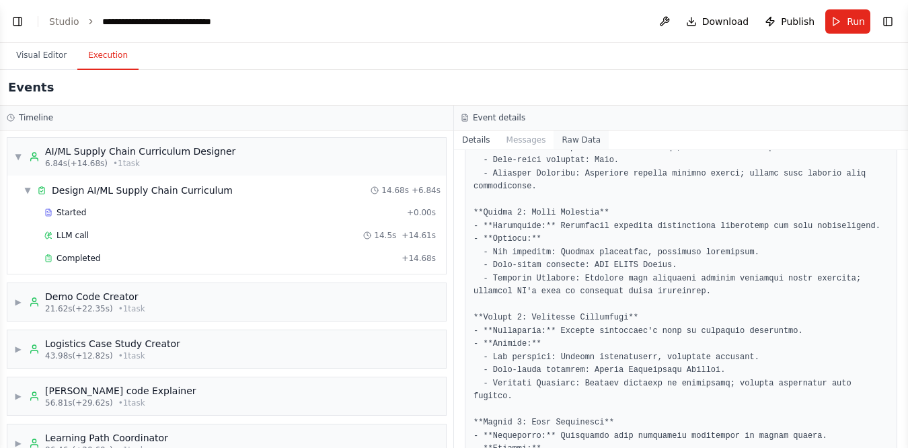
click at [587, 143] on button "Raw Data" at bounding box center [581, 140] width 55 height 19
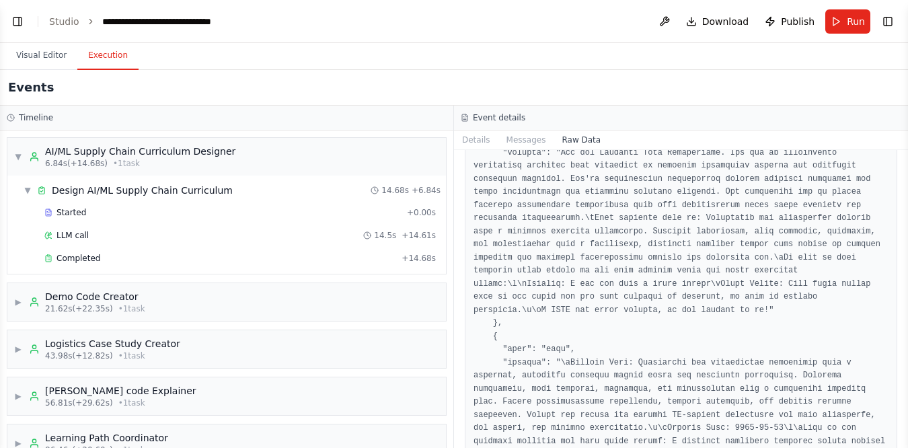
scroll to position [222, 0]
click at [480, 138] on button "Details" at bounding box center [476, 140] width 44 height 19
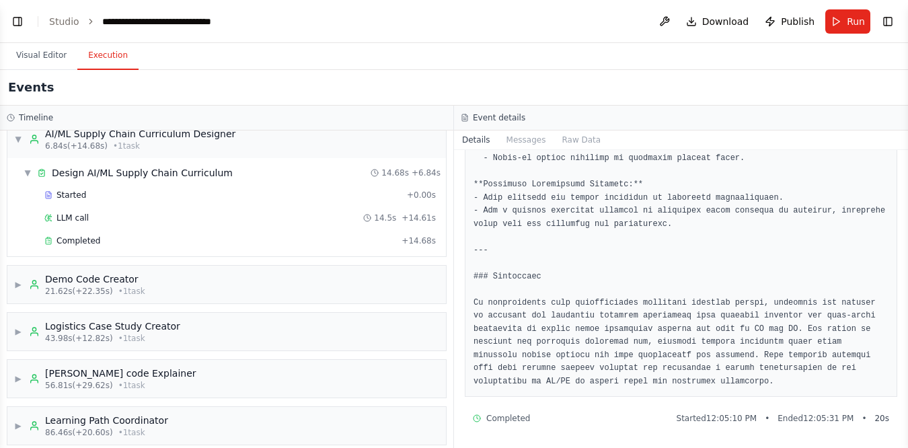
scroll to position [0, 0]
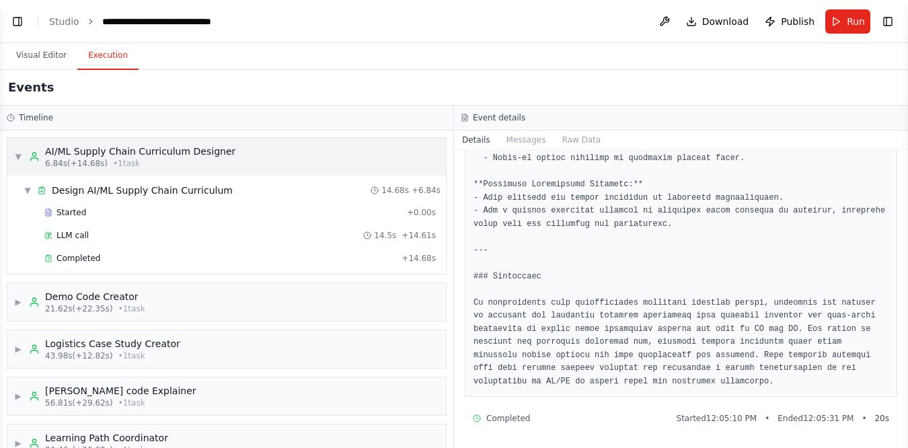
click at [22, 157] on div "▼ AI/ML Supply Chain Curriculum Designer 6.84s (+14.68s) • 1 task" at bounding box center [124, 157] width 221 height 24
